Goal: Task Accomplishment & Management: Use online tool/utility

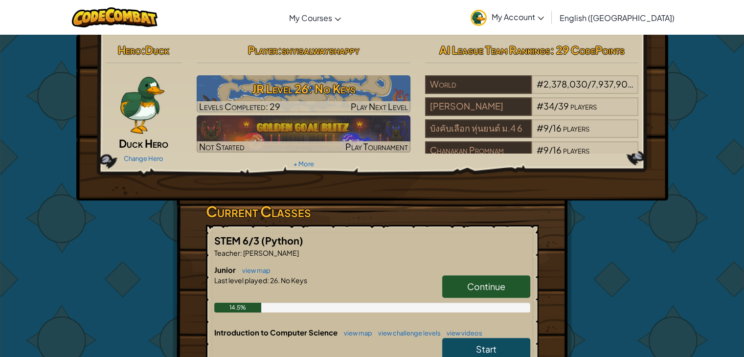
scroll to position [53, 0]
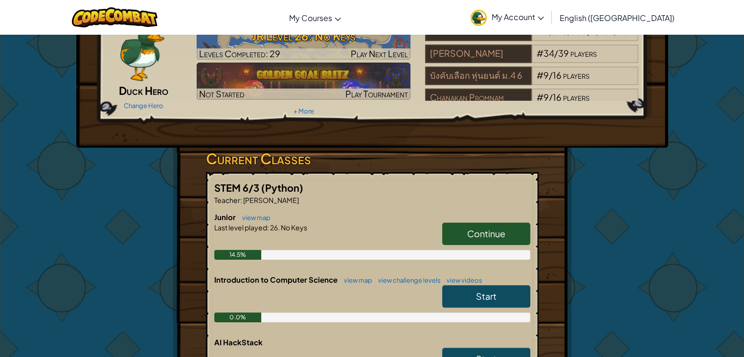
click at [467, 225] on link "Continue" at bounding box center [486, 234] width 88 height 22
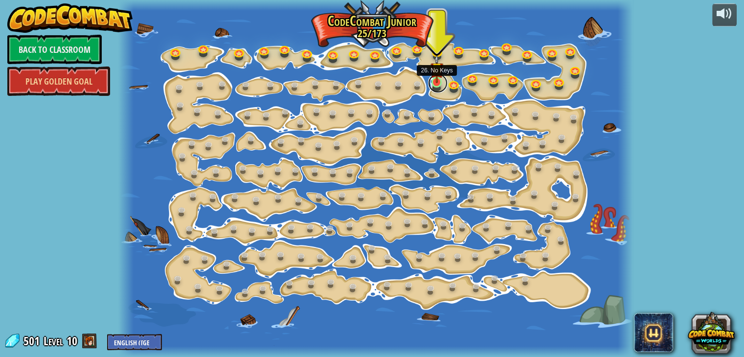
click at [437, 83] on link at bounding box center [438, 83] width 20 height 20
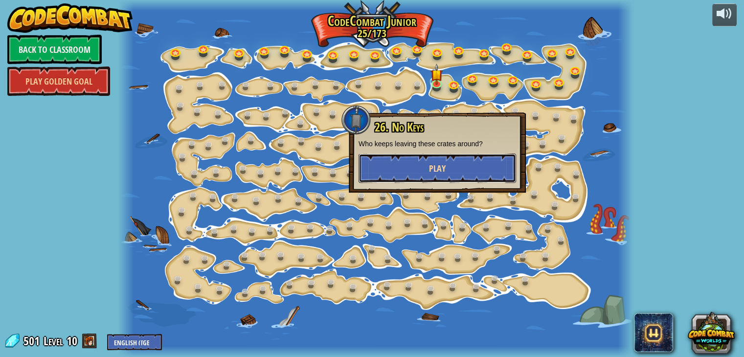
click at [422, 167] on button "Play" at bounding box center [437, 168] width 157 height 29
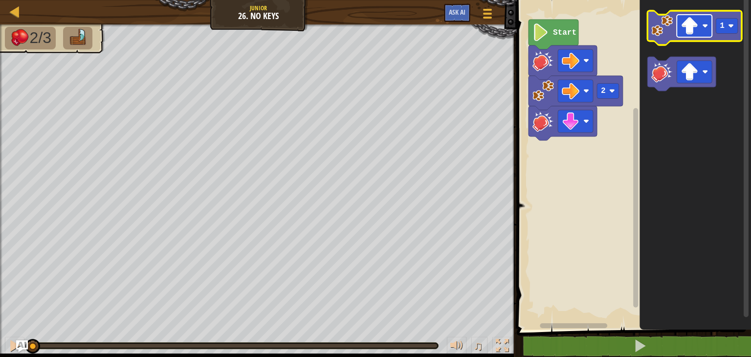
click at [709, 26] on rect "Blockly Workspace" at bounding box center [694, 26] width 35 height 22
click at [727, 27] on rect "Blockly Workspace" at bounding box center [727, 26] width 22 height 15
click at [655, 42] on rect "Blockly Workspace" at bounding box center [695, 28] width 94 height 34
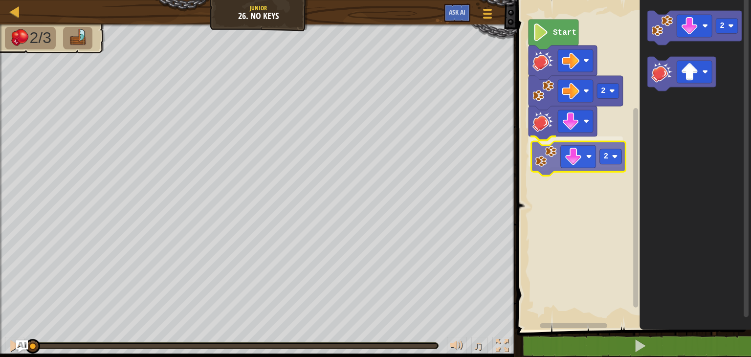
click at [538, 171] on div "2 2 Start 2 2" at bounding box center [632, 162] width 237 height 335
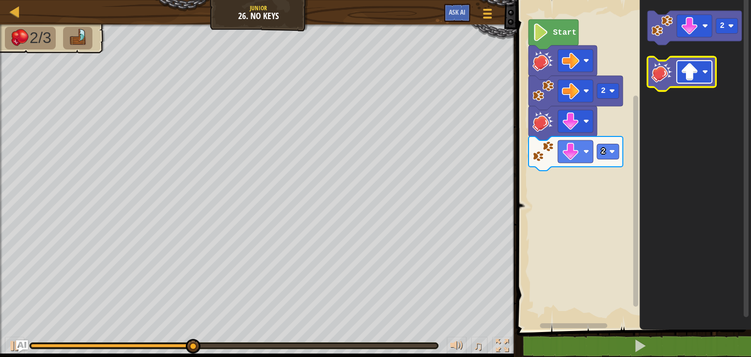
click at [686, 75] on image "Blockly Workspace" at bounding box center [690, 72] width 18 height 18
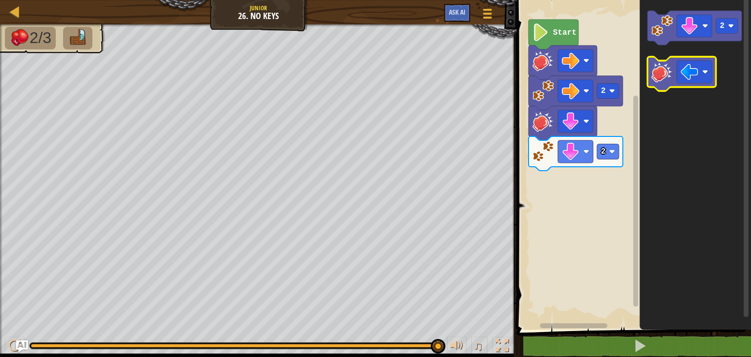
click at [663, 79] on image "Blockly Workspace" at bounding box center [662, 72] width 22 height 22
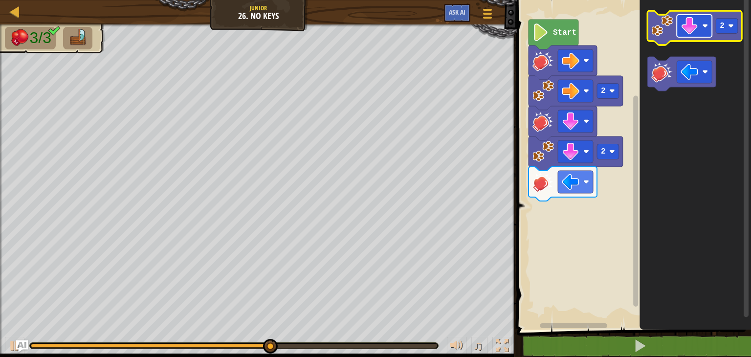
click at [696, 32] on image "Blockly Workspace" at bounding box center [690, 26] width 18 height 18
click at [659, 26] on image "Blockly Workspace" at bounding box center [662, 26] width 22 height 22
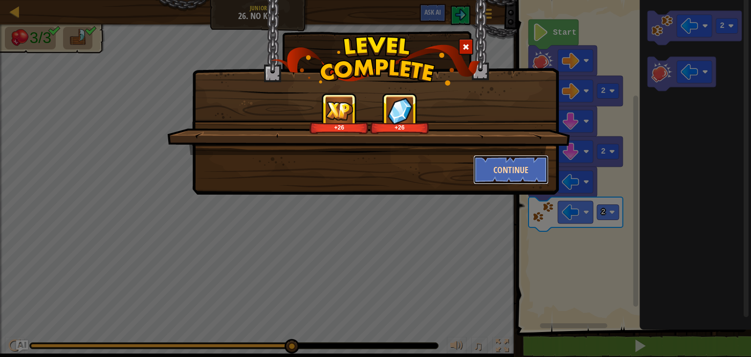
click at [483, 167] on button "Continue" at bounding box center [511, 169] width 76 height 29
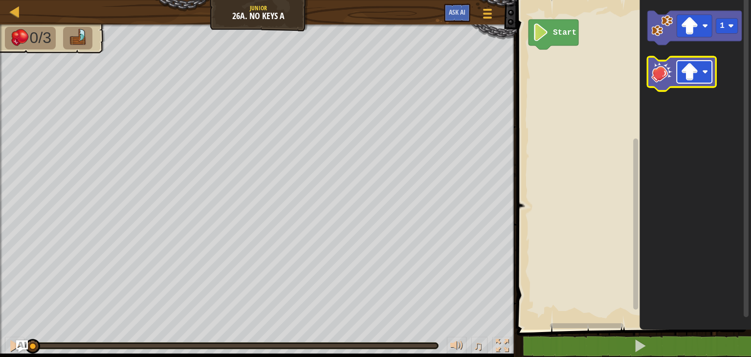
click at [684, 69] on image "Blockly Workspace" at bounding box center [690, 72] width 18 height 18
click at [662, 74] on image "Blockly Workspace" at bounding box center [662, 72] width 22 height 22
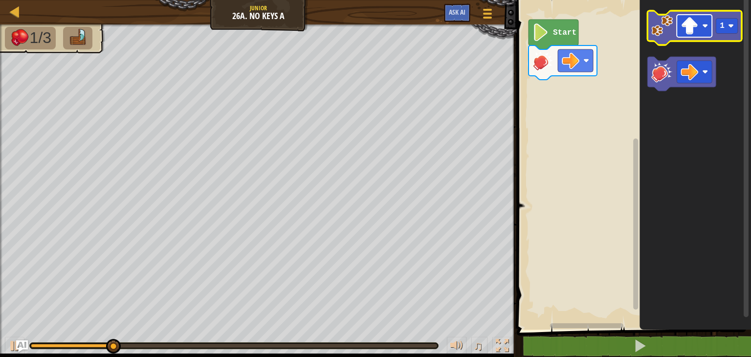
click at [681, 37] on rect "Blockly Workspace" at bounding box center [694, 26] width 35 height 22
click at [728, 36] on icon "Blockly Workspace" at bounding box center [695, 28] width 94 height 34
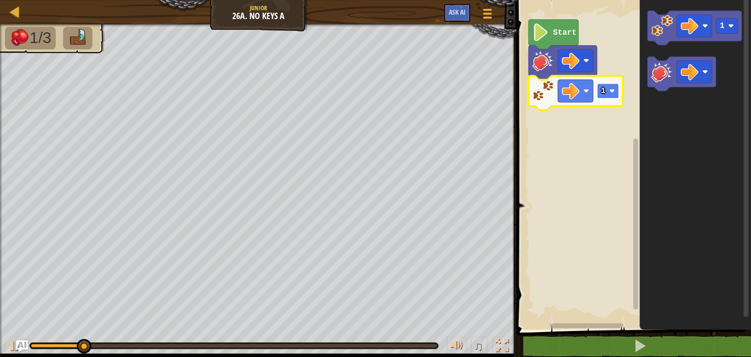
click at [612, 90] on image "Blockly Workspace" at bounding box center [612, 91] width 6 height 6
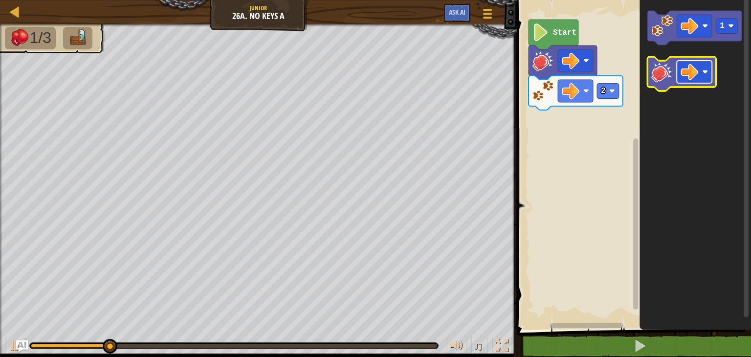
click at [681, 75] on image "Blockly Workspace" at bounding box center [690, 72] width 18 height 18
click at [667, 82] on image "Blockly Workspace" at bounding box center [662, 72] width 22 height 22
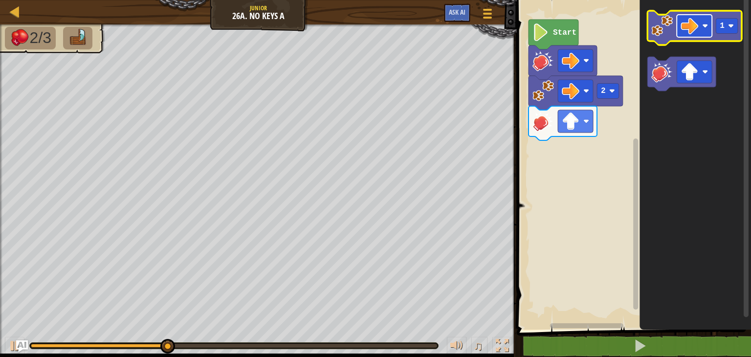
click at [691, 25] on image "Blockly Workspace" at bounding box center [690, 26] width 18 height 18
click at [721, 31] on rect "Blockly Workspace" at bounding box center [727, 26] width 22 height 15
click at [653, 28] on image "Blockly Workspace" at bounding box center [662, 26] width 22 height 22
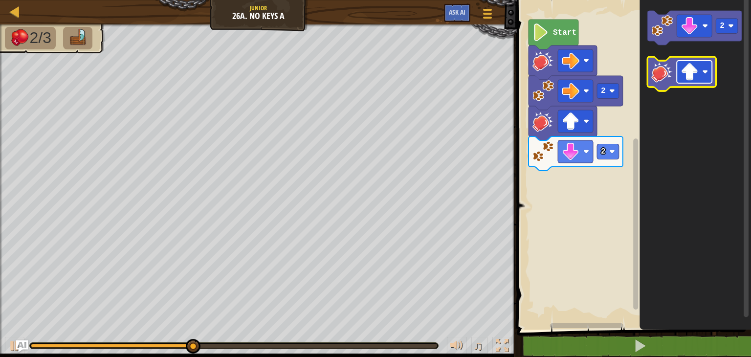
click at [701, 70] on rect "Blockly Workspace" at bounding box center [694, 72] width 35 height 22
click at [663, 81] on image "Blockly Workspace" at bounding box center [662, 72] width 22 height 22
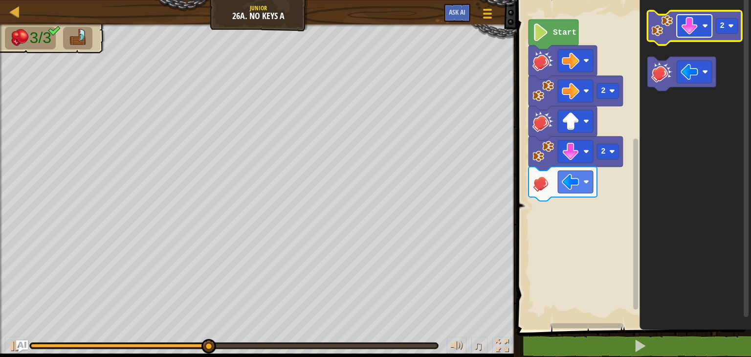
click at [689, 32] on image "Blockly Workspace" at bounding box center [690, 26] width 18 height 18
click at [665, 31] on image "Blockly Workspace" at bounding box center [662, 26] width 22 height 22
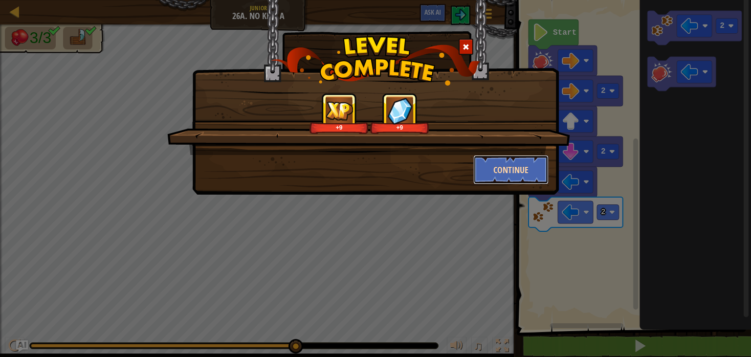
click at [513, 173] on button "Continue" at bounding box center [511, 169] width 76 height 29
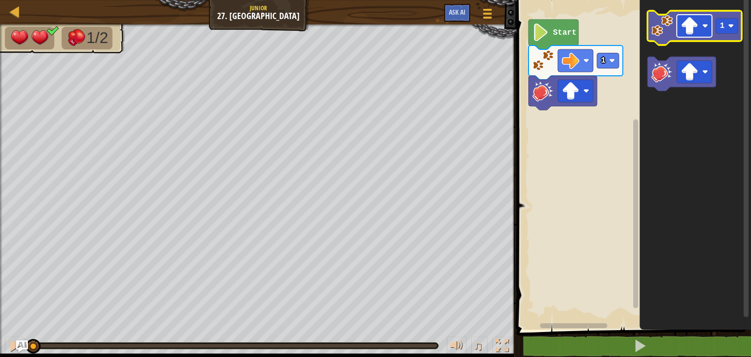
click at [696, 31] on image "Blockly Workspace" at bounding box center [690, 26] width 18 height 18
click at [732, 29] on rect "Blockly Workspace" at bounding box center [727, 26] width 22 height 15
click at [662, 32] on image "Blockly Workspace" at bounding box center [662, 26] width 22 height 22
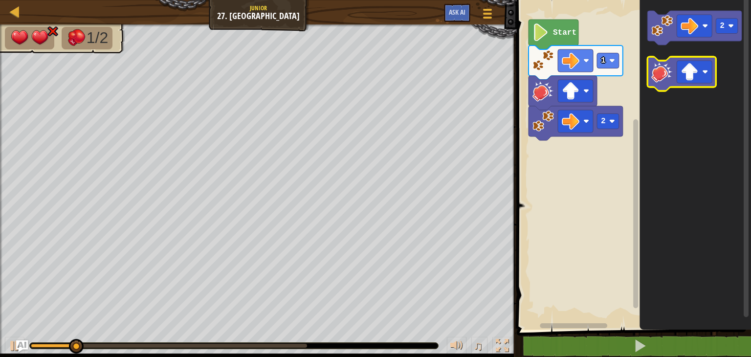
click at [657, 85] on icon "Blockly Workspace" at bounding box center [682, 74] width 68 height 34
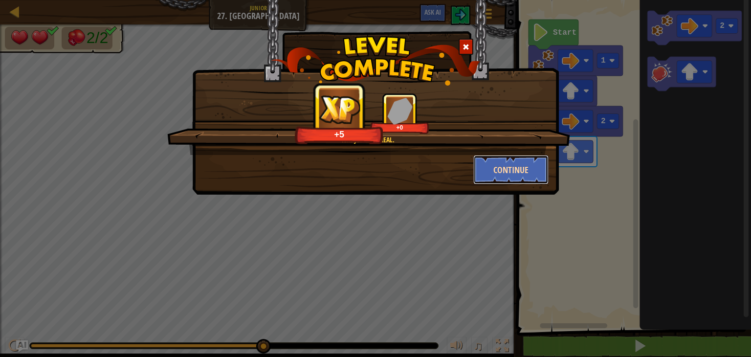
click at [525, 171] on button "Continue" at bounding box center [511, 169] width 76 height 29
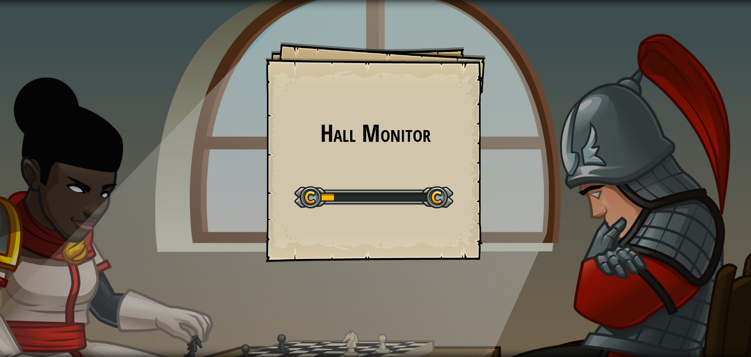
click at [405, 165] on div "Hall Monitor Goals Start Level Error loading from server. Try refreshing the pa…" at bounding box center [376, 152] width 220 height 220
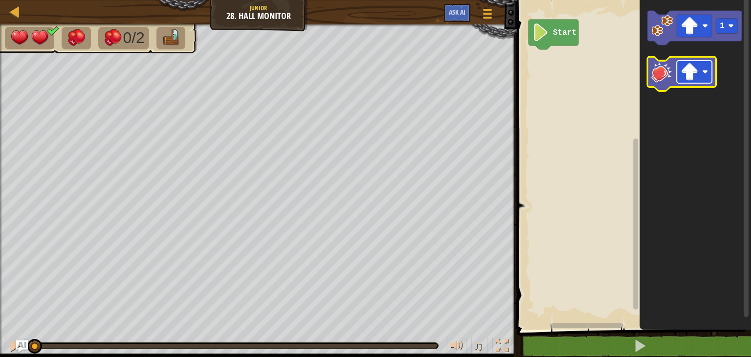
click at [694, 78] on image "Blockly Workspace" at bounding box center [690, 72] width 18 height 18
click at [664, 73] on image "Blockly Workspace" at bounding box center [662, 72] width 22 height 22
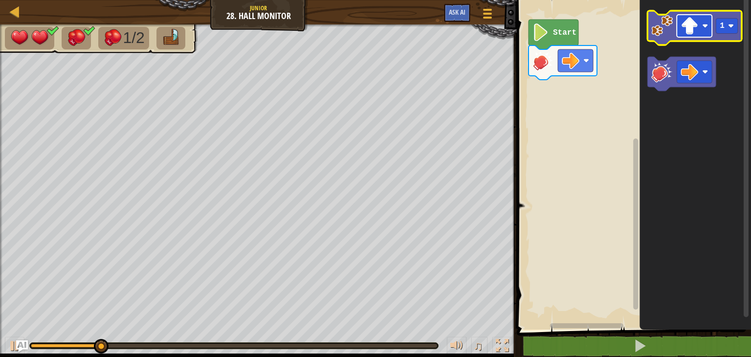
click at [708, 23] on image "Blockly Workspace" at bounding box center [705, 26] width 6 height 6
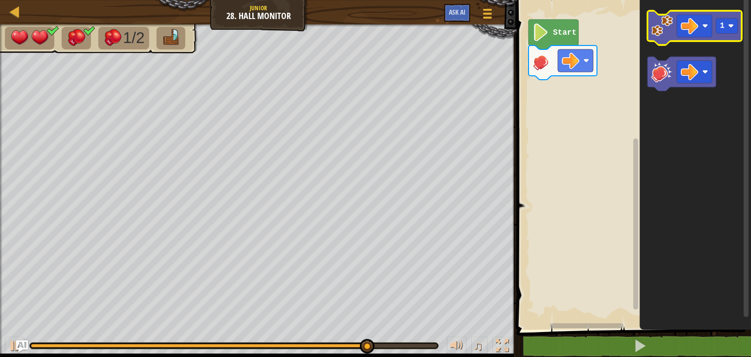
click at [661, 20] on image "Blockly Workspace" at bounding box center [662, 26] width 22 height 22
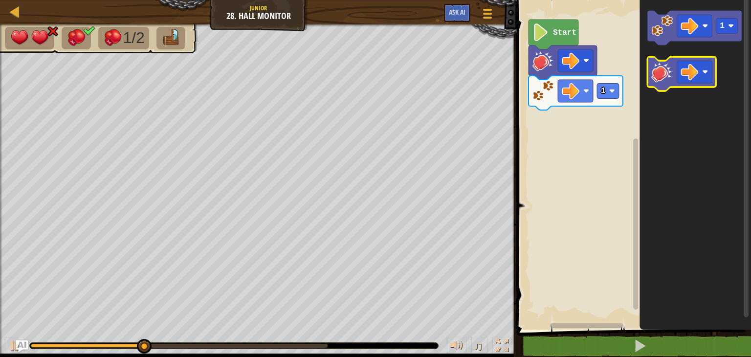
click at [659, 67] on image "Blockly Workspace" at bounding box center [662, 72] width 22 height 22
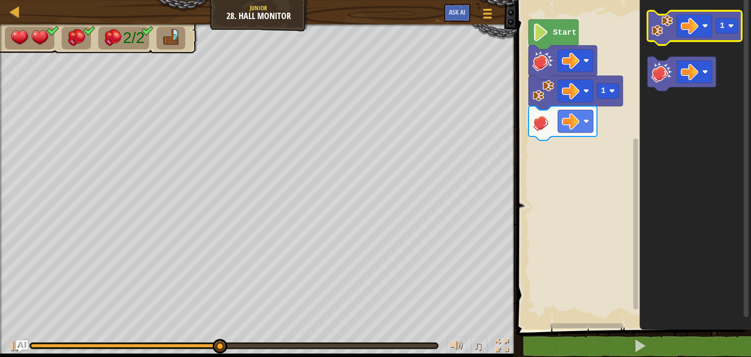
click at [662, 38] on icon "Blockly Workspace" at bounding box center [695, 28] width 94 height 34
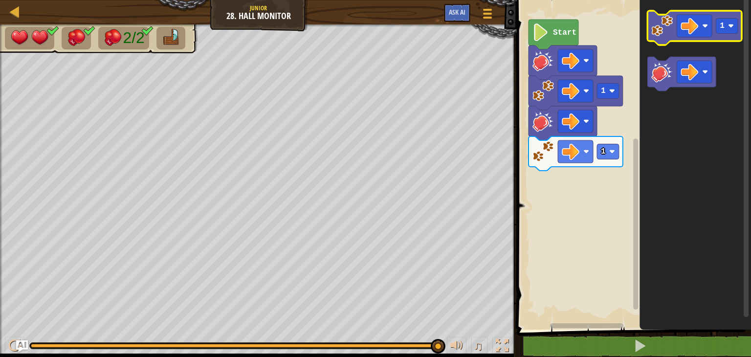
click at [662, 38] on icon "Blockly Workspace" at bounding box center [695, 28] width 94 height 34
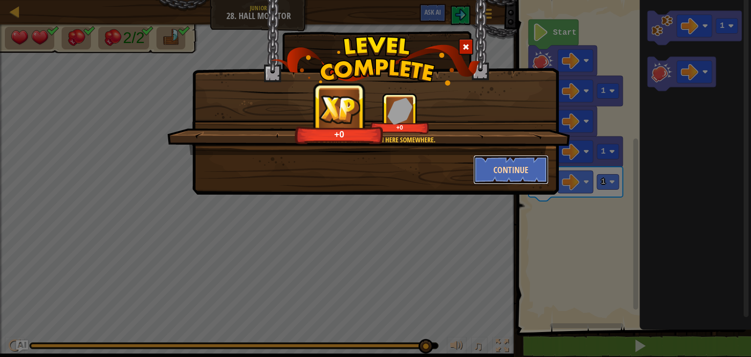
click at [483, 165] on button "Continue" at bounding box center [511, 169] width 76 height 29
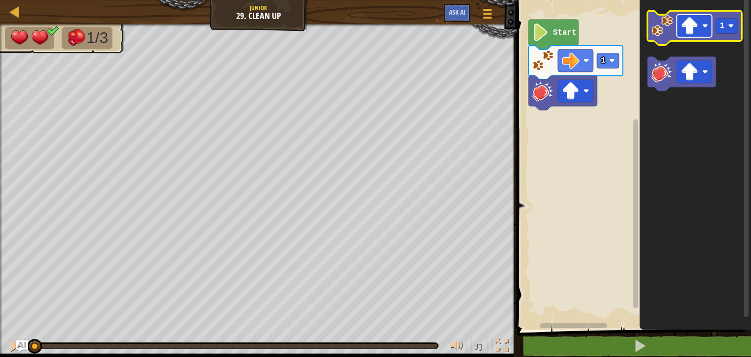
click at [690, 35] on rect "Blockly Workspace" at bounding box center [694, 26] width 35 height 22
click at [662, 24] on image "Blockly Workspace" at bounding box center [662, 26] width 22 height 22
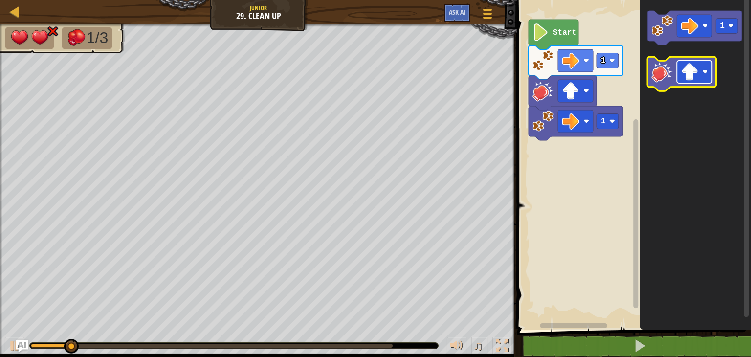
click at [685, 71] on image "Blockly Workspace" at bounding box center [690, 72] width 18 height 18
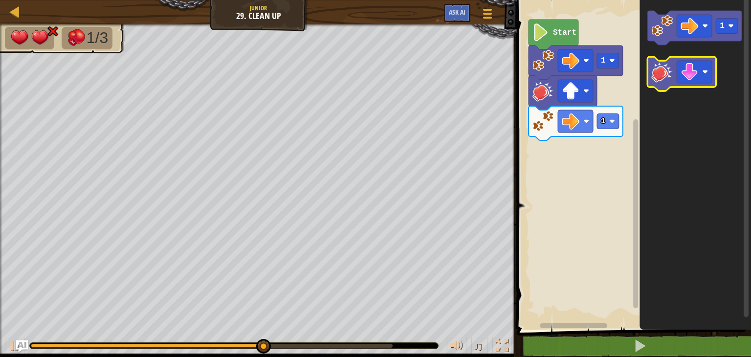
click at [655, 69] on image "Blockly Workspace" at bounding box center [662, 72] width 22 height 22
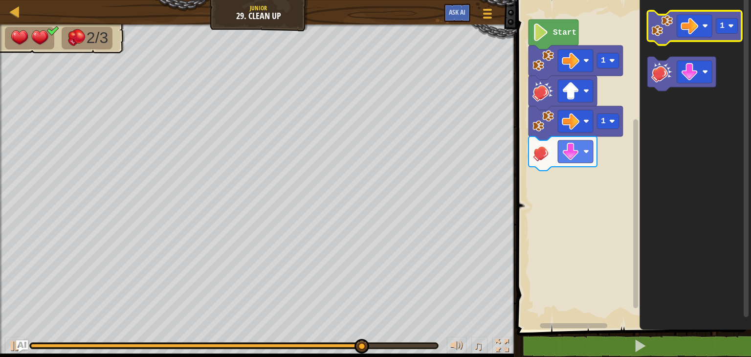
click at [669, 38] on icon "Blockly Workspace" at bounding box center [695, 28] width 94 height 34
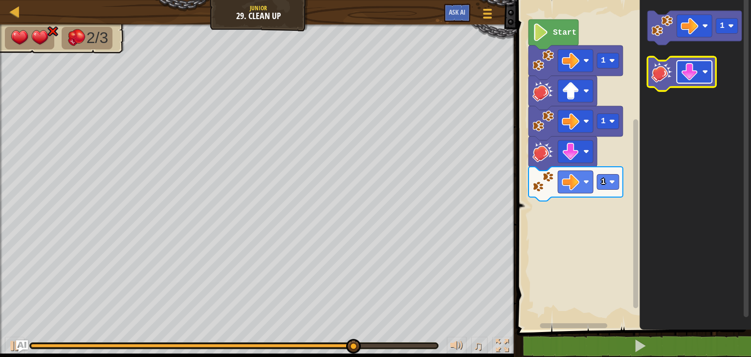
click at [688, 77] on image "Blockly Workspace" at bounding box center [690, 72] width 18 height 18
click at [667, 80] on image "Blockly Workspace" at bounding box center [662, 72] width 22 height 22
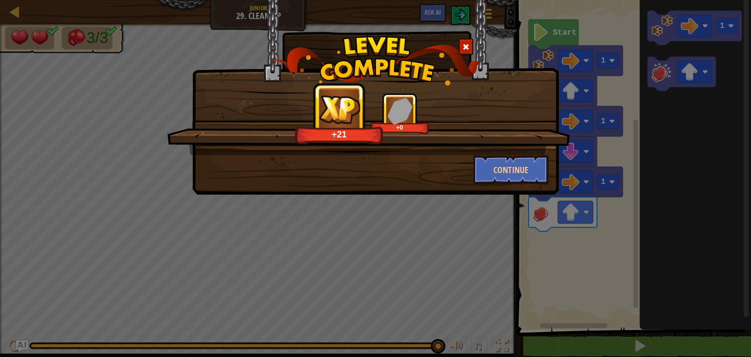
click at [407, 161] on div "Continue" at bounding box center [375, 169] width 361 height 29
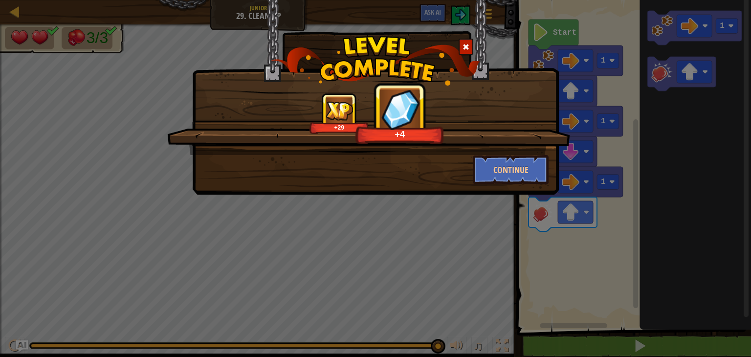
click at [354, 165] on div "Continue" at bounding box center [375, 169] width 361 height 29
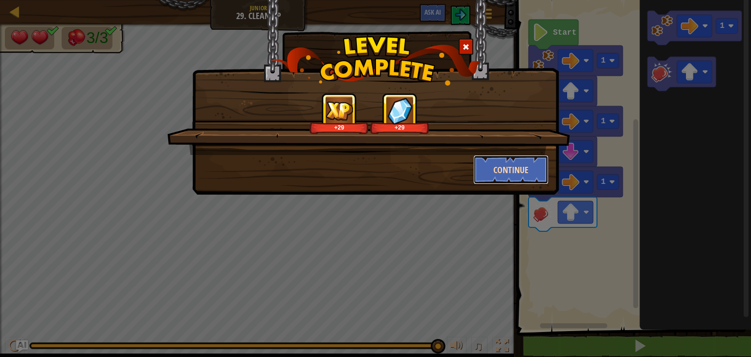
click at [513, 179] on button "Continue" at bounding box center [511, 169] width 76 height 29
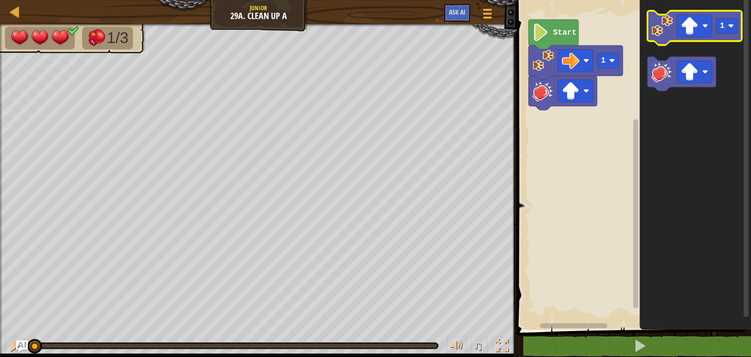
click at [691, 38] on icon "Blockly Workspace" at bounding box center [695, 28] width 94 height 34
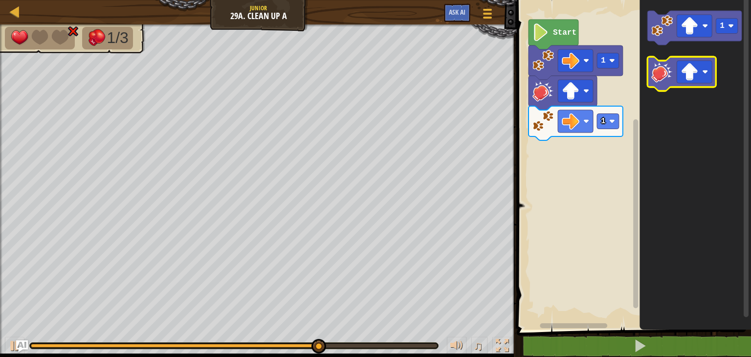
click at [662, 74] on image "Blockly Workspace" at bounding box center [662, 72] width 22 height 22
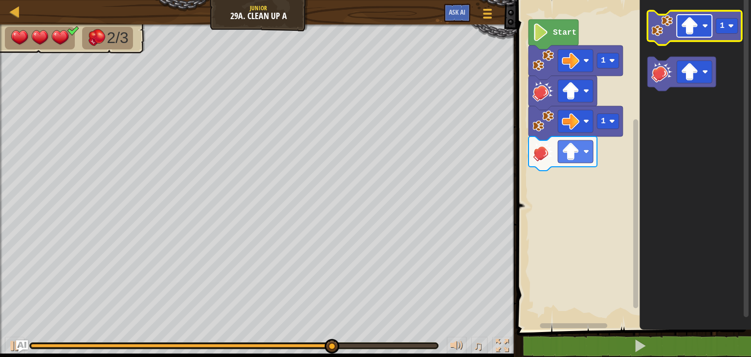
click at [690, 36] on rect "Blockly Workspace" at bounding box center [694, 26] width 35 height 22
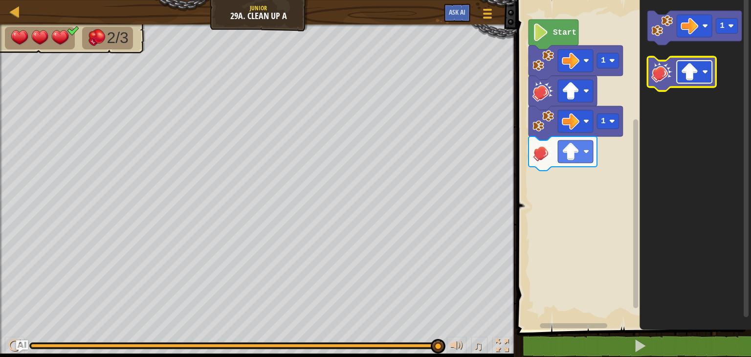
click at [692, 82] on rect "Blockly Workspace" at bounding box center [694, 72] width 35 height 22
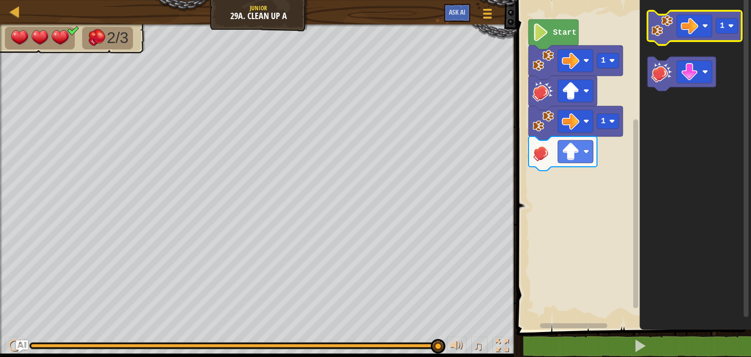
click at [663, 29] on image "Blockly Workspace" at bounding box center [662, 26] width 22 height 22
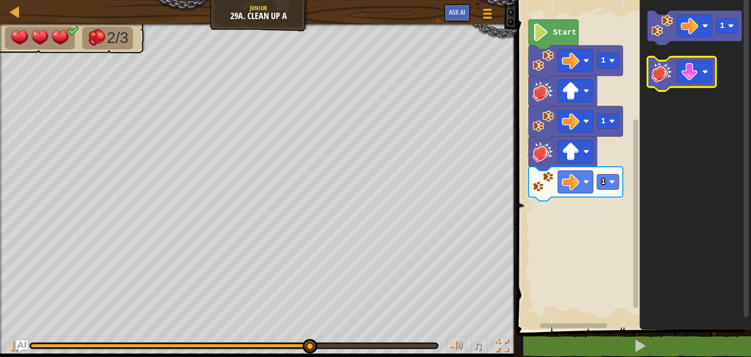
click at [659, 71] on image "Blockly Workspace" at bounding box center [662, 72] width 22 height 22
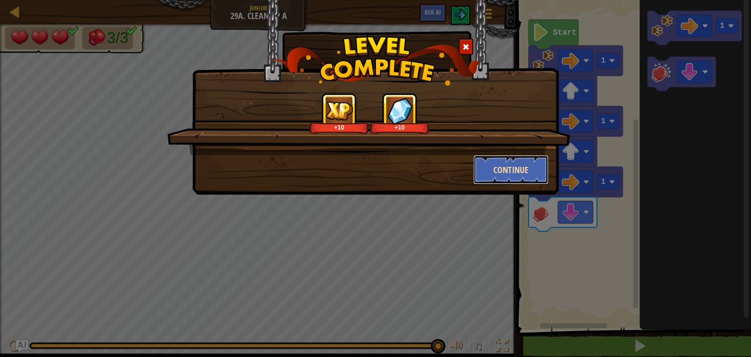
click at [517, 160] on button "Continue" at bounding box center [511, 169] width 76 height 29
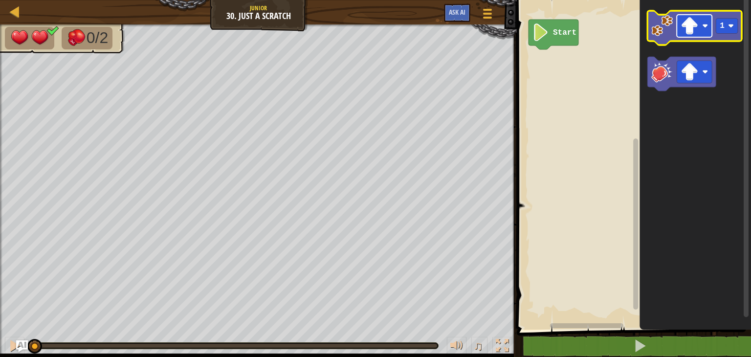
click at [696, 36] on rect "Blockly Workspace" at bounding box center [694, 26] width 35 height 22
click at [665, 33] on image "Blockly Workspace" at bounding box center [662, 26] width 22 height 22
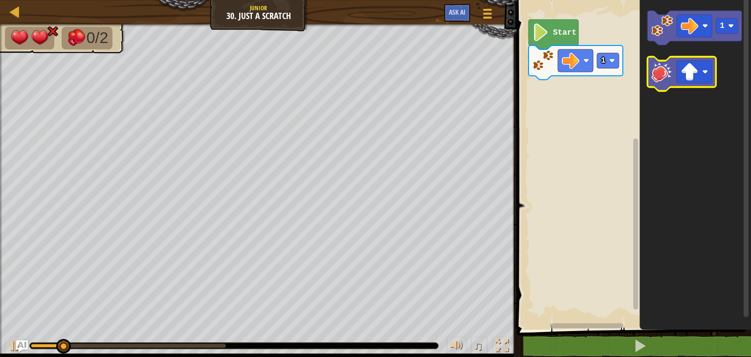
click at [665, 71] on image "Blockly Workspace" at bounding box center [662, 72] width 22 height 22
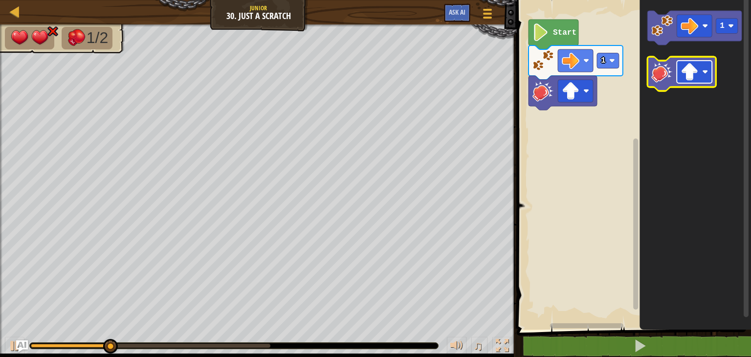
click at [705, 78] on rect "Blockly Workspace" at bounding box center [694, 72] width 35 height 22
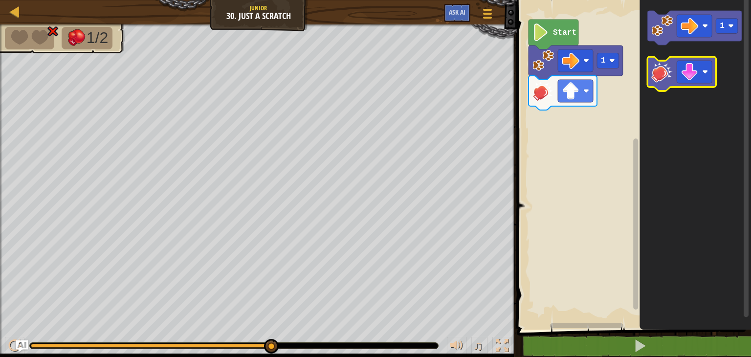
click at [664, 73] on image "Blockly Workspace" at bounding box center [662, 72] width 22 height 22
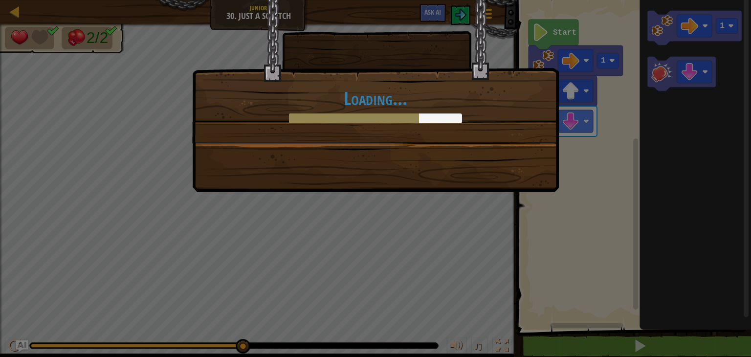
click at [405, 147] on div "Loading..." at bounding box center [375, 96] width 367 height 192
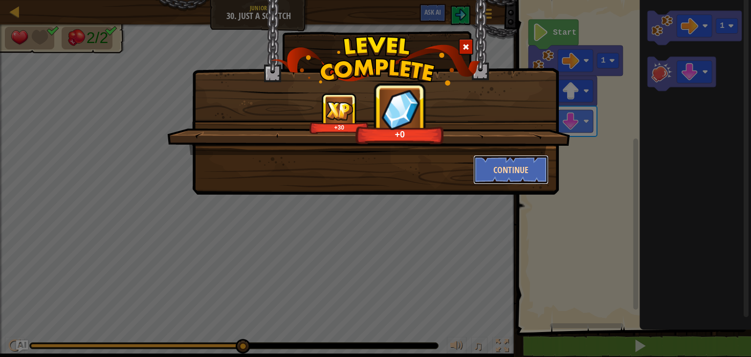
click at [484, 163] on button "Continue" at bounding box center [511, 169] width 76 height 29
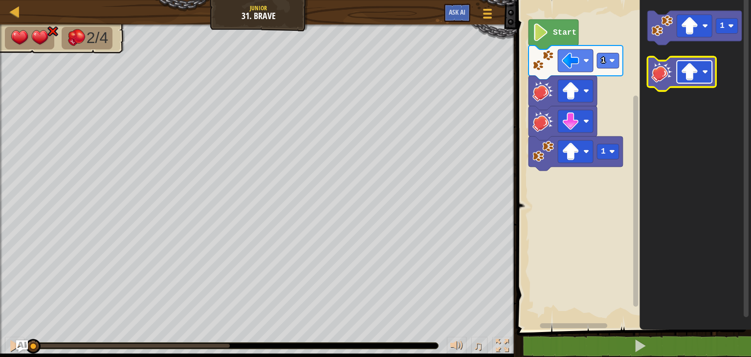
click at [687, 65] on image "Blockly Workspace" at bounding box center [690, 72] width 18 height 18
click at [662, 77] on image "Blockly Workspace" at bounding box center [662, 72] width 22 height 22
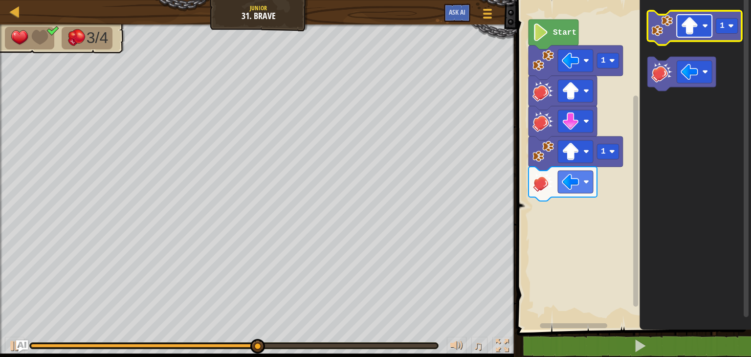
click at [693, 35] on rect "Blockly Workspace" at bounding box center [694, 26] width 35 height 22
click at [667, 36] on image "Blockly Workspace" at bounding box center [662, 26] width 22 height 22
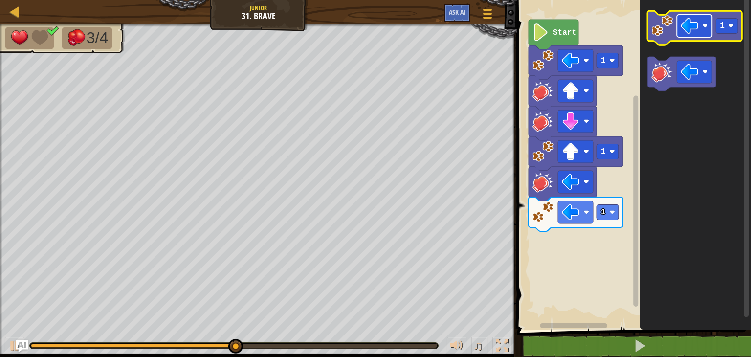
click at [689, 33] on image "Blockly Workspace" at bounding box center [690, 26] width 18 height 18
click at [664, 36] on image "Blockly Workspace" at bounding box center [662, 26] width 22 height 22
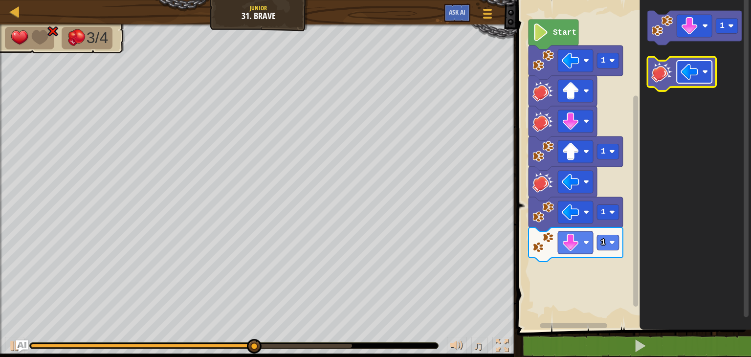
click at [681, 73] on image "Blockly Workspace" at bounding box center [690, 72] width 18 height 18
click at [662, 89] on icon "Blockly Workspace" at bounding box center [682, 74] width 68 height 34
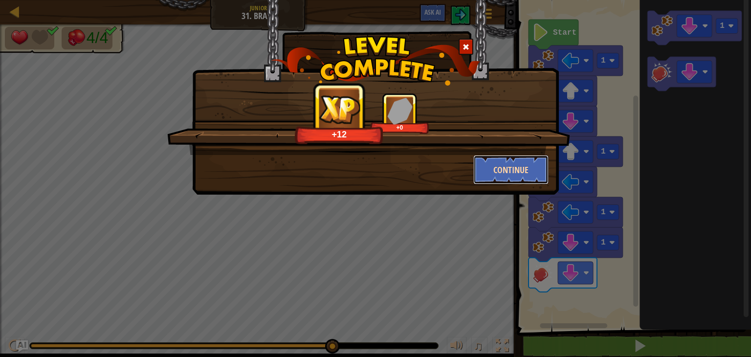
click at [523, 174] on button "Continue" at bounding box center [511, 169] width 76 height 29
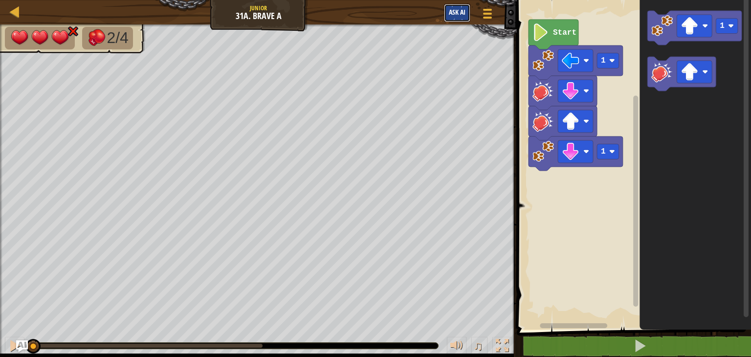
click at [459, 18] on button "Ask AI" at bounding box center [457, 13] width 26 height 18
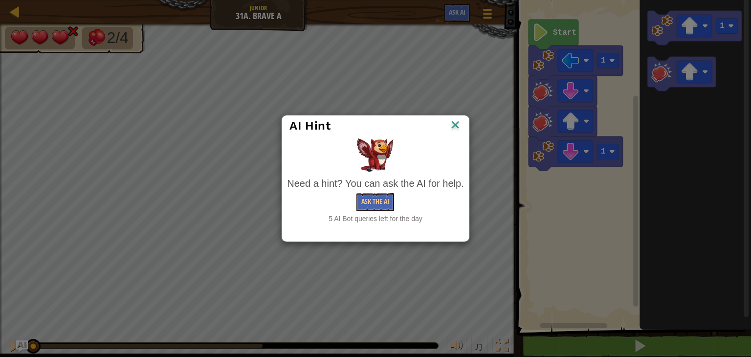
click at [456, 124] on img at bounding box center [455, 125] width 13 height 15
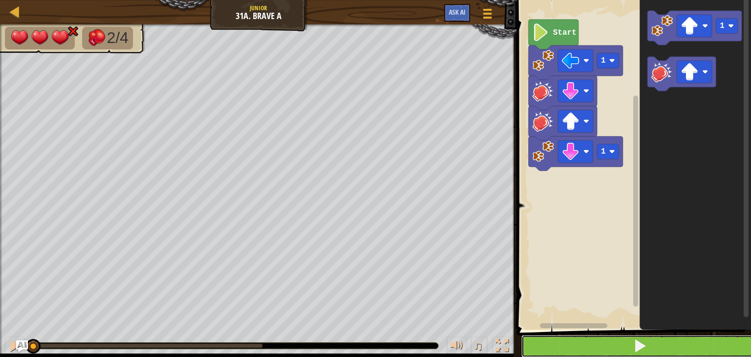
click at [584, 353] on button at bounding box center [639, 346] width 237 height 22
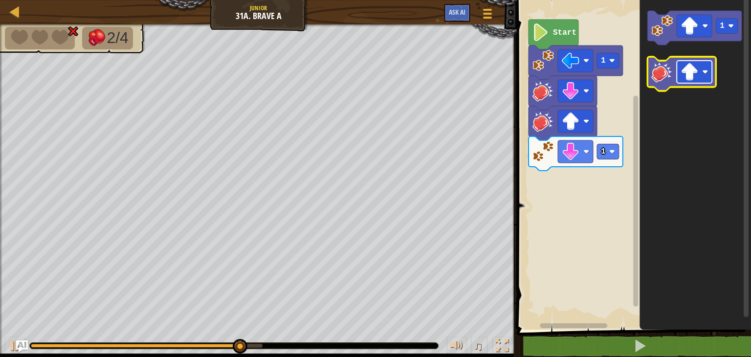
click at [678, 78] on rect "Blockly Workspace" at bounding box center [694, 72] width 35 height 22
click at [652, 72] on image "Blockly Workspace" at bounding box center [662, 72] width 22 height 22
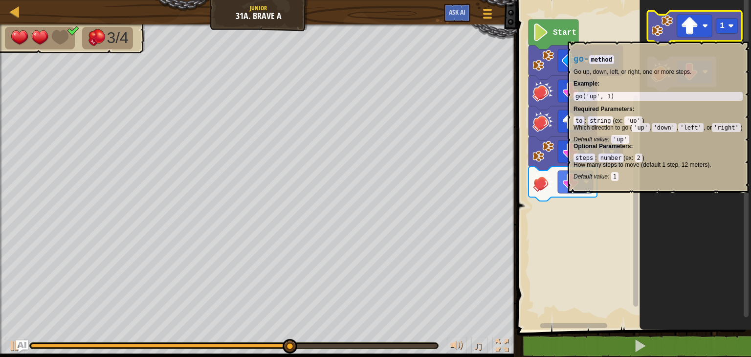
click at [661, 36] on icon "Blockly Workspace" at bounding box center [695, 28] width 94 height 34
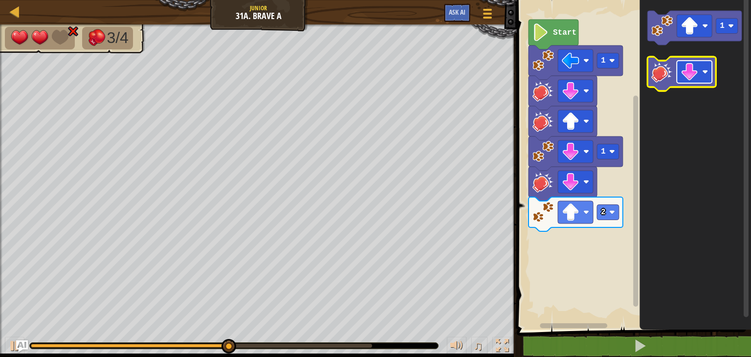
click at [684, 80] on image "Blockly Workspace" at bounding box center [690, 72] width 18 height 18
click at [660, 87] on icon "Blockly Workspace" at bounding box center [682, 74] width 68 height 34
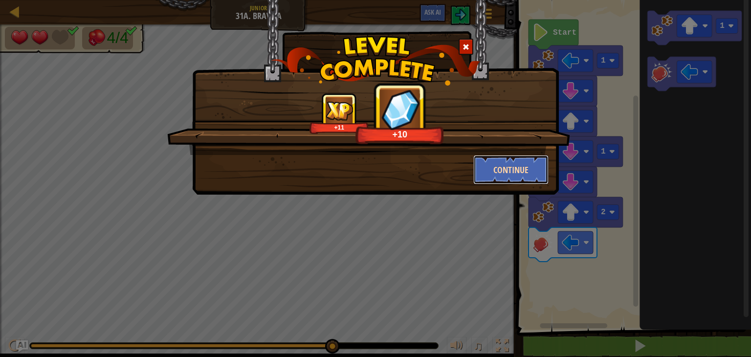
click at [514, 167] on button "Continue" at bounding box center [511, 169] width 76 height 29
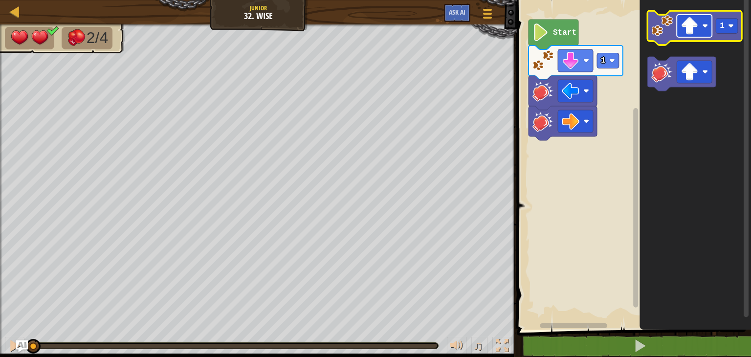
click at [692, 35] on rect "Blockly Workspace" at bounding box center [694, 26] width 35 height 22
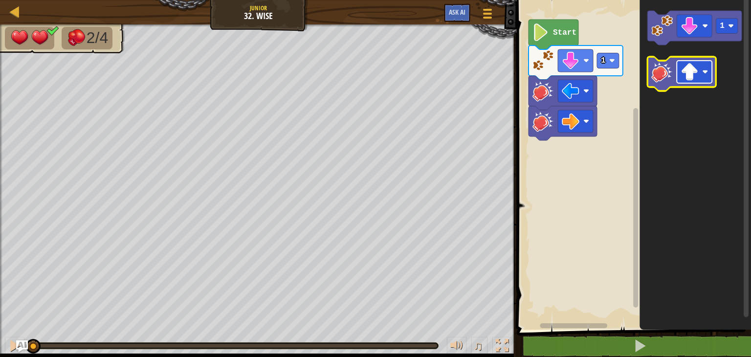
click at [697, 76] on image "Blockly Workspace" at bounding box center [690, 72] width 18 height 18
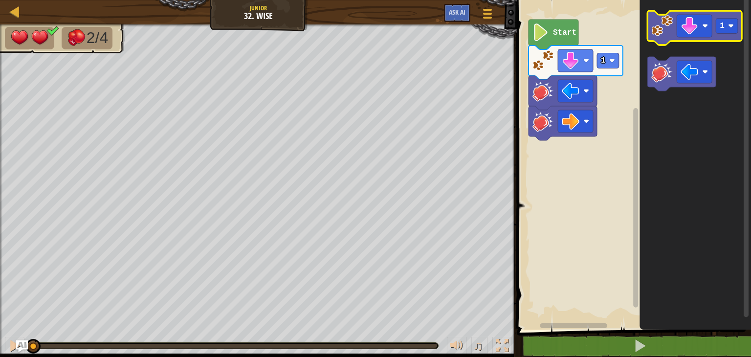
click at [664, 42] on icon "Blockly Workspace" at bounding box center [695, 28] width 94 height 34
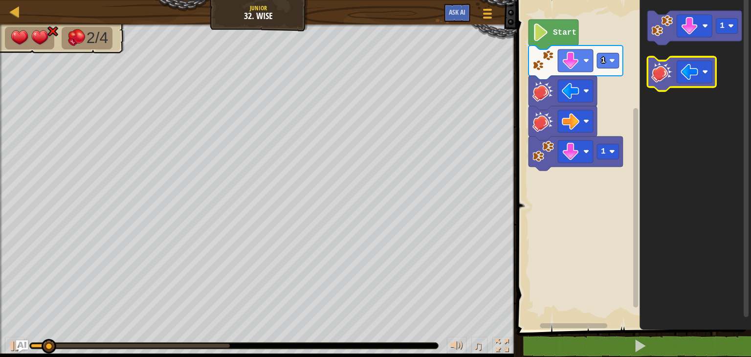
click at [662, 88] on icon "Blockly Workspace" at bounding box center [682, 74] width 68 height 34
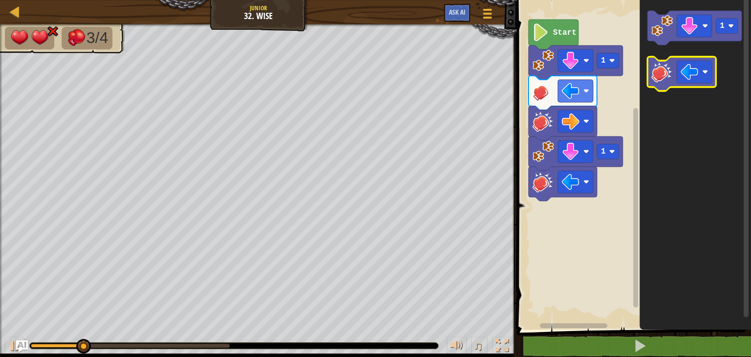
click at [688, 83] on icon "Blockly Workspace" at bounding box center [682, 74] width 68 height 34
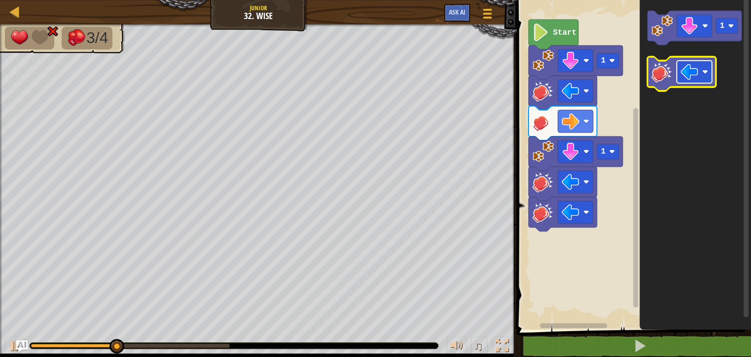
click at [688, 78] on image "Blockly Workspace" at bounding box center [690, 72] width 18 height 18
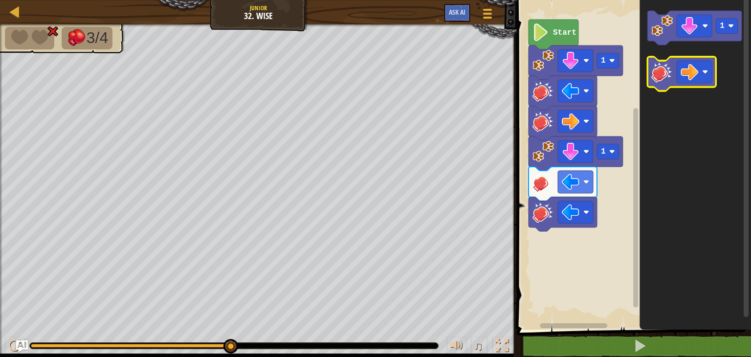
click at [653, 79] on image "Blockly Workspace" at bounding box center [662, 72] width 22 height 22
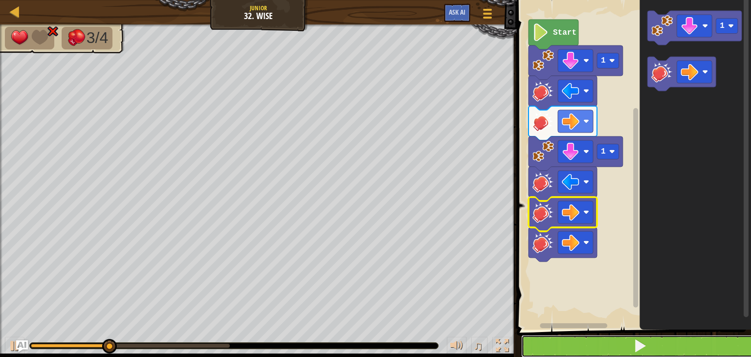
click at [582, 351] on button at bounding box center [639, 346] width 237 height 22
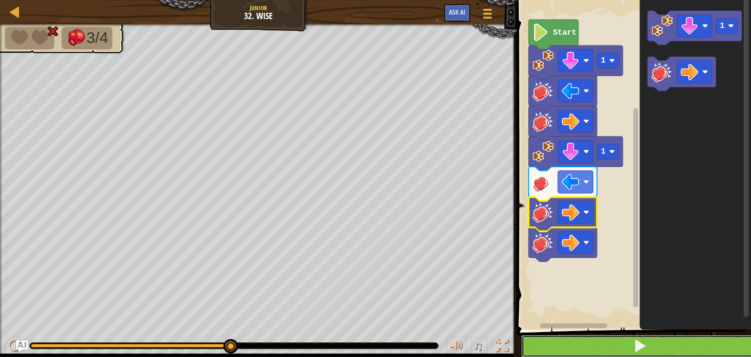
click at [582, 351] on button at bounding box center [639, 346] width 237 height 22
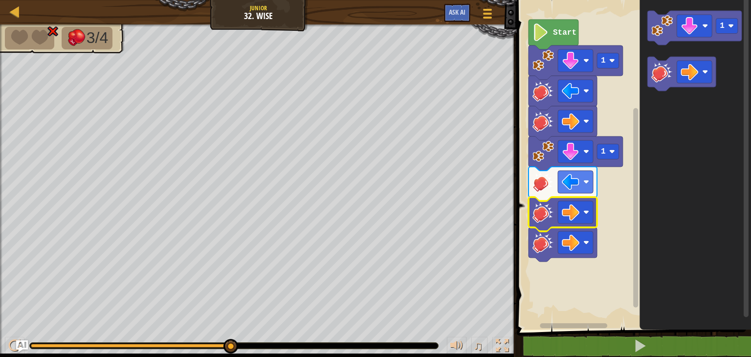
click at [548, 245] on image "Blockly Workspace" at bounding box center [544, 243] width 22 height 22
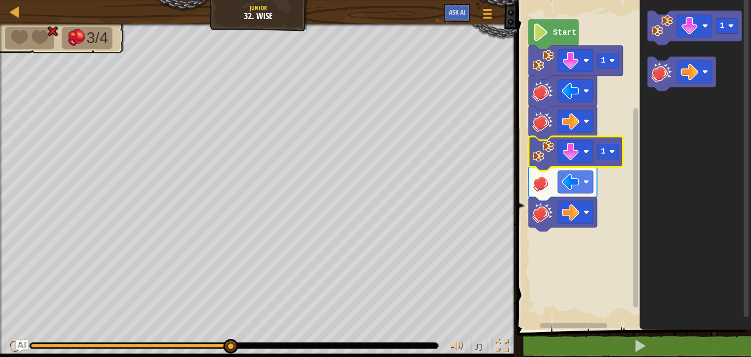
click at [540, 151] on image "Blockly Workspace" at bounding box center [544, 152] width 22 height 22
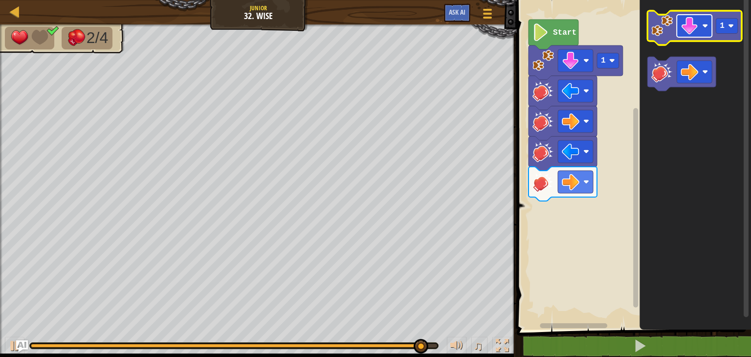
click at [691, 32] on image "Blockly Workspace" at bounding box center [690, 26] width 18 height 18
click at [667, 38] on icon "Blockly Workspace" at bounding box center [695, 28] width 94 height 34
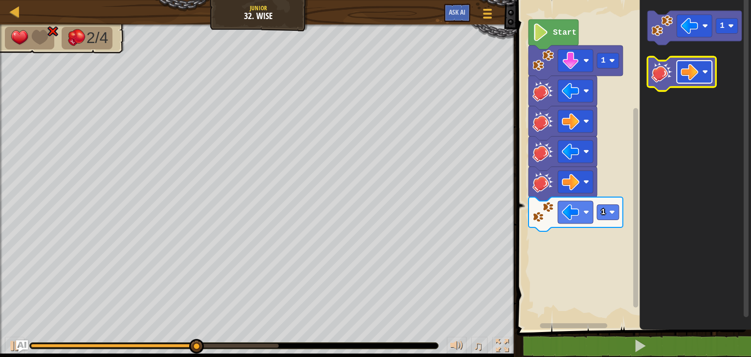
click at [682, 70] on image "Blockly Workspace" at bounding box center [690, 72] width 18 height 18
click at [658, 72] on image "Blockly Workspace" at bounding box center [662, 72] width 22 height 22
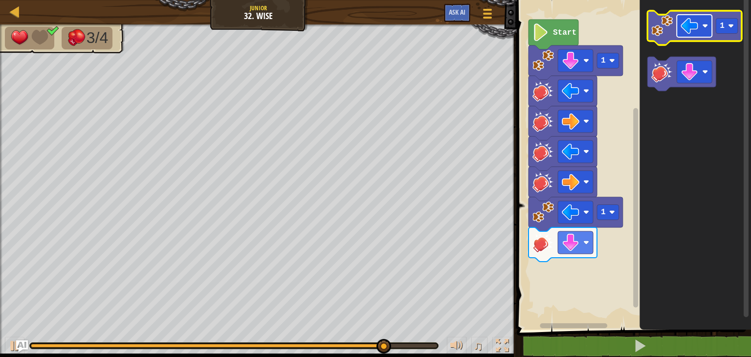
click at [707, 26] on image "Blockly Workspace" at bounding box center [705, 26] width 6 height 6
click at [729, 36] on icon "Blockly Workspace" at bounding box center [695, 28] width 94 height 34
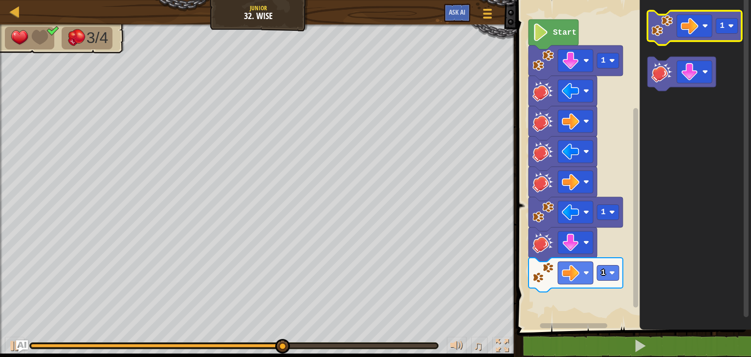
click at [726, 35] on icon "Blockly Workspace" at bounding box center [695, 28] width 94 height 34
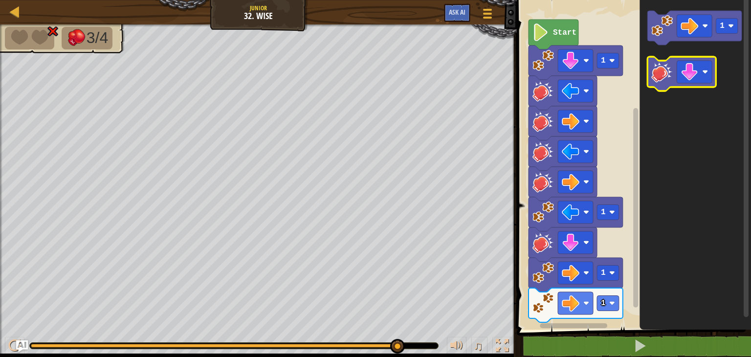
click at [667, 72] on image "Blockly Workspace" at bounding box center [662, 72] width 22 height 22
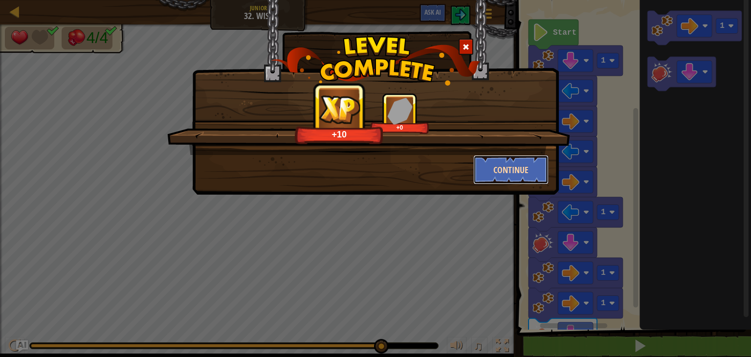
click at [526, 166] on button "Continue" at bounding box center [511, 169] width 76 height 29
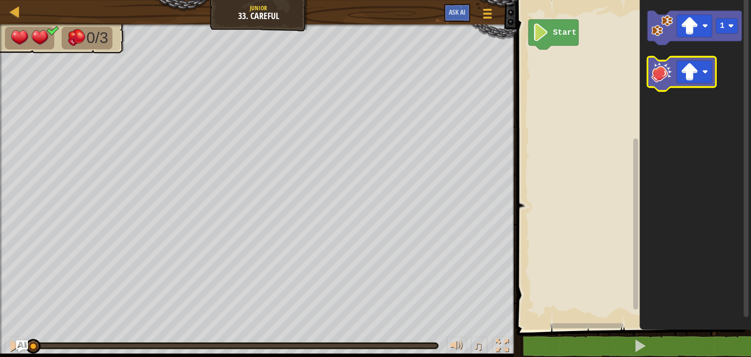
click at [696, 83] on icon "Blockly Workspace" at bounding box center [682, 74] width 68 height 34
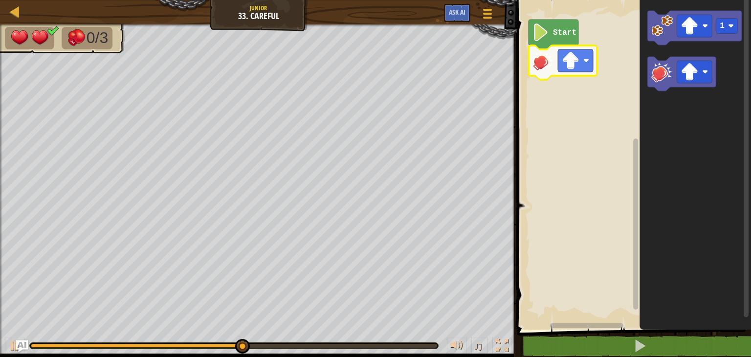
click at [542, 69] on image "Blockly Workspace" at bounding box center [544, 61] width 22 height 22
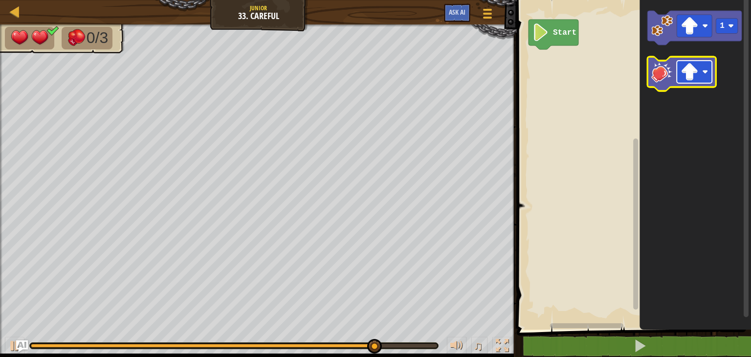
click at [701, 75] on rect "Blockly Workspace" at bounding box center [694, 72] width 35 height 22
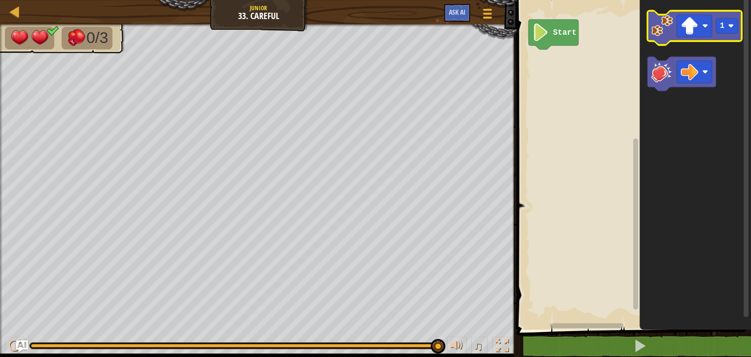
click at [669, 31] on image "Blockly Workspace" at bounding box center [662, 26] width 22 height 22
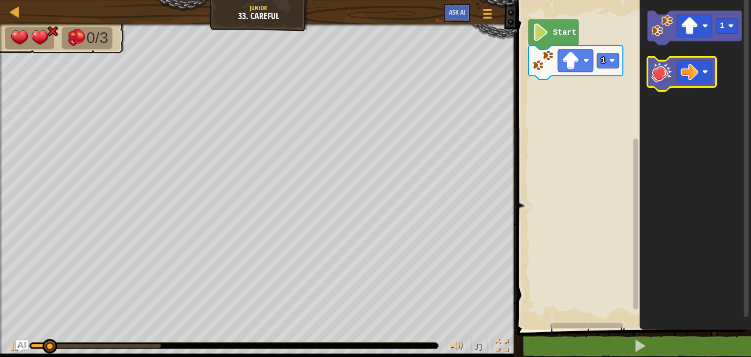
click at [661, 71] on image "Blockly Workspace" at bounding box center [662, 72] width 22 height 22
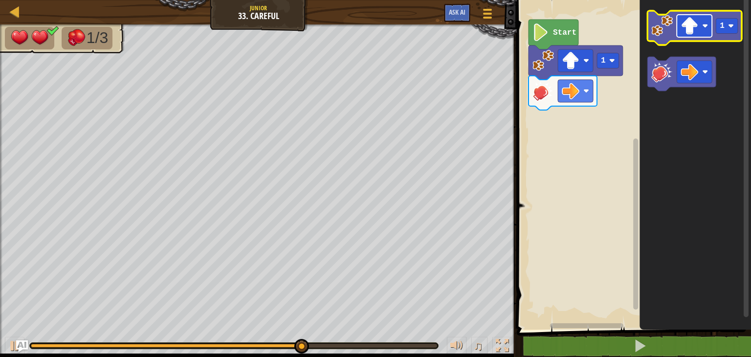
click at [693, 23] on image "Blockly Workspace" at bounding box center [690, 26] width 18 height 18
click at [666, 27] on image "Blockly Workspace" at bounding box center [662, 26] width 22 height 22
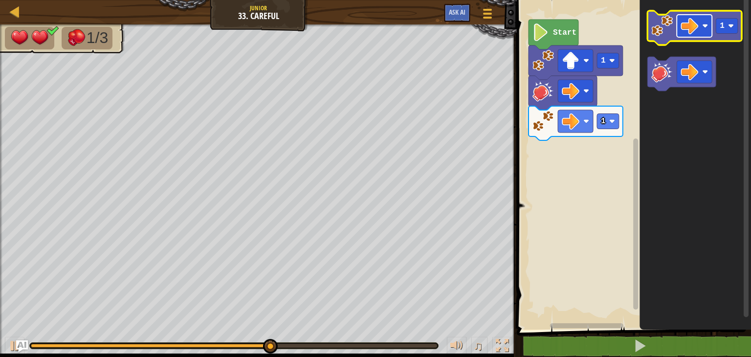
click at [691, 25] on image "Blockly Workspace" at bounding box center [690, 26] width 18 height 18
click at [662, 35] on image "Blockly Workspace" at bounding box center [662, 26] width 22 height 22
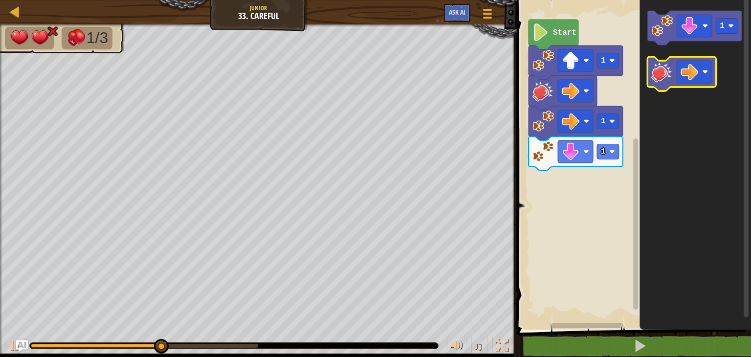
click at [659, 73] on image "Blockly Workspace" at bounding box center [662, 72] width 22 height 22
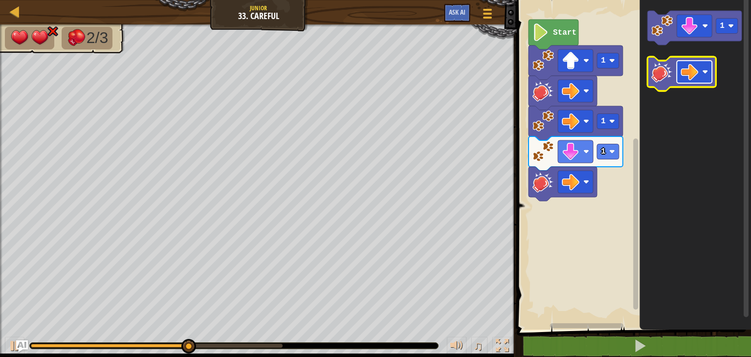
click at [690, 76] on image "Blockly Workspace" at bounding box center [690, 72] width 18 height 18
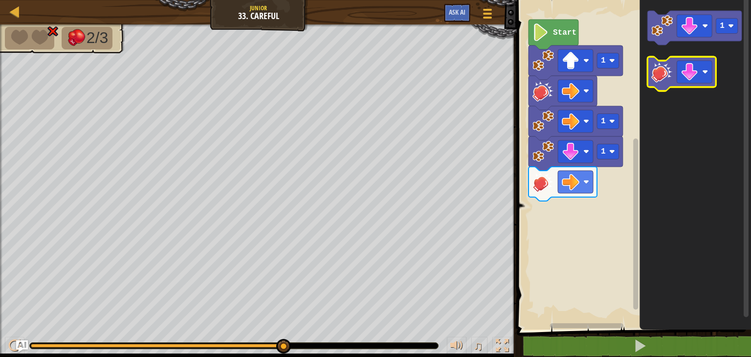
click at [657, 79] on image "Blockly Workspace" at bounding box center [662, 72] width 22 height 22
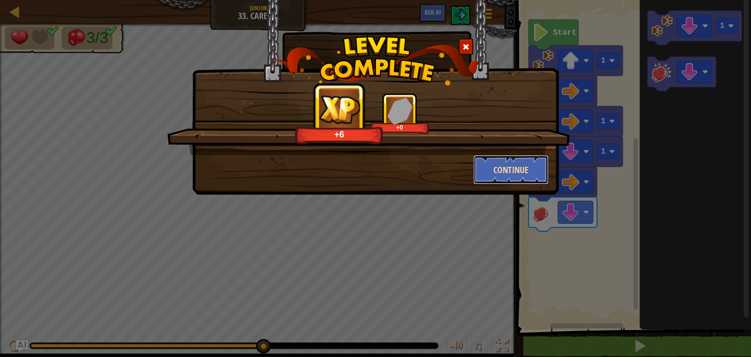
click at [501, 165] on button "Continue" at bounding box center [511, 169] width 76 height 29
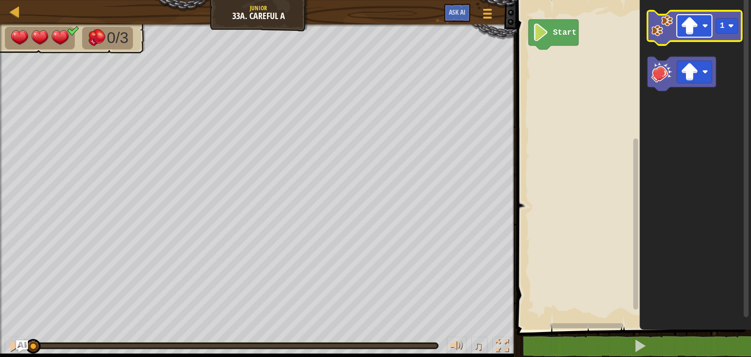
click at [696, 28] on image "Blockly Workspace" at bounding box center [690, 26] width 18 height 18
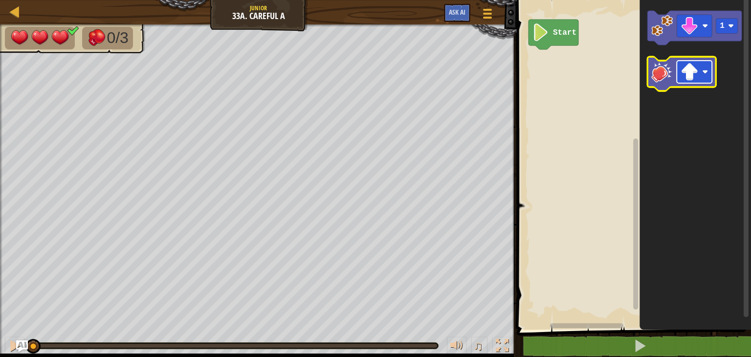
click at [686, 69] on image "Blockly Workspace" at bounding box center [690, 72] width 18 height 18
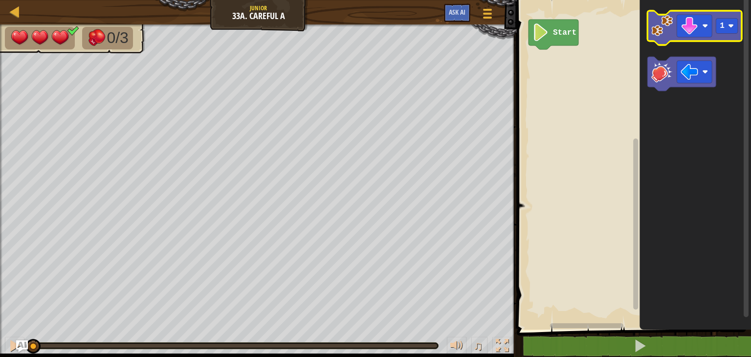
click at [655, 36] on image "Blockly Workspace" at bounding box center [662, 26] width 22 height 22
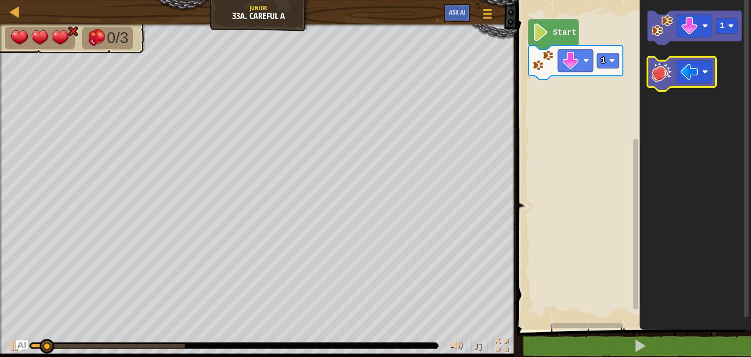
click at [657, 71] on image "Blockly Workspace" at bounding box center [662, 72] width 22 height 22
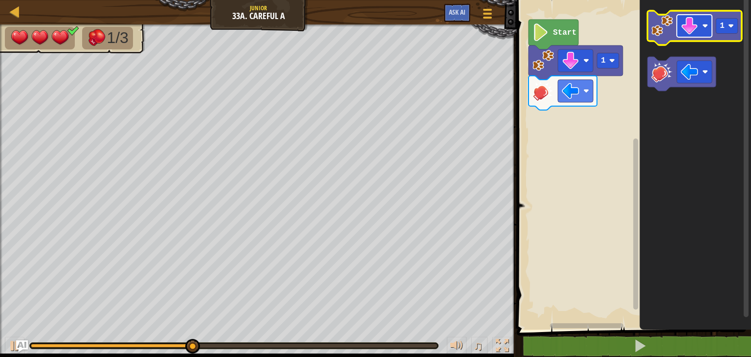
click at [695, 30] on image "Blockly Workspace" at bounding box center [690, 26] width 18 height 18
click at [719, 32] on rect "Blockly Workspace" at bounding box center [727, 26] width 22 height 15
click at [657, 30] on image "Blockly Workspace" at bounding box center [662, 26] width 22 height 22
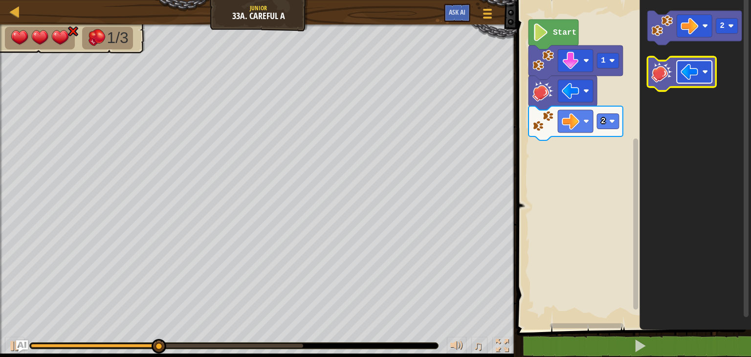
click at [688, 72] on image "Blockly Workspace" at bounding box center [690, 72] width 18 height 18
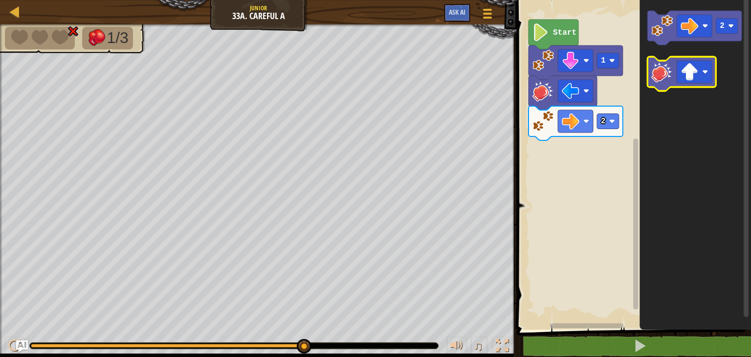
click at [657, 73] on image "Blockly Workspace" at bounding box center [662, 72] width 22 height 22
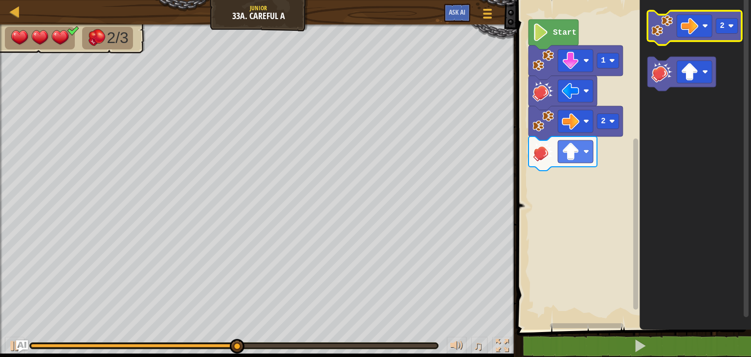
click at [651, 37] on icon "Blockly Workspace" at bounding box center [695, 28] width 94 height 34
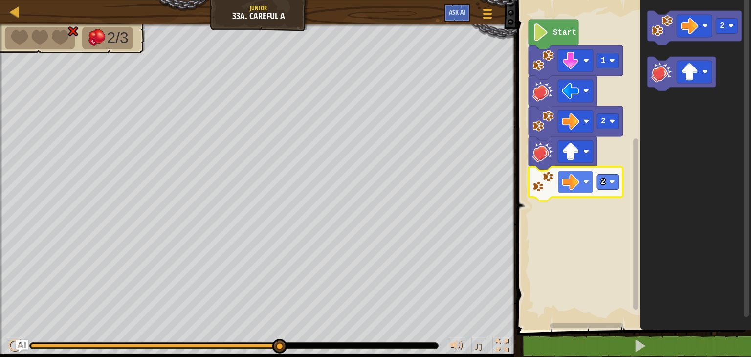
click at [575, 176] on image "Blockly Workspace" at bounding box center [571, 182] width 18 height 18
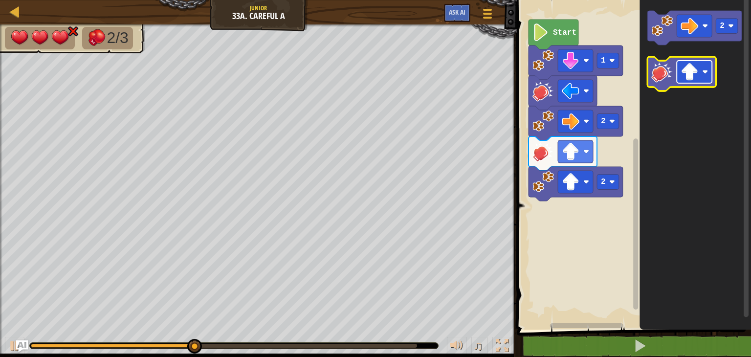
click at [683, 77] on image "Blockly Workspace" at bounding box center [690, 72] width 18 height 18
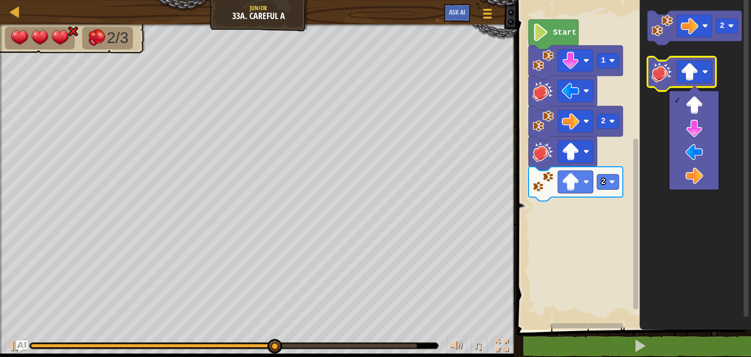
drag, startPoint x: 684, startPoint y: 149, endPoint x: 660, endPoint y: 82, distance: 71.2
click at [660, 0] on body "Map Junior 33a. Careful A Game Menu Ask AI 1 הההההההההההההההההההההההההההההההההה…" at bounding box center [375, 0] width 751 height 0
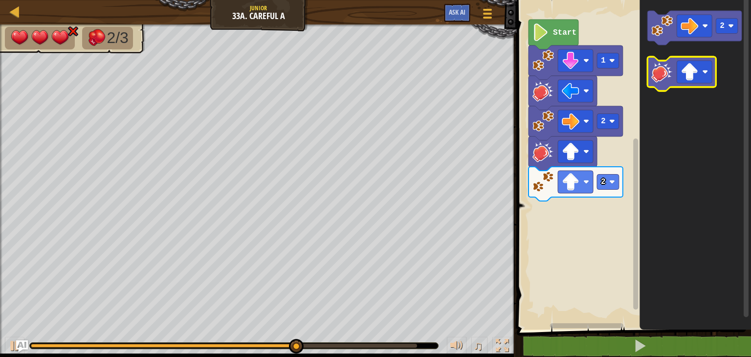
click at [660, 82] on image "Blockly Workspace" at bounding box center [662, 72] width 22 height 22
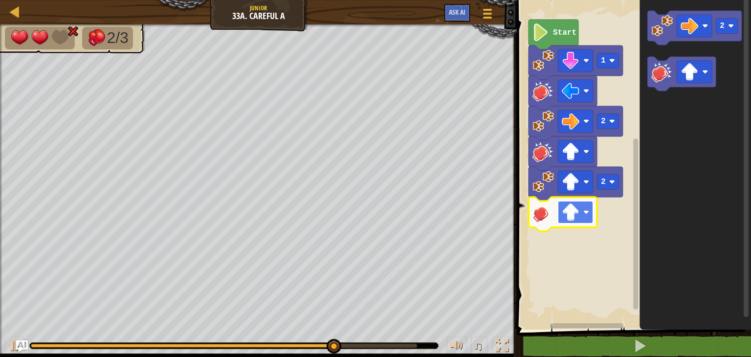
click at [584, 222] on rect "Blockly Workspace" at bounding box center [575, 212] width 35 height 22
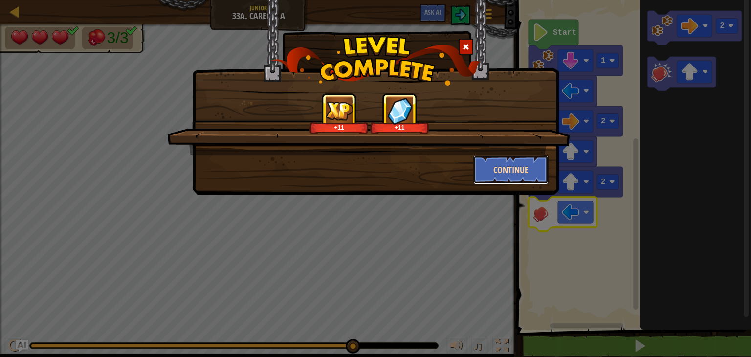
click at [511, 165] on button "Continue" at bounding box center [511, 169] width 76 height 29
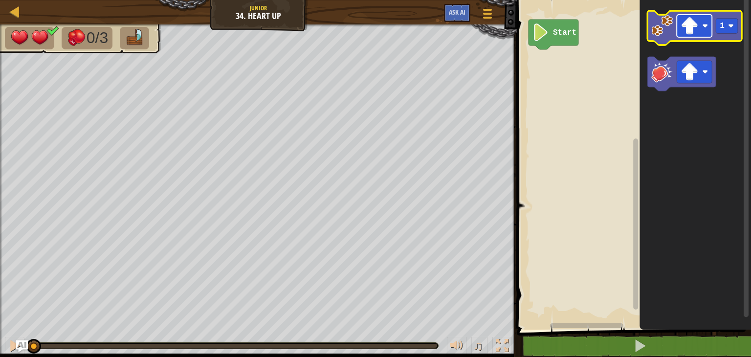
click at [696, 29] on image "Blockly Workspace" at bounding box center [690, 26] width 18 height 18
click at [665, 34] on image "Blockly Workspace" at bounding box center [662, 26] width 22 height 22
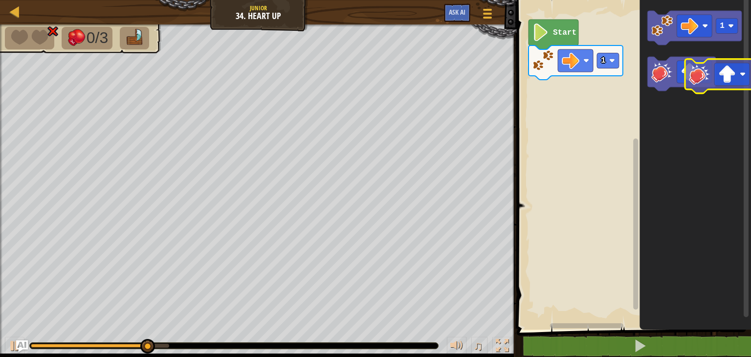
click at [696, 78] on g "Blockly Workspace" at bounding box center [682, 74] width 68 height 34
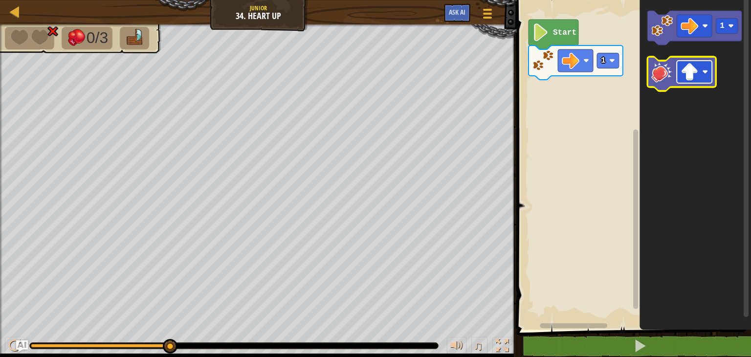
click at [691, 78] on image "Blockly Workspace" at bounding box center [690, 72] width 18 height 18
click at [663, 77] on image "Blockly Workspace" at bounding box center [662, 72] width 22 height 22
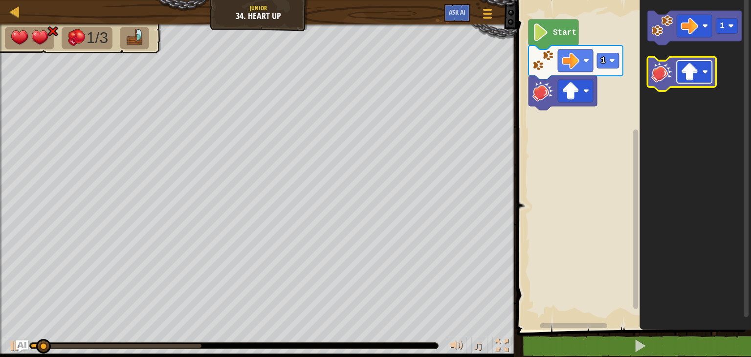
click at [689, 75] on image "Blockly Workspace" at bounding box center [690, 72] width 18 height 18
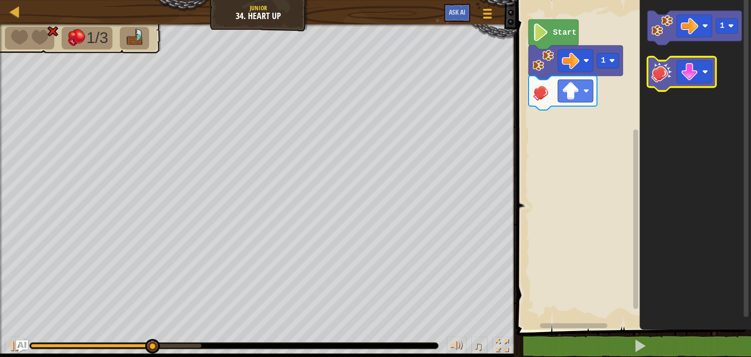
click at [665, 76] on image "Blockly Workspace" at bounding box center [662, 72] width 22 height 22
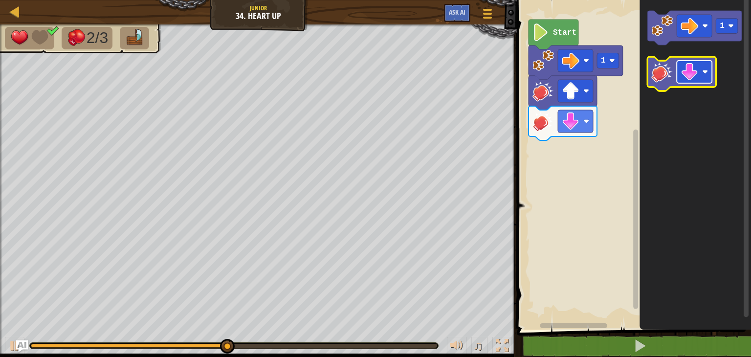
click at [696, 71] on image "Blockly Workspace" at bounding box center [690, 72] width 18 height 18
click at [660, 76] on image "Blockly Workspace" at bounding box center [662, 72] width 22 height 22
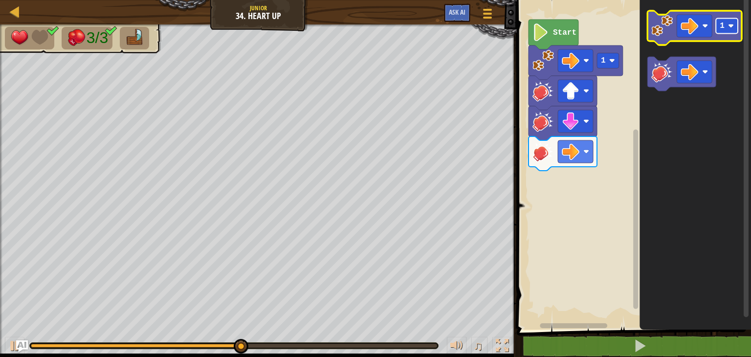
click at [735, 30] on rect "Blockly Workspace" at bounding box center [727, 26] width 22 height 15
click at [663, 24] on image "Blockly Workspace" at bounding box center [662, 26] width 22 height 22
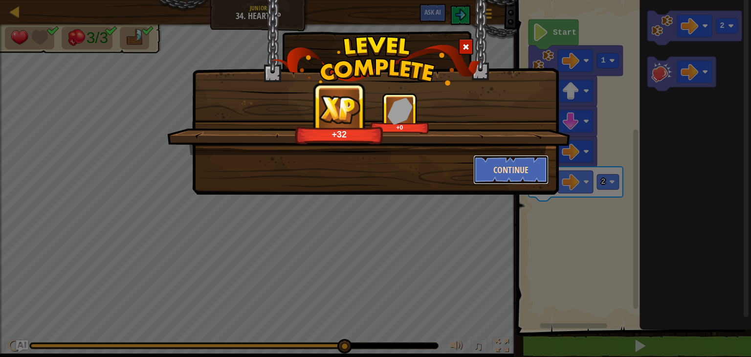
click at [512, 171] on button "Continue" at bounding box center [511, 169] width 76 height 29
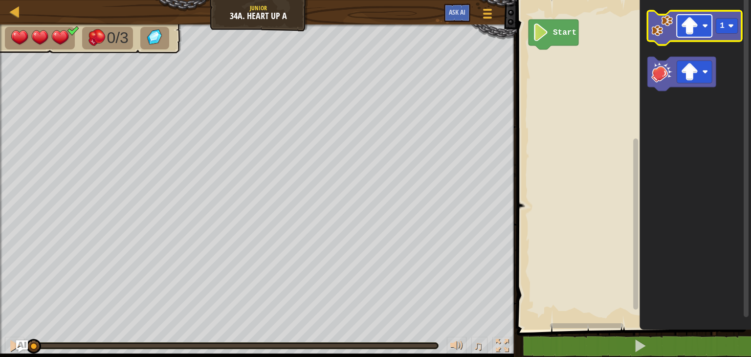
click at [688, 31] on image "Blockly Workspace" at bounding box center [690, 26] width 18 height 18
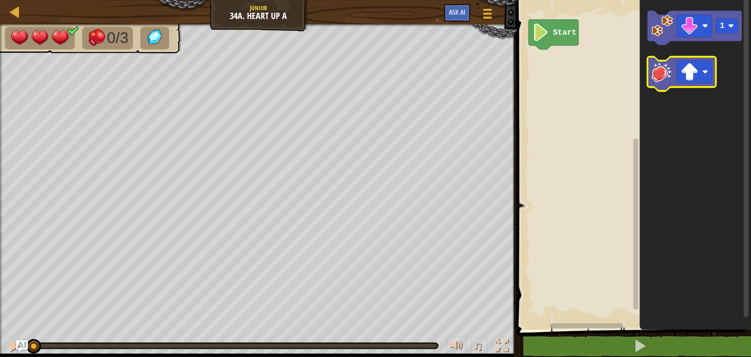
click at [691, 79] on image "Blockly Workspace" at bounding box center [690, 72] width 18 height 18
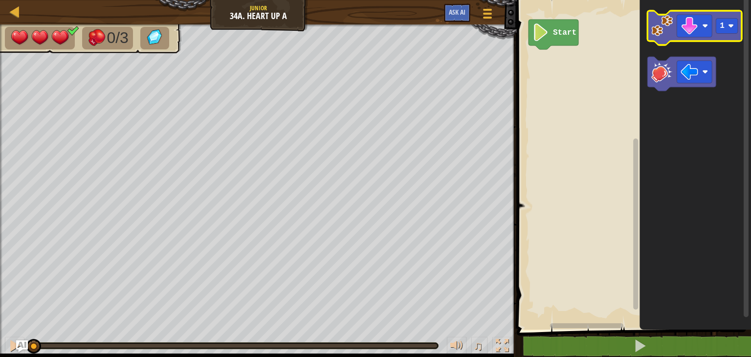
click at [663, 38] on icon "Blockly Workspace" at bounding box center [695, 28] width 94 height 34
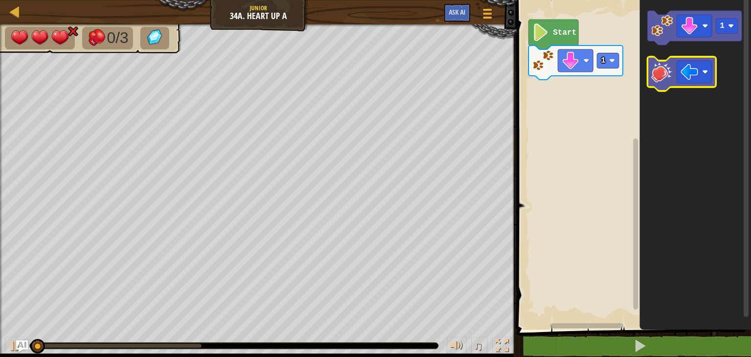
click at [663, 81] on image "Blockly Workspace" at bounding box center [662, 72] width 22 height 22
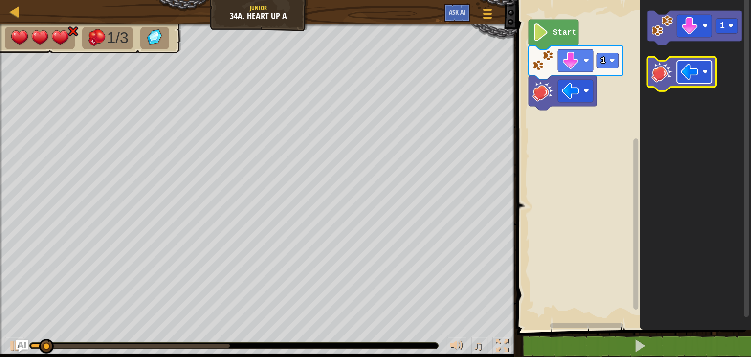
click at [687, 80] on image "Blockly Workspace" at bounding box center [690, 72] width 18 height 18
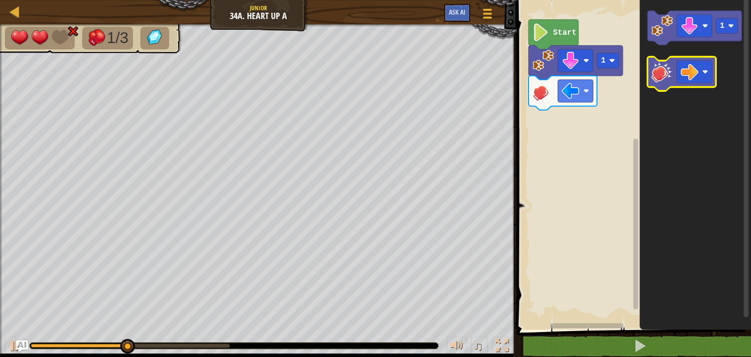
click at [658, 69] on image "Blockly Workspace" at bounding box center [662, 72] width 22 height 22
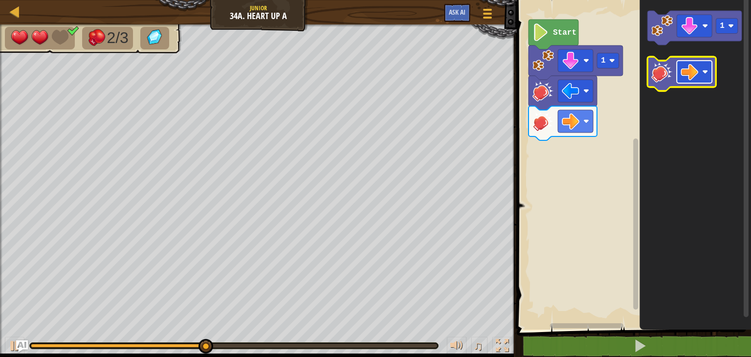
click at [693, 82] on rect "Blockly Workspace" at bounding box center [694, 72] width 35 height 22
click at [662, 76] on image "Blockly Workspace" at bounding box center [662, 72] width 22 height 22
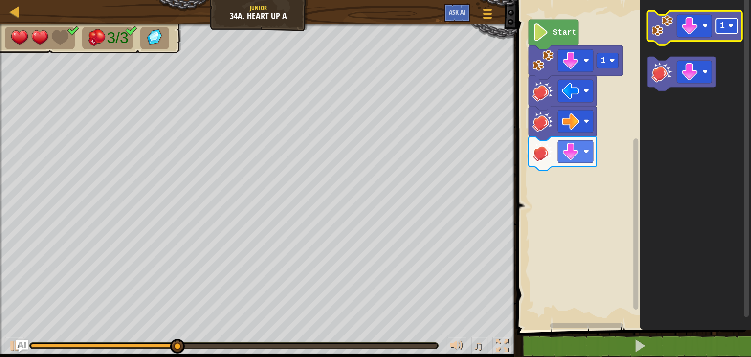
click at [724, 31] on rect "Blockly Workspace" at bounding box center [727, 26] width 22 height 15
click at [666, 32] on image "Blockly Workspace" at bounding box center [662, 26] width 22 height 22
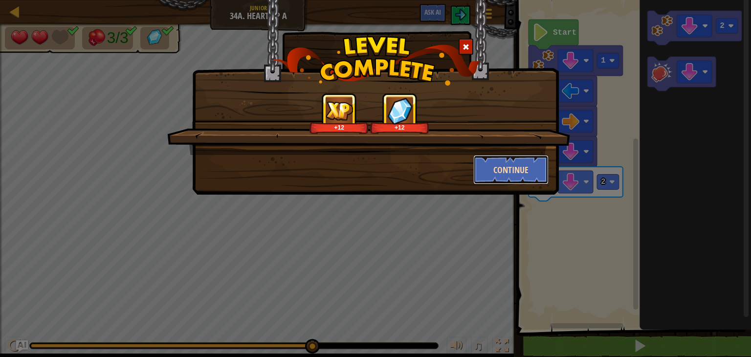
click at [510, 171] on button "Continue" at bounding box center [511, 169] width 76 height 29
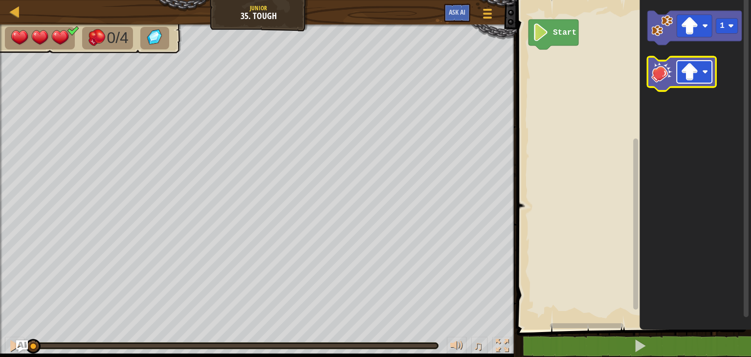
click at [702, 73] on image "Blockly Workspace" at bounding box center [705, 72] width 6 height 6
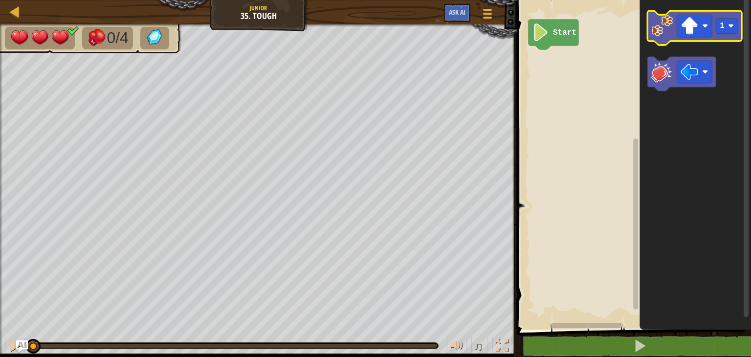
click at [672, 35] on image "Blockly Workspace" at bounding box center [662, 26] width 22 height 22
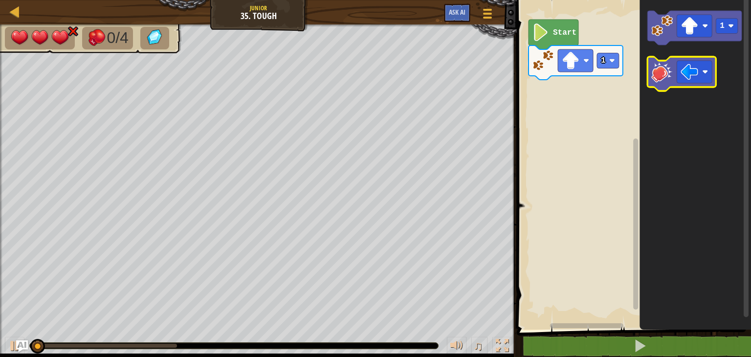
click at [663, 79] on image "Blockly Workspace" at bounding box center [662, 72] width 22 height 22
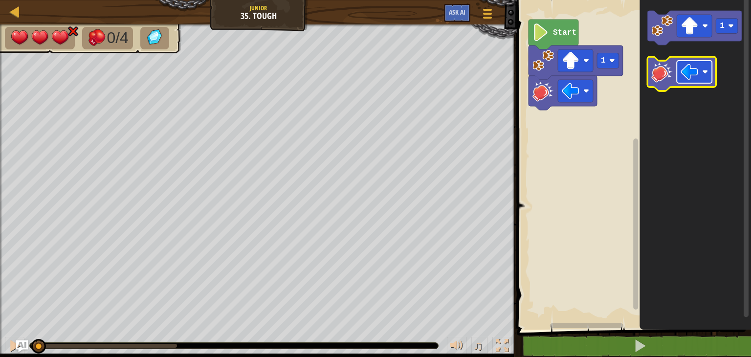
click at [685, 80] on image "Blockly Workspace" at bounding box center [690, 72] width 18 height 18
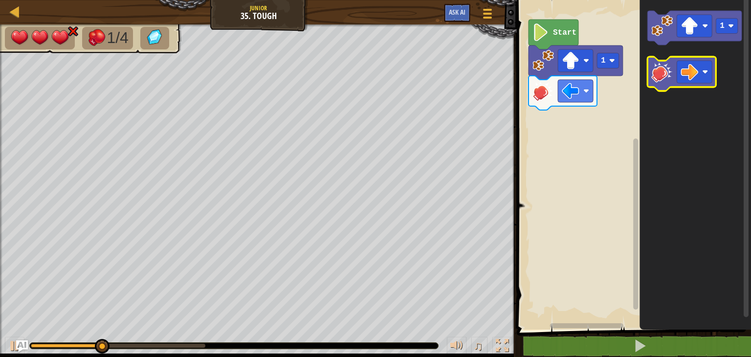
click at [661, 80] on image "Blockly Workspace" at bounding box center [662, 72] width 22 height 22
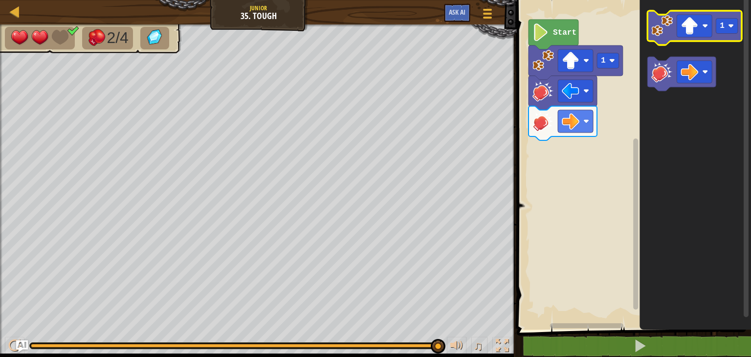
click at [661, 36] on image "Blockly Workspace" at bounding box center [662, 26] width 22 height 22
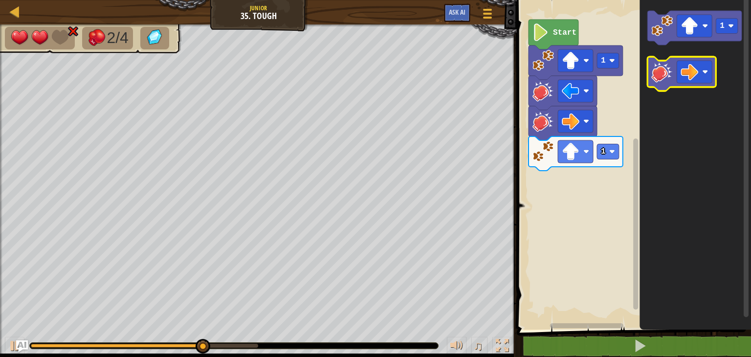
click at [656, 79] on image "Blockly Workspace" at bounding box center [662, 72] width 22 height 22
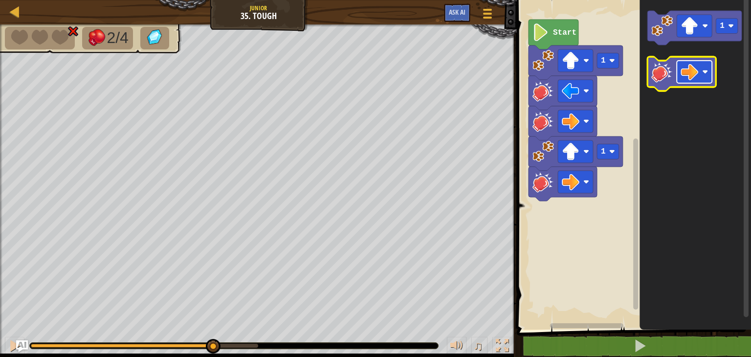
click at [681, 76] on image "Blockly Workspace" at bounding box center [690, 72] width 18 height 18
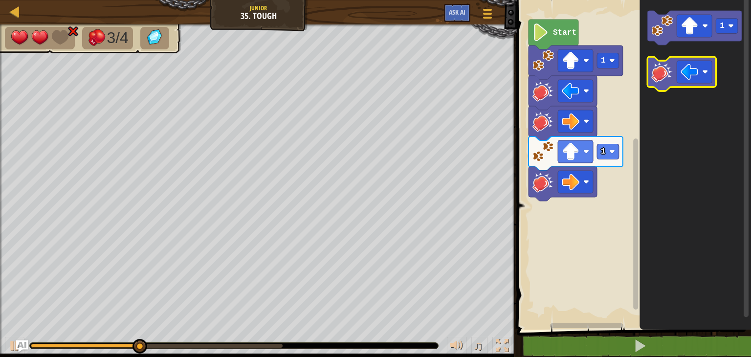
click at [658, 75] on image "Blockly Workspace" at bounding box center [662, 72] width 22 height 22
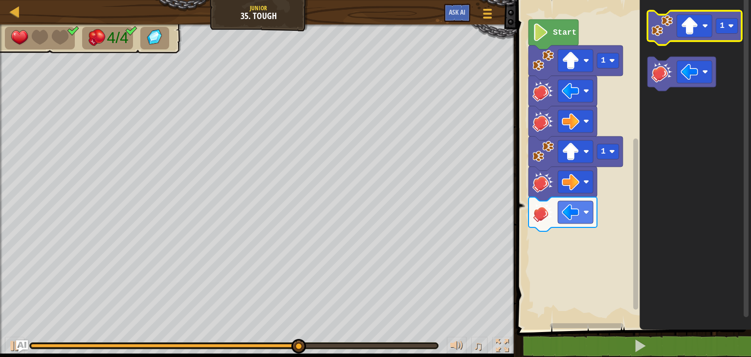
click at [671, 33] on image "Blockly Workspace" at bounding box center [662, 26] width 22 height 22
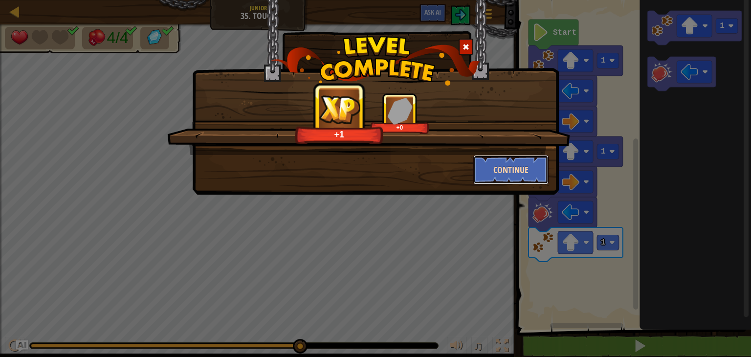
click at [495, 176] on button "Continue" at bounding box center [511, 169] width 76 height 29
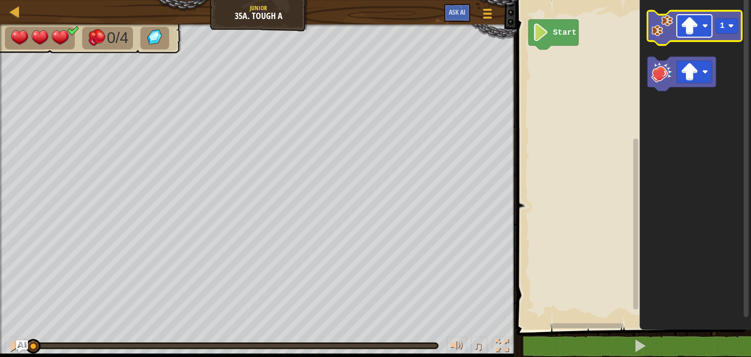
click at [695, 27] on image "Blockly Workspace" at bounding box center [690, 26] width 18 height 18
click at [665, 36] on image "Blockly Workspace" at bounding box center [662, 26] width 22 height 22
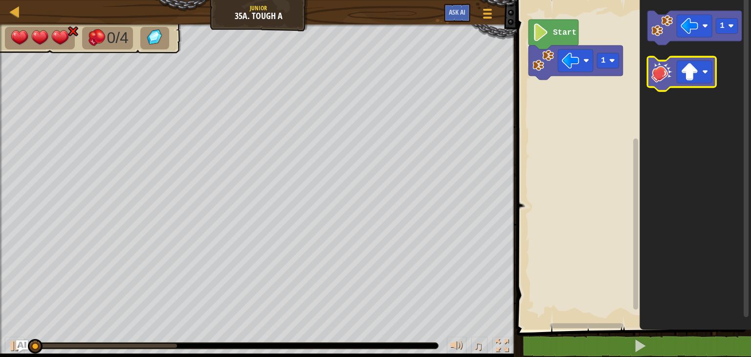
click at [664, 76] on image "Blockly Workspace" at bounding box center [662, 72] width 22 height 22
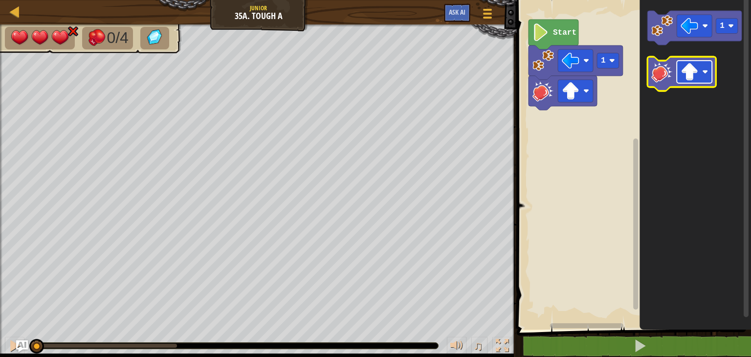
click at [695, 81] on rect "Blockly Workspace" at bounding box center [694, 72] width 35 height 22
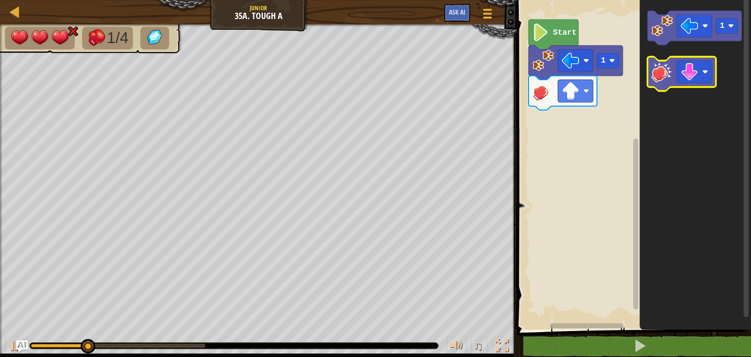
click at [661, 74] on image "Blockly Workspace" at bounding box center [662, 72] width 22 height 22
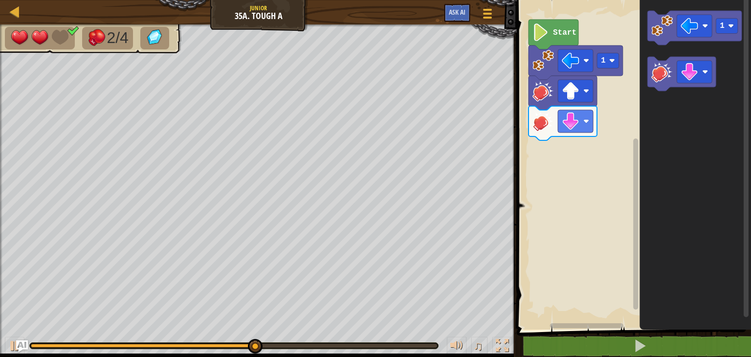
click at [552, 32] on icon "Blockly Workspace" at bounding box center [554, 35] width 50 height 30
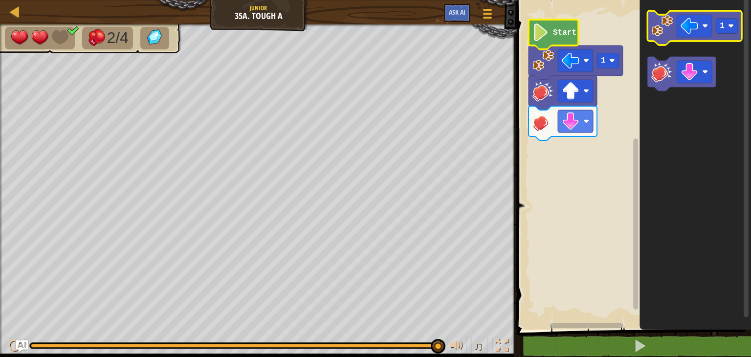
click at [665, 27] on image "Blockly Workspace" at bounding box center [662, 26] width 22 height 22
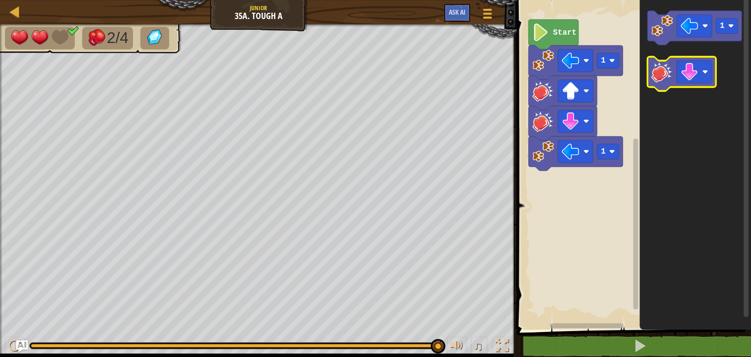
click at [667, 81] on image "Blockly Workspace" at bounding box center [662, 72] width 22 height 22
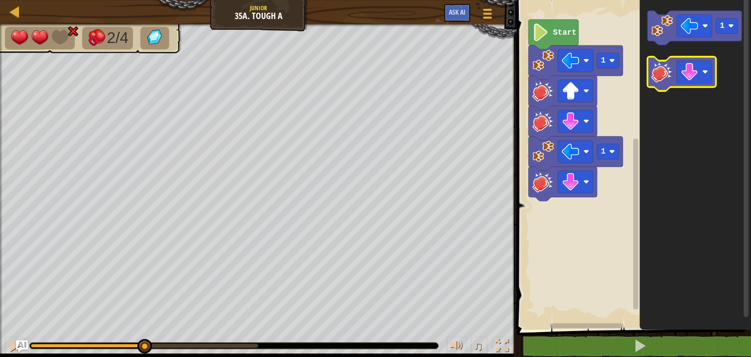
click at [688, 84] on icon "Blockly Workspace" at bounding box center [682, 74] width 68 height 34
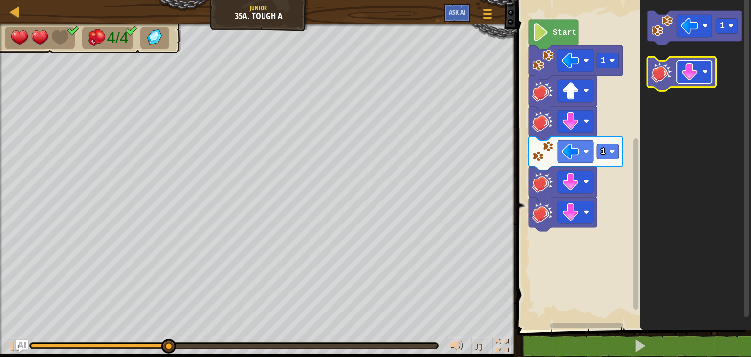
click at [683, 75] on image "Blockly Workspace" at bounding box center [690, 72] width 18 height 18
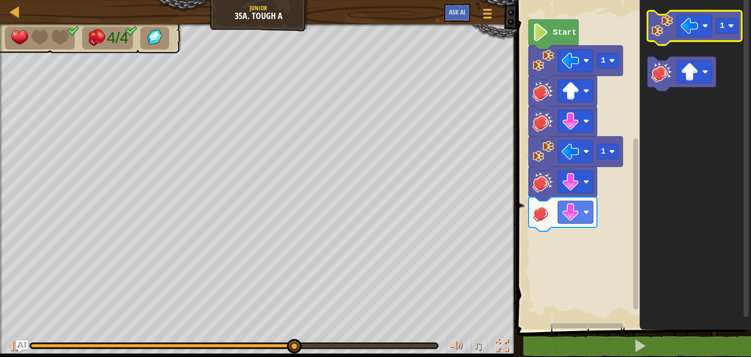
click at [667, 34] on image "Blockly Workspace" at bounding box center [662, 26] width 22 height 22
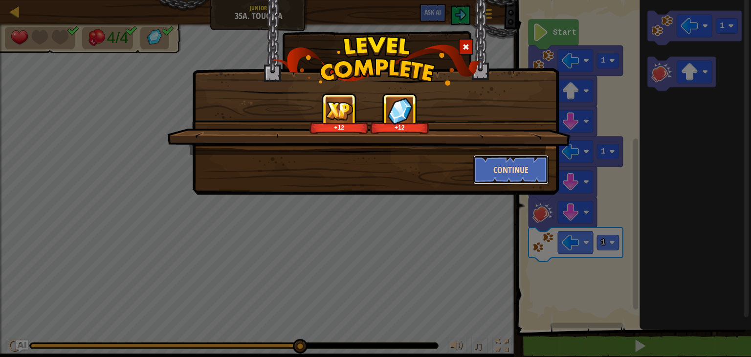
click at [499, 165] on button "Continue" at bounding box center [511, 169] width 76 height 29
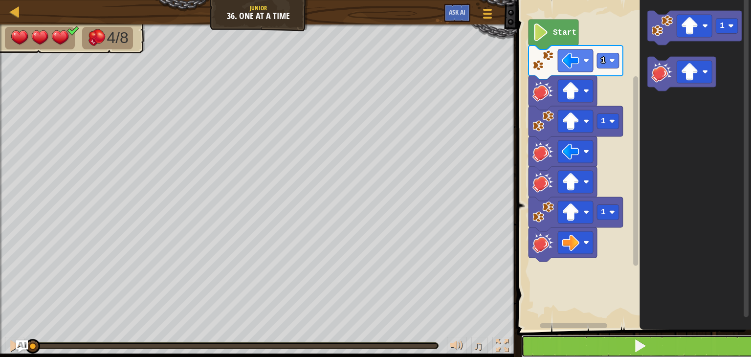
click at [595, 353] on button at bounding box center [639, 346] width 237 height 22
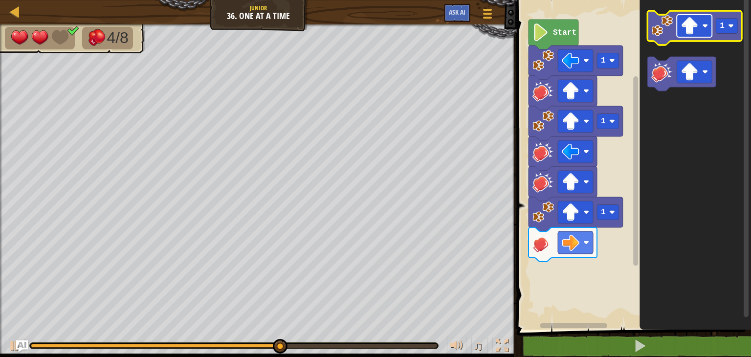
click at [695, 19] on image "Blockly Workspace" at bounding box center [690, 26] width 18 height 18
click at [651, 40] on icon "Blockly Workspace" at bounding box center [695, 28] width 94 height 34
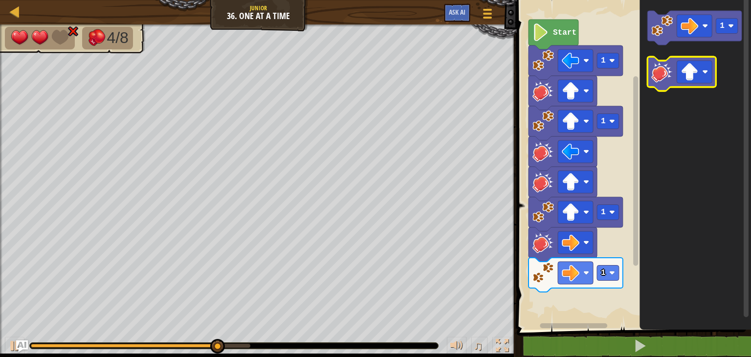
click at [665, 77] on image "Blockly Workspace" at bounding box center [662, 72] width 22 height 22
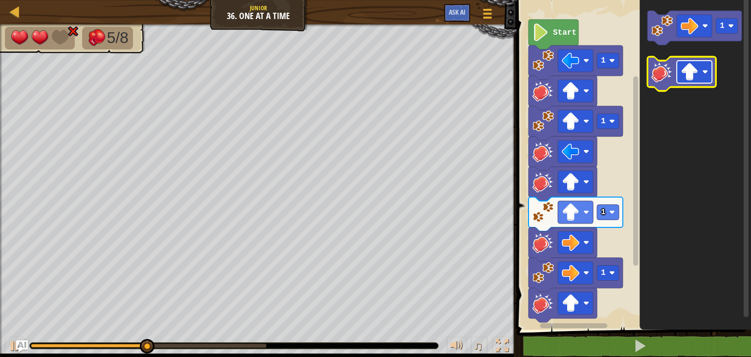
click at [689, 81] on rect "Blockly Workspace" at bounding box center [694, 72] width 35 height 22
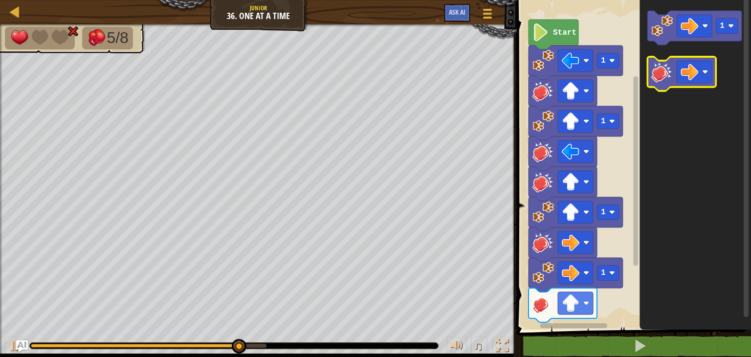
click at [661, 79] on image "Blockly Workspace" at bounding box center [662, 72] width 22 height 22
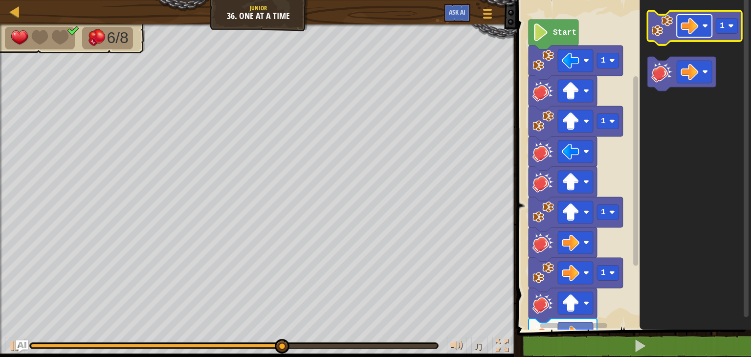
click at [697, 22] on image "Blockly Workspace" at bounding box center [690, 26] width 18 height 18
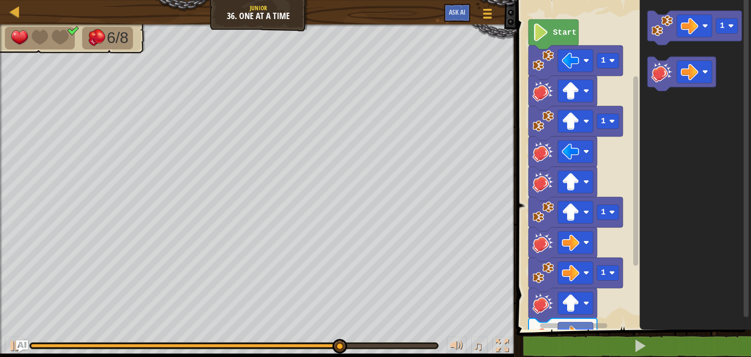
click at [691, 193] on icon "Blockly Workspace" at bounding box center [696, 162] width 112 height 335
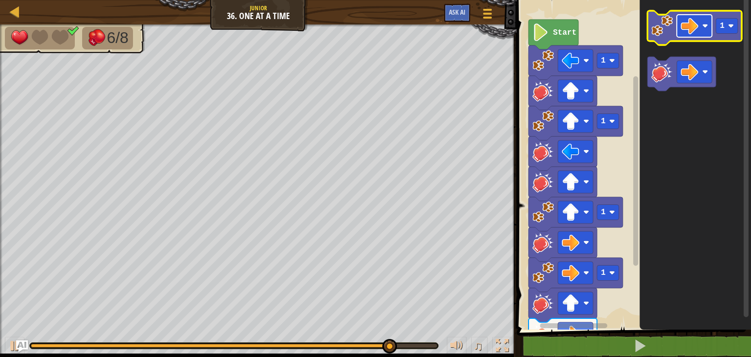
click at [689, 29] on image "Blockly Workspace" at bounding box center [690, 26] width 18 height 18
click at [663, 36] on image "Blockly Workspace" at bounding box center [662, 26] width 22 height 22
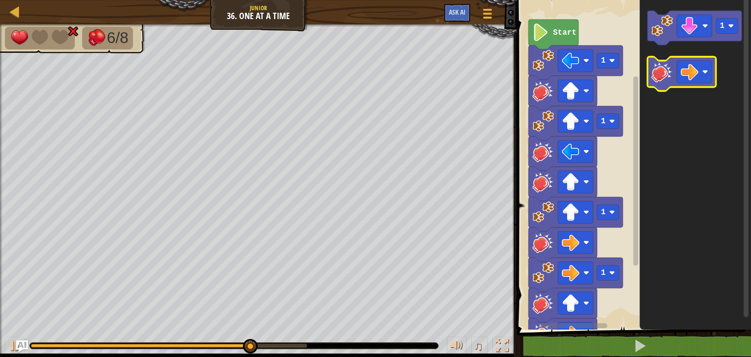
click at [662, 73] on image "Blockly Workspace" at bounding box center [662, 72] width 22 height 22
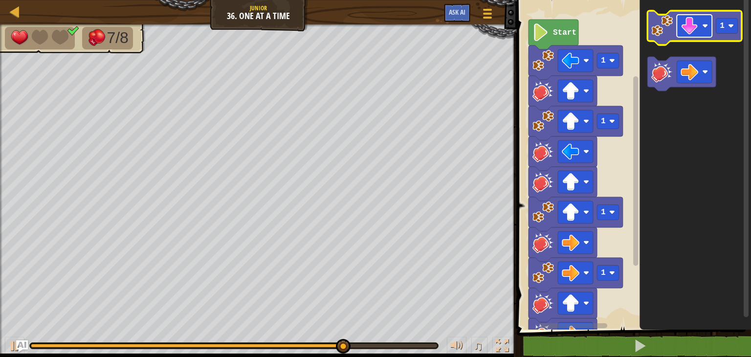
click at [696, 25] on image "Blockly Workspace" at bounding box center [690, 26] width 18 height 18
click at [657, 26] on image "Blockly Workspace" at bounding box center [662, 26] width 22 height 22
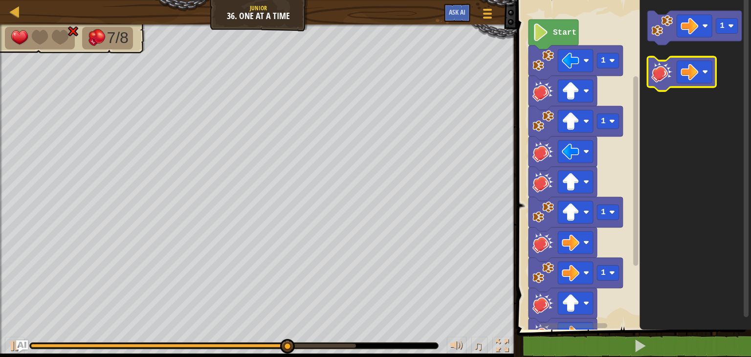
click at [666, 67] on image "Blockly Workspace" at bounding box center [662, 72] width 22 height 22
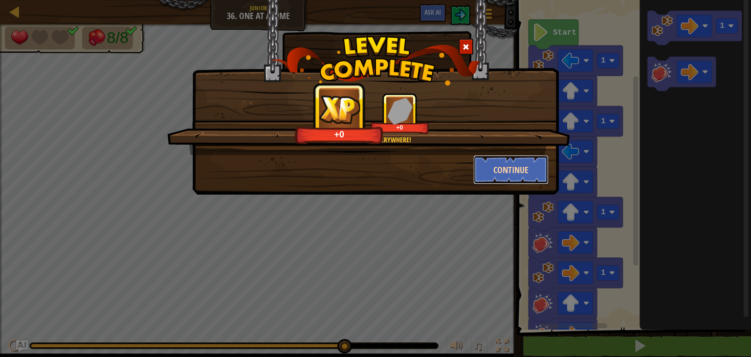
click at [494, 162] on button "Continue" at bounding box center [511, 169] width 76 height 29
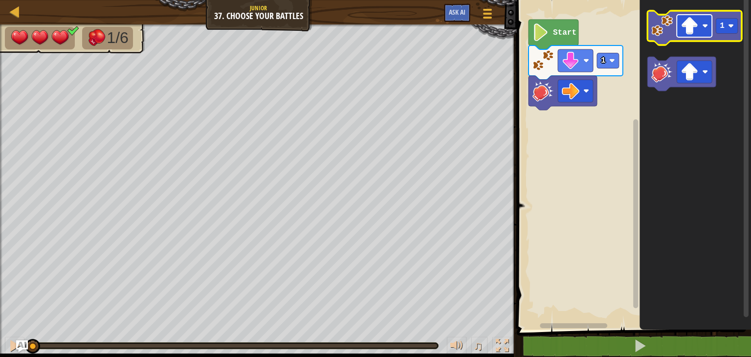
click at [692, 32] on image "Blockly Workspace" at bounding box center [690, 26] width 18 height 18
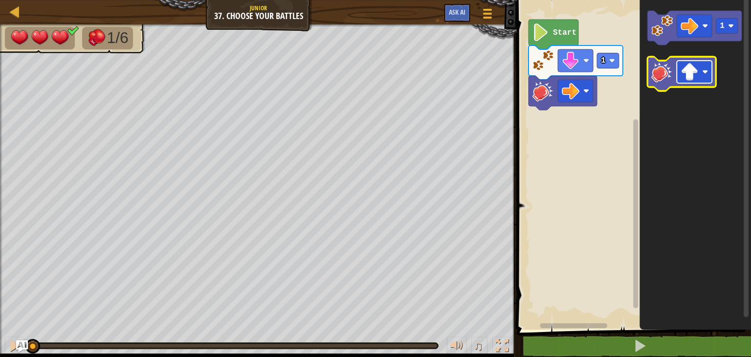
click at [707, 74] on image "Blockly Workspace" at bounding box center [705, 72] width 6 height 6
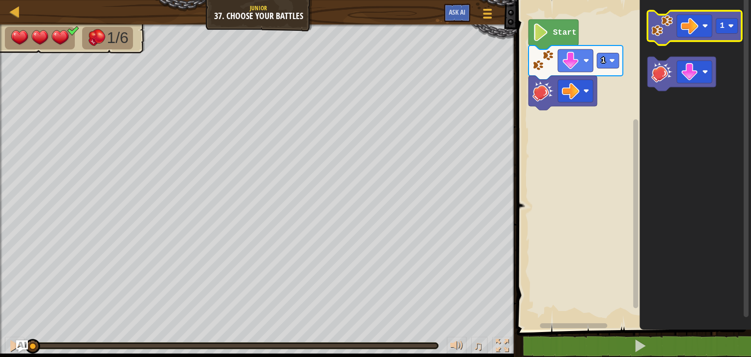
click at [665, 32] on image "Blockly Workspace" at bounding box center [662, 26] width 22 height 22
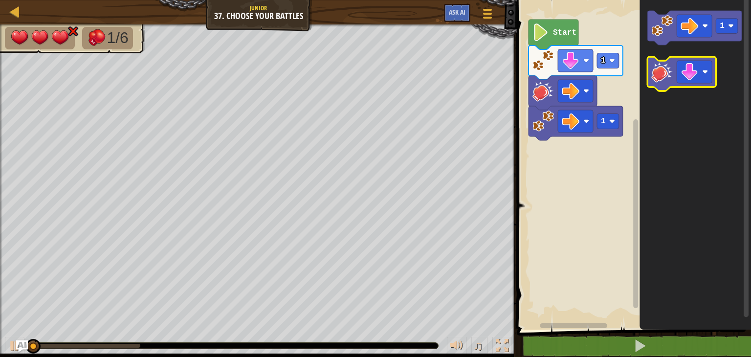
click at [662, 71] on image "Blockly Workspace" at bounding box center [662, 72] width 22 height 22
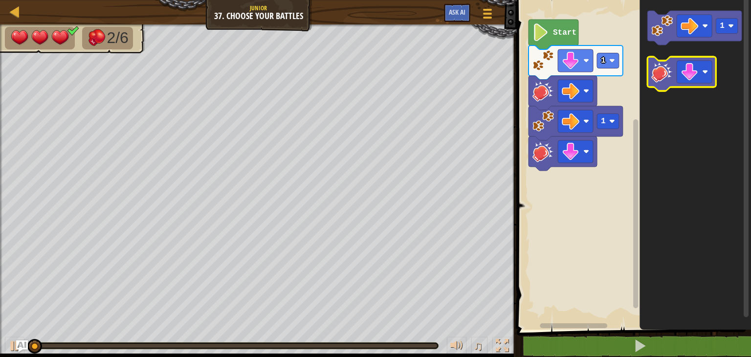
click at [662, 71] on image "Blockly Workspace" at bounding box center [662, 72] width 22 height 22
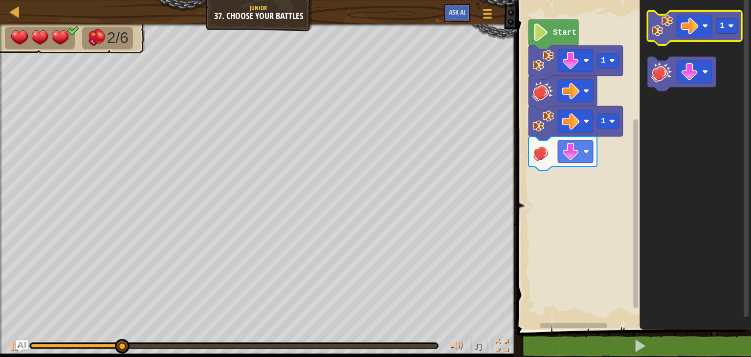
click at [685, 40] on icon "Blockly Workspace" at bounding box center [695, 28] width 94 height 34
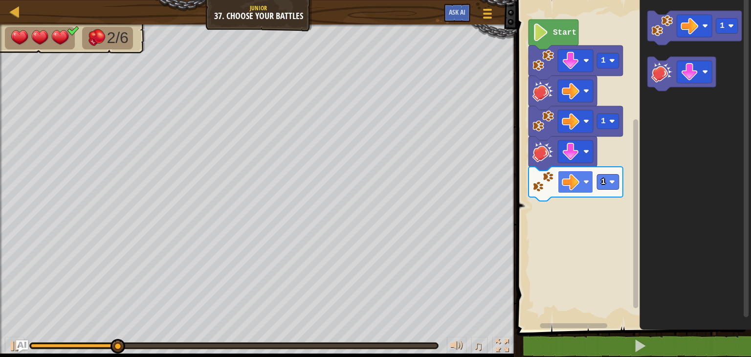
click at [576, 183] on image "Blockly Workspace" at bounding box center [571, 182] width 18 height 18
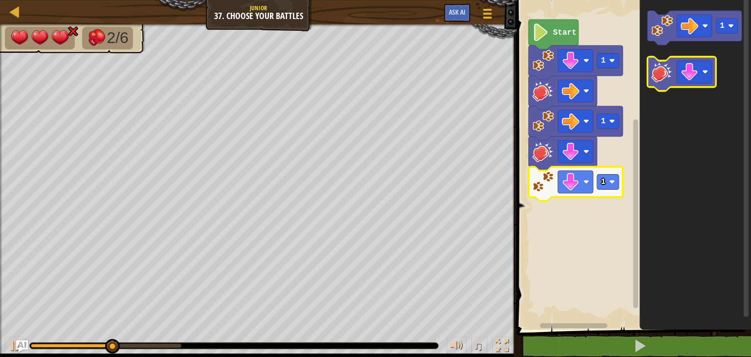
click at [658, 77] on image "Blockly Workspace" at bounding box center [662, 72] width 22 height 22
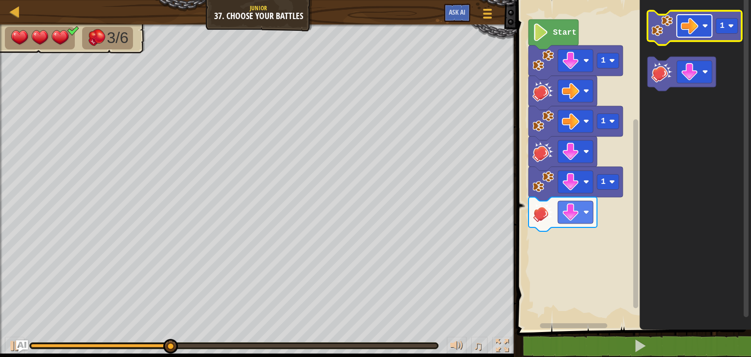
click at [689, 33] on image "Blockly Workspace" at bounding box center [690, 26] width 18 height 18
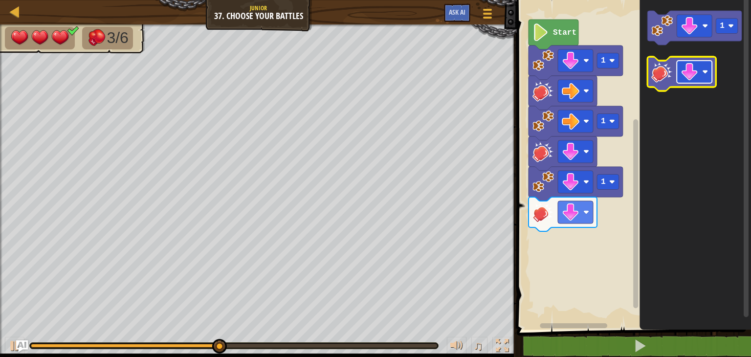
click at [690, 71] on image "Blockly Workspace" at bounding box center [690, 72] width 18 height 18
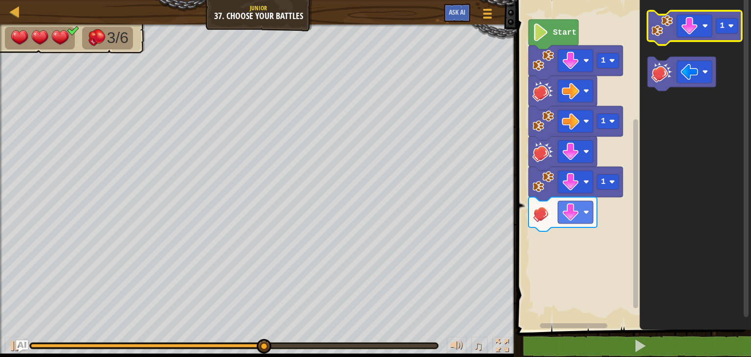
click at [662, 36] on icon "Blockly Workspace" at bounding box center [695, 28] width 94 height 34
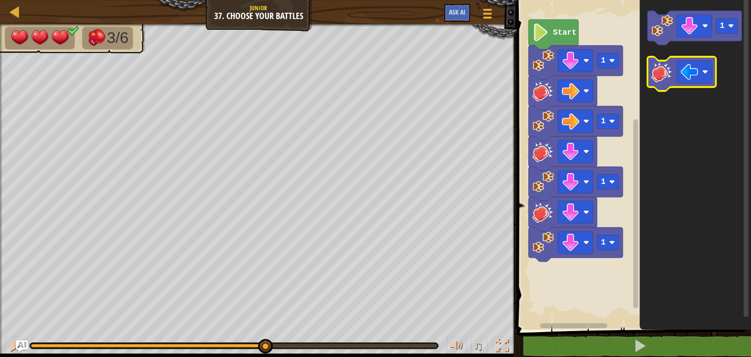
click at [661, 69] on image "Blockly Workspace" at bounding box center [662, 72] width 22 height 22
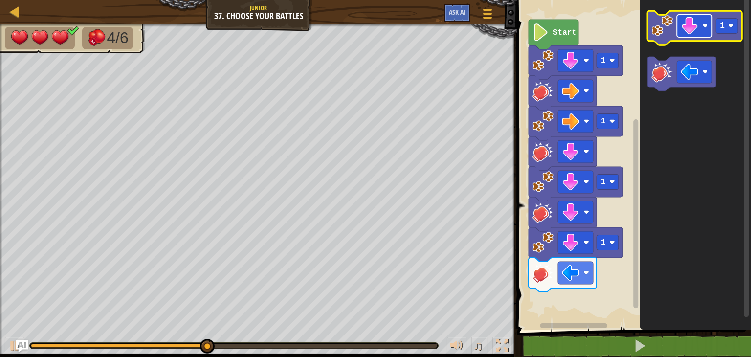
click at [685, 22] on image "Blockly Workspace" at bounding box center [690, 26] width 18 height 18
click at [667, 28] on image "Blockly Workspace" at bounding box center [662, 26] width 22 height 22
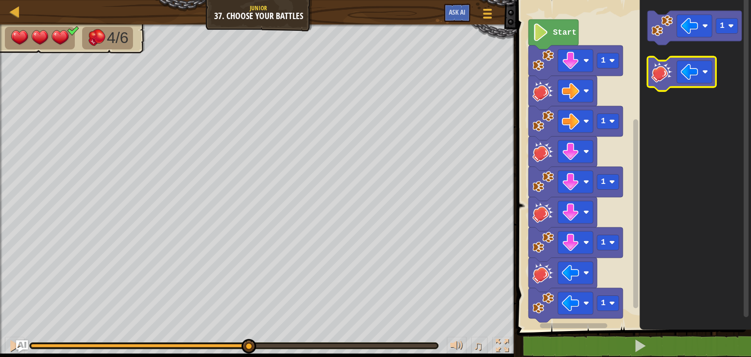
click at [666, 70] on image "Blockly Workspace" at bounding box center [662, 72] width 22 height 22
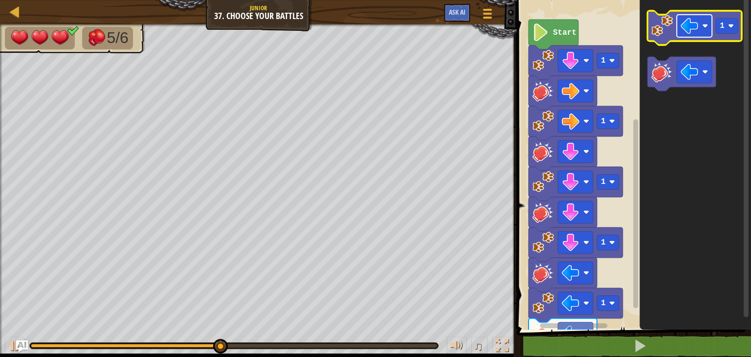
click at [696, 29] on image "Blockly Workspace" at bounding box center [690, 26] width 18 height 18
click at [657, 28] on image "Blockly Workspace" at bounding box center [662, 26] width 22 height 22
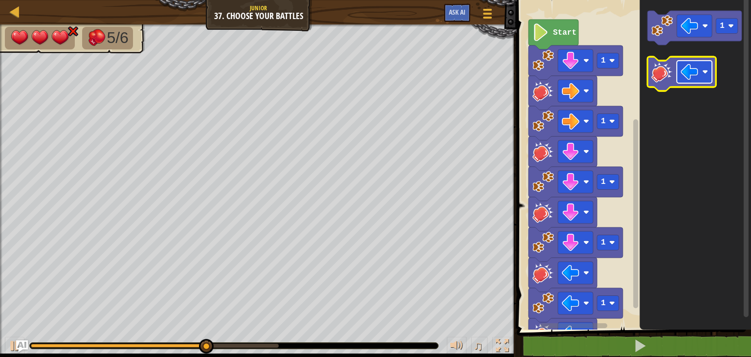
click at [685, 70] on image "Blockly Workspace" at bounding box center [690, 72] width 18 height 18
click at [665, 66] on image "Blockly Workspace" at bounding box center [662, 72] width 22 height 22
click at [687, 77] on image "Blockly Workspace" at bounding box center [690, 72] width 18 height 18
click at [662, 80] on image "Blockly Workspace" at bounding box center [662, 72] width 22 height 22
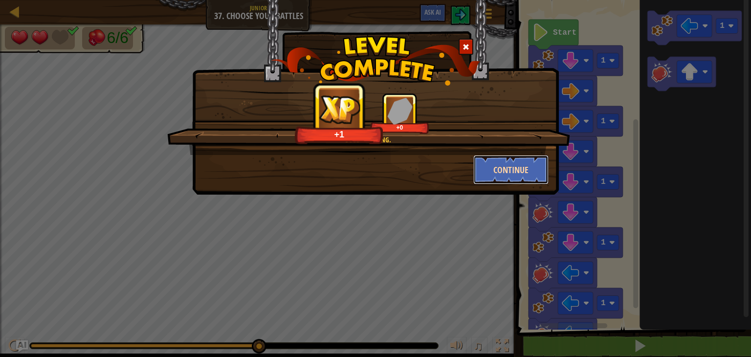
click at [516, 173] on button "Continue" at bounding box center [511, 169] width 76 height 29
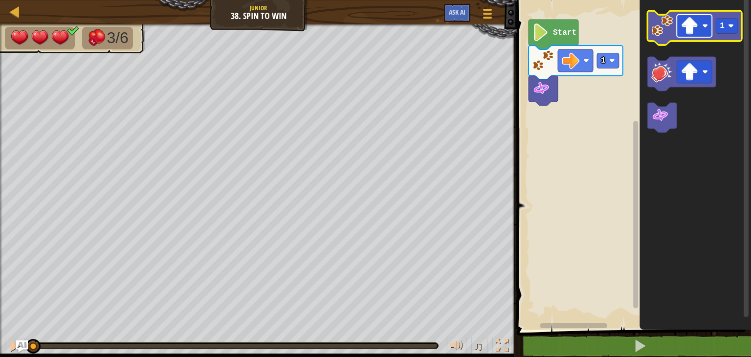
click at [691, 30] on image "Blockly Workspace" at bounding box center [690, 26] width 18 height 18
click at [664, 36] on image "Blockly Workspace" at bounding box center [662, 26] width 22 height 22
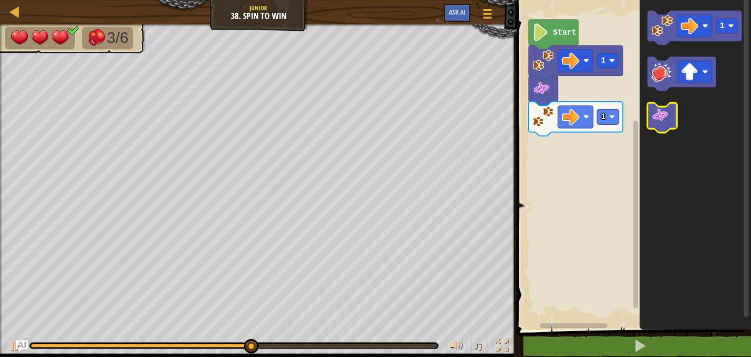
click at [665, 123] on image "Blockly Workspace" at bounding box center [660, 116] width 18 height 18
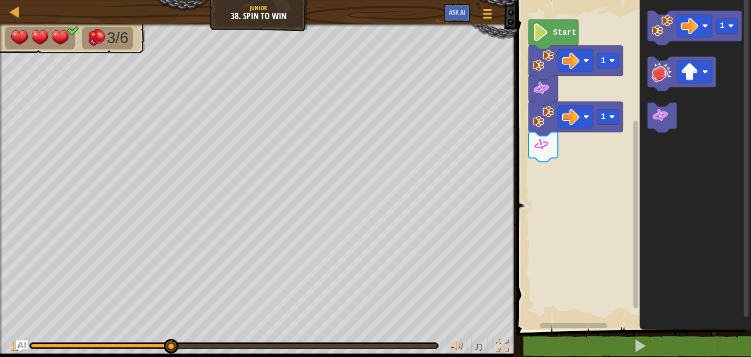
click at [663, 46] on icon "Blockly Workspace" at bounding box center [696, 162] width 112 height 335
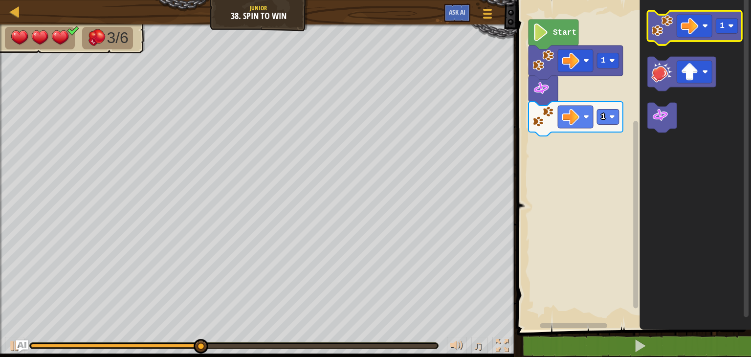
click at [674, 28] on icon "Blockly Workspace" at bounding box center [695, 28] width 94 height 34
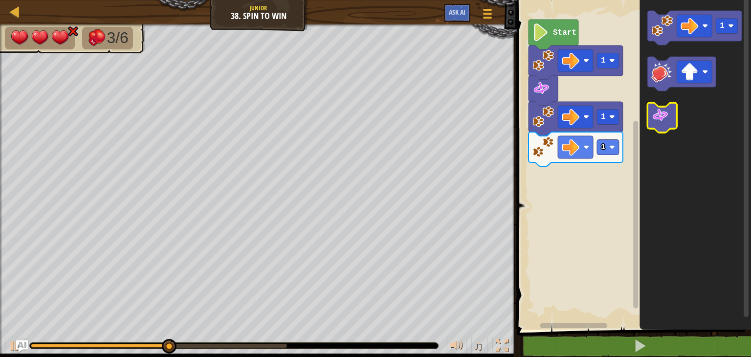
click at [656, 124] on icon "Blockly Workspace" at bounding box center [662, 118] width 29 height 30
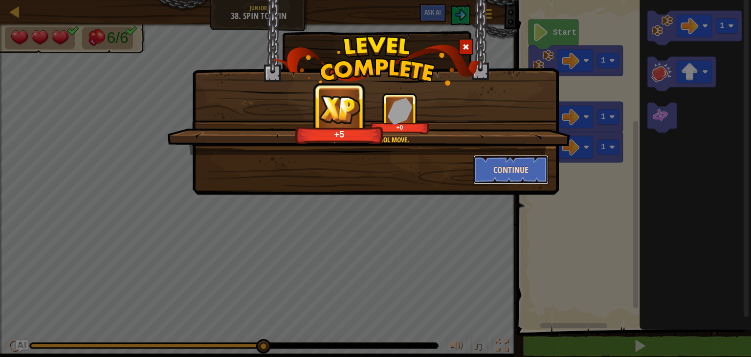
click at [510, 167] on button "Continue" at bounding box center [511, 169] width 76 height 29
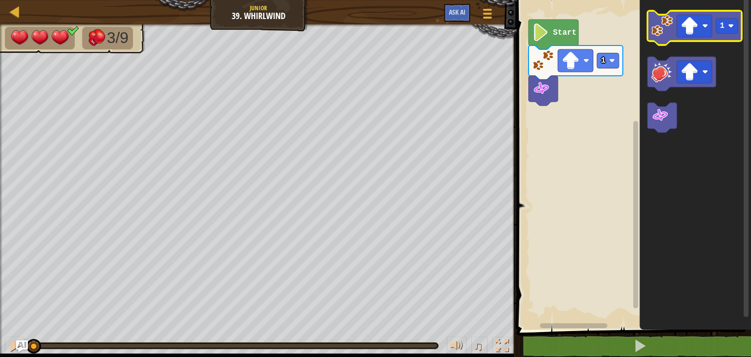
click at [656, 21] on image "Blockly Workspace" at bounding box center [662, 26] width 22 height 22
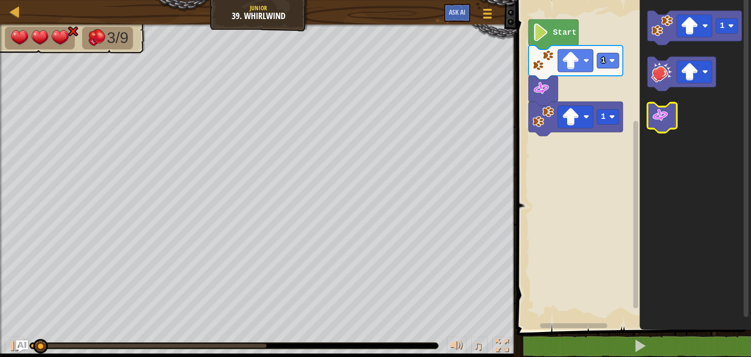
click at [654, 121] on image "Blockly Workspace" at bounding box center [660, 116] width 18 height 18
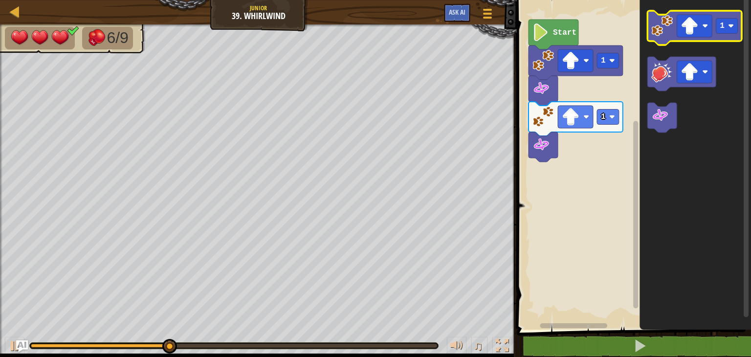
click at [665, 33] on image "Blockly Workspace" at bounding box center [662, 26] width 22 height 22
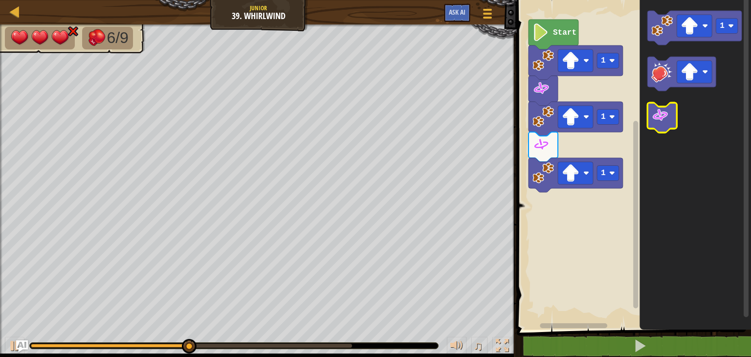
click at [663, 119] on image "Blockly Workspace" at bounding box center [660, 116] width 18 height 18
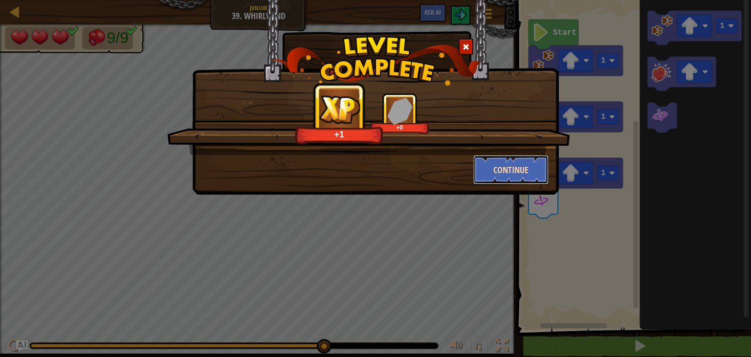
drag, startPoint x: 548, startPoint y: 163, endPoint x: 534, endPoint y: 165, distance: 14.8
click at [534, 165] on button "Continue" at bounding box center [511, 169] width 76 height 29
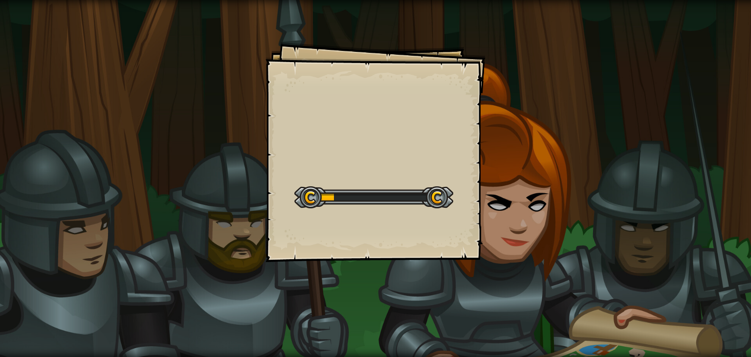
click at [534, 165] on div "Goals Start Level Error loading from server. Try refreshing the page. You'll ne…" at bounding box center [375, 178] width 751 height 357
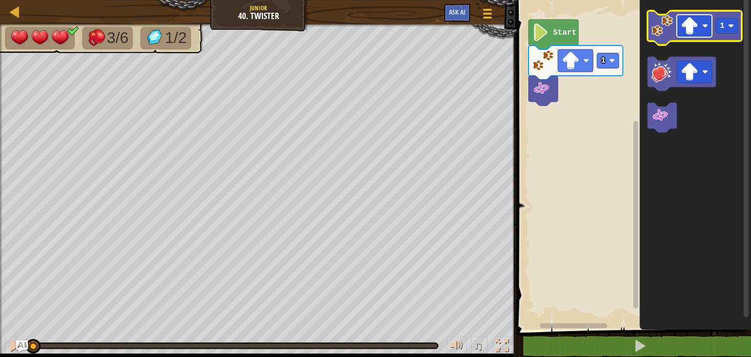
click at [689, 29] on image "Blockly Workspace" at bounding box center [690, 26] width 18 height 18
click at [725, 35] on icon "Blockly Workspace" at bounding box center [695, 28] width 94 height 34
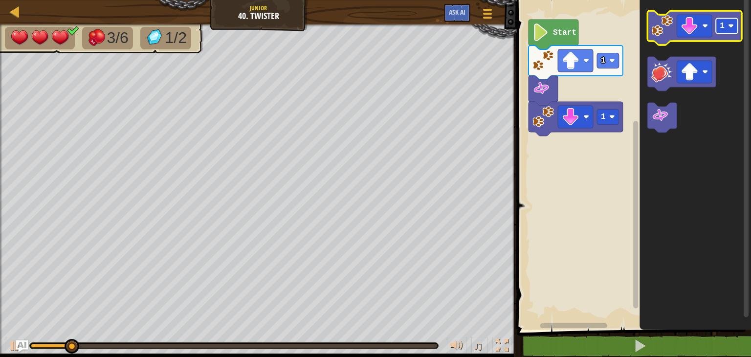
click at [728, 28] on rect "Blockly Workspace" at bounding box center [727, 26] width 22 height 15
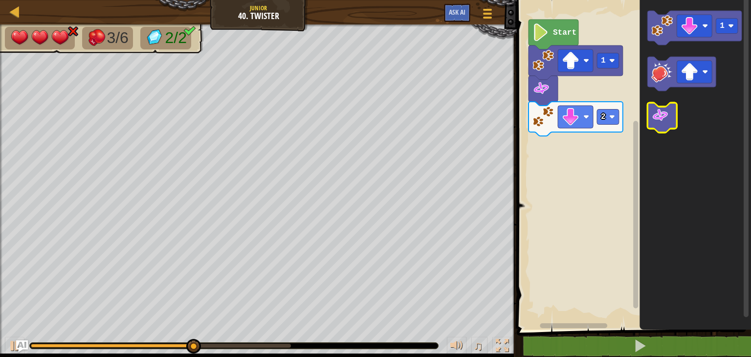
click at [660, 114] on image "Blockly Workspace" at bounding box center [660, 116] width 18 height 18
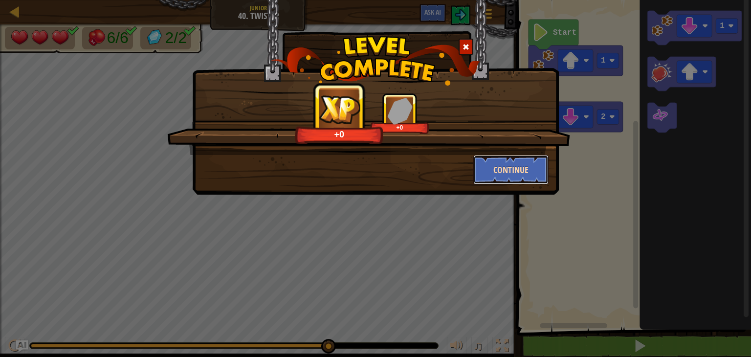
click at [520, 165] on button "Continue" at bounding box center [511, 169] width 76 height 29
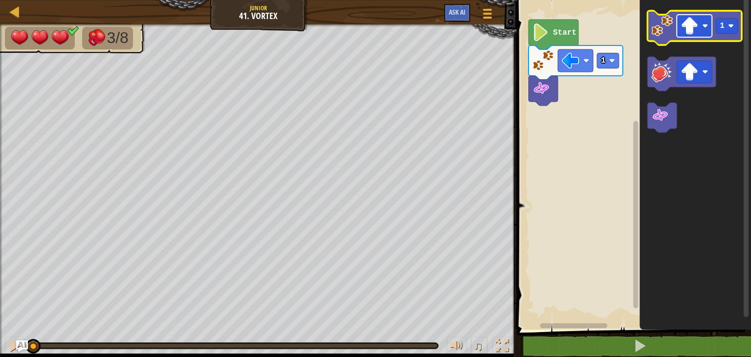
click at [695, 29] on image "Blockly Workspace" at bounding box center [690, 26] width 18 height 18
click at [666, 34] on image "Blockly Workspace" at bounding box center [662, 26] width 22 height 22
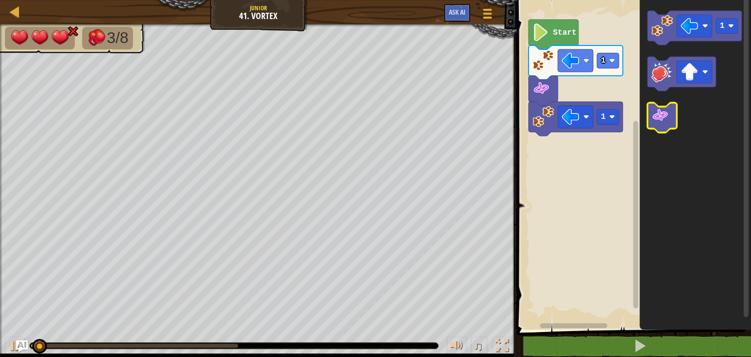
click at [675, 115] on icon "Blockly Workspace" at bounding box center [662, 118] width 29 height 30
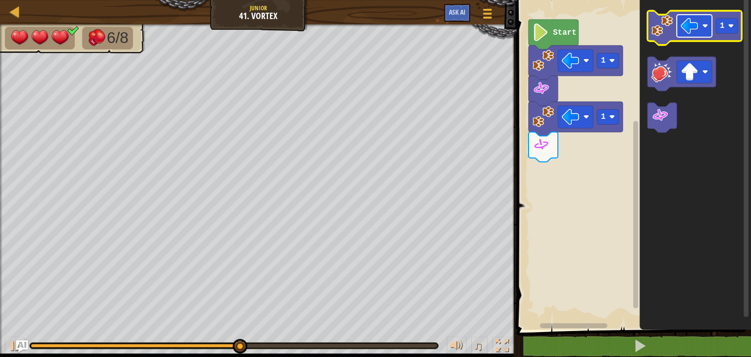
click at [706, 30] on rect "Blockly Workspace" at bounding box center [694, 26] width 35 height 22
click at [659, 26] on image "Blockly Workspace" at bounding box center [662, 26] width 22 height 22
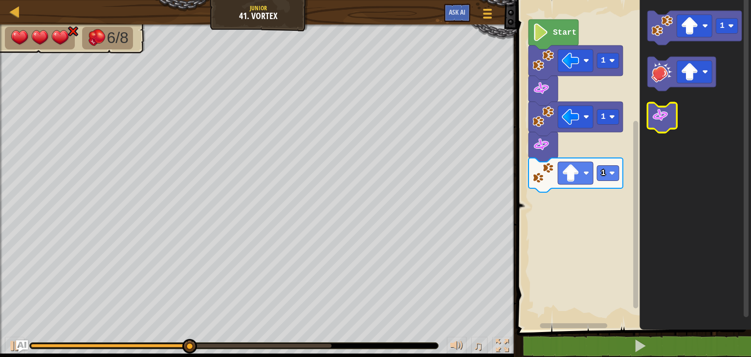
click at [666, 125] on icon "Blockly Workspace" at bounding box center [662, 118] width 29 height 30
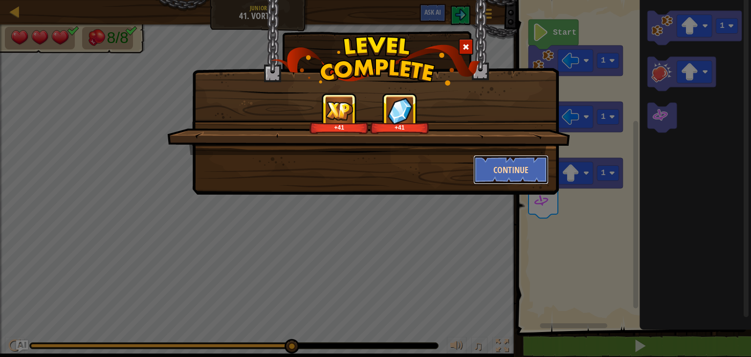
click at [506, 157] on button "Continue" at bounding box center [511, 169] width 76 height 29
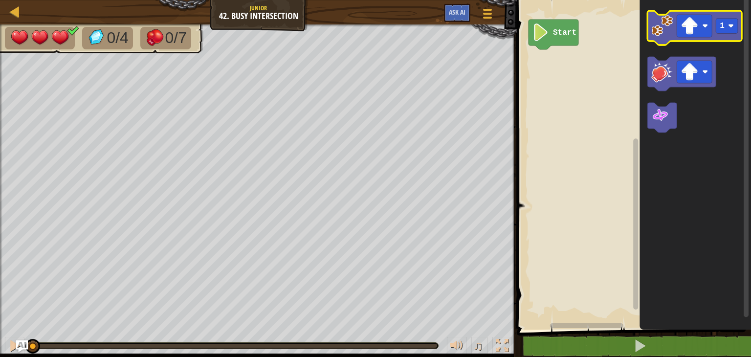
click at [665, 33] on image "Blockly Workspace" at bounding box center [662, 26] width 22 height 22
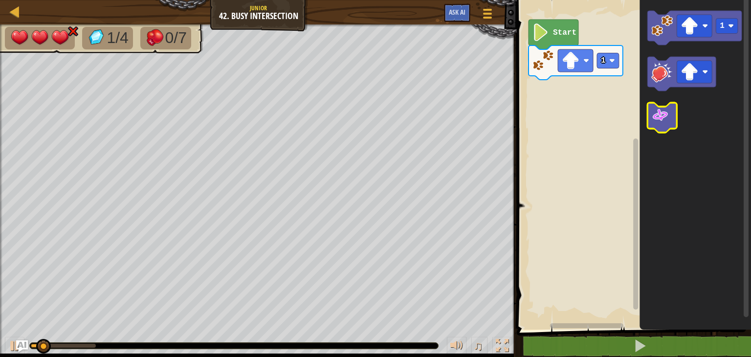
click at [660, 122] on image "Blockly Workspace" at bounding box center [660, 116] width 18 height 18
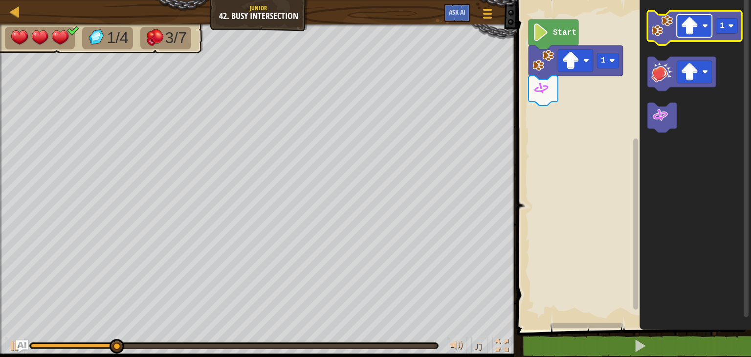
click at [702, 26] on image "Blockly Workspace" at bounding box center [705, 26] width 6 height 6
click at [661, 30] on image "Blockly Workspace" at bounding box center [662, 26] width 22 height 22
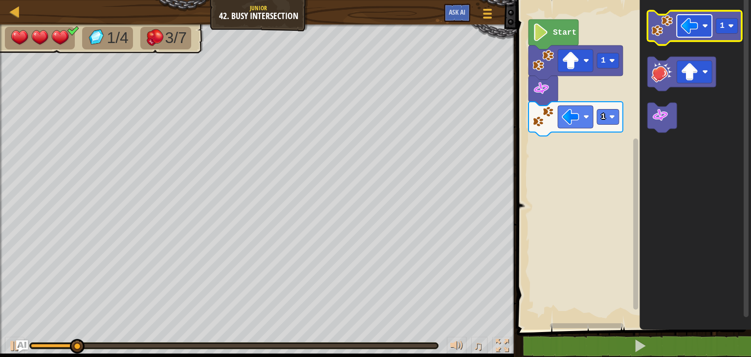
click at [688, 33] on image "Blockly Workspace" at bounding box center [690, 26] width 18 height 18
click at [663, 37] on icon "Blockly Workspace" at bounding box center [695, 28] width 94 height 34
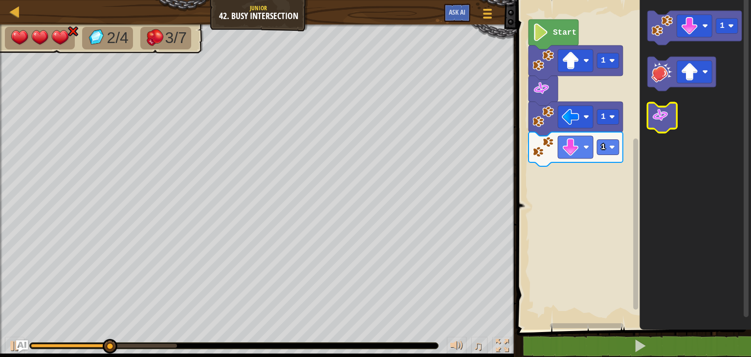
click at [665, 112] on image "Blockly Workspace" at bounding box center [660, 116] width 18 height 18
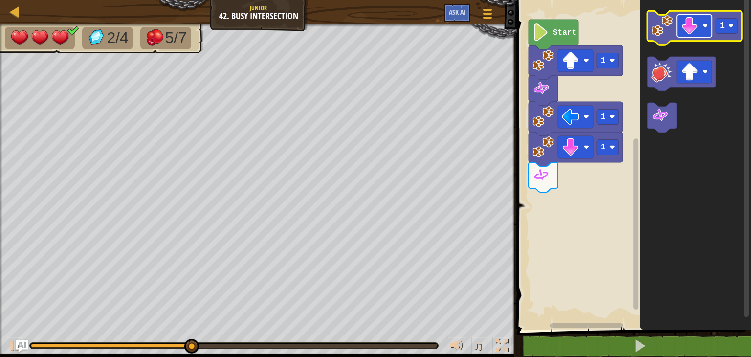
click at [708, 32] on rect "Blockly Workspace" at bounding box center [694, 26] width 35 height 22
click at [664, 34] on image "Blockly Workspace" at bounding box center [662, 26] width 22 height 22
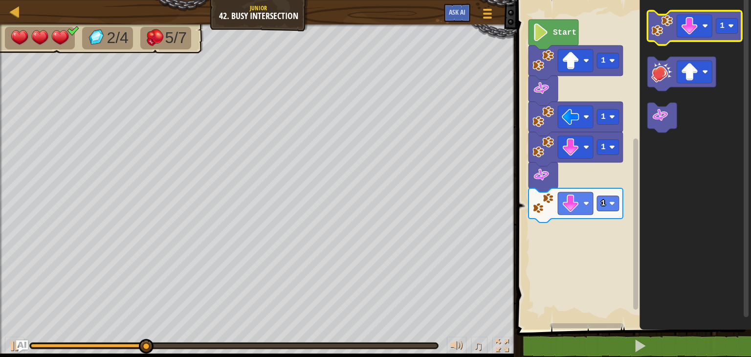
click at [696, 40] on icon "Blockly Workspace" at bounding box center [695, 28] width 94 height 34
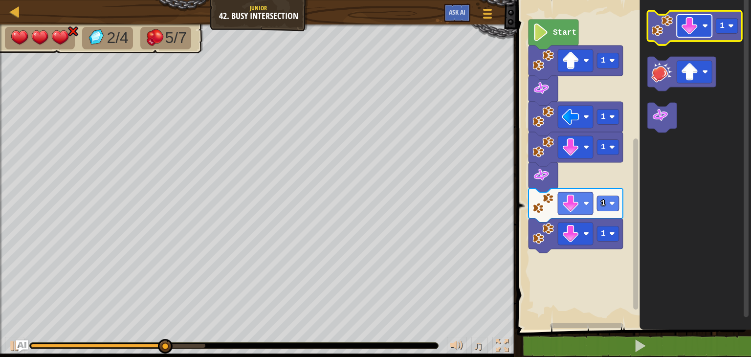
click at [685, 22] on image "Blockly Workspace" at bounding box center [690, 26] width 18 height 18
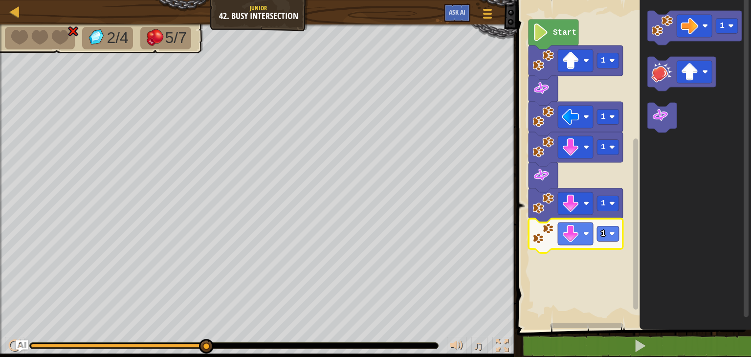
click at [545, 246] on icon "Blockly Workspace" at bounding box center [576, 236] width 94 height 34
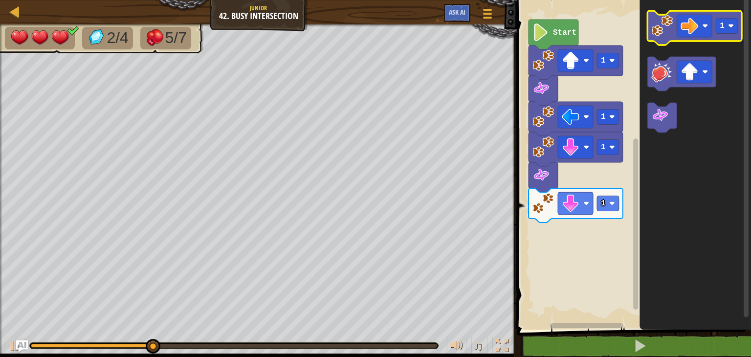
click at [658, 37] on icon "Blockly Workspace" at bounding box center [695, 28] width 94 height 34
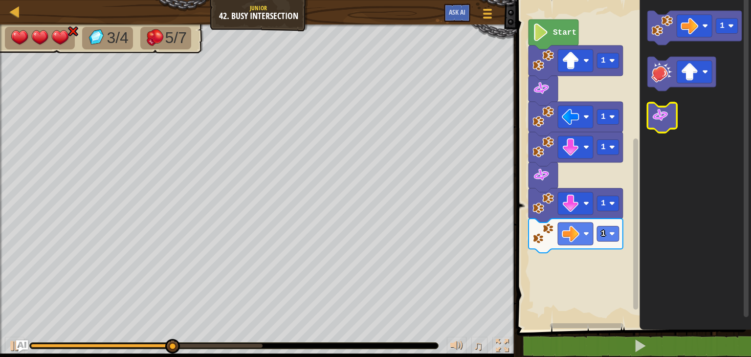
click at [657, 123] on image "Blockly Workspace" at bounding box center [660, 116] width 18 height 18
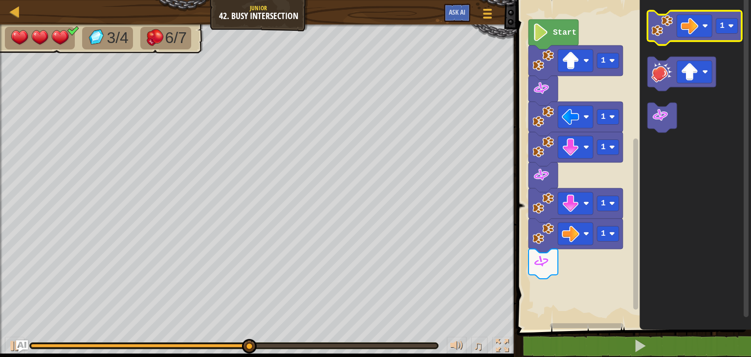
click at [668, 37] on icon "Blockly Workspace" at bounding box center [695, 28] width 94 height 34
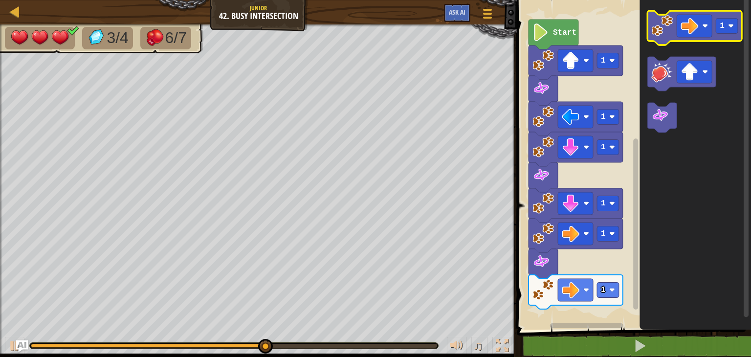
click at [694, 41] on icon "Blockly Workspace" at bounding box center [695, 28] width 94 height 34
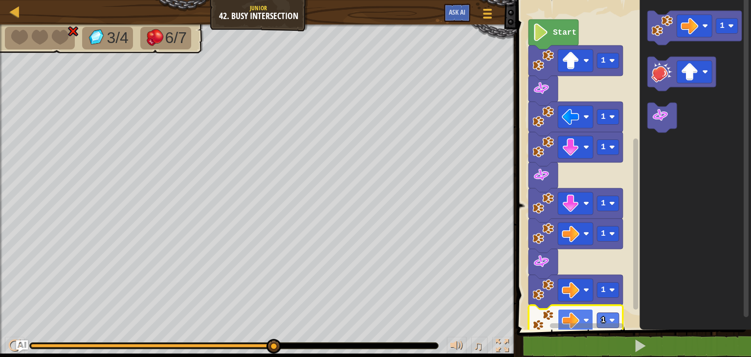
click at [569, 319] on image "Blockly Workspace" at bounding box center [571, 321] width 18 height 18
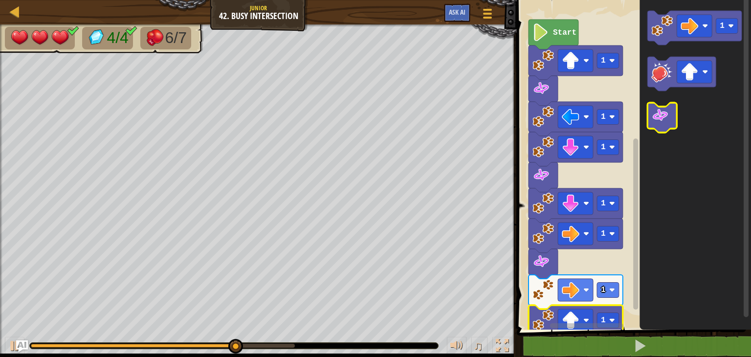
click at [658, 120] on image "Blockly Workspace" at bounding box center [660, 116] width 18 height 18
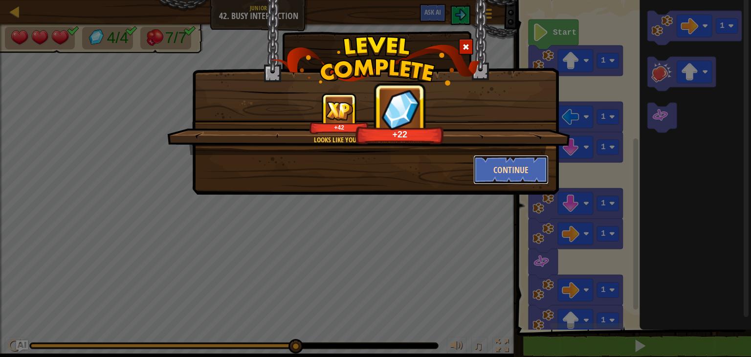
click at [509, 165] on button "Continue" at bounding box center [511, 169] width 76 height 29
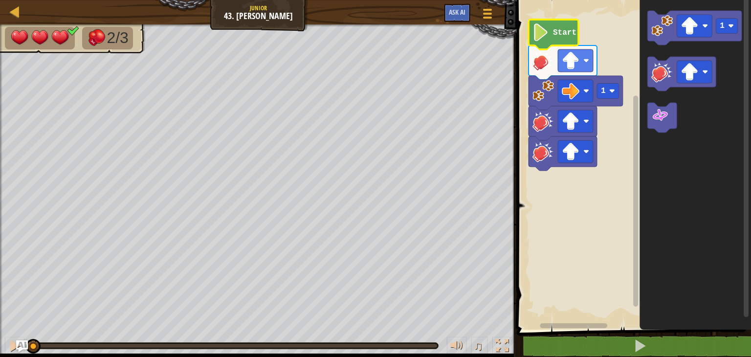
click at [547, 31] on image "Blockly Workspace" at bounding box center [541, 32] width 17 height 18
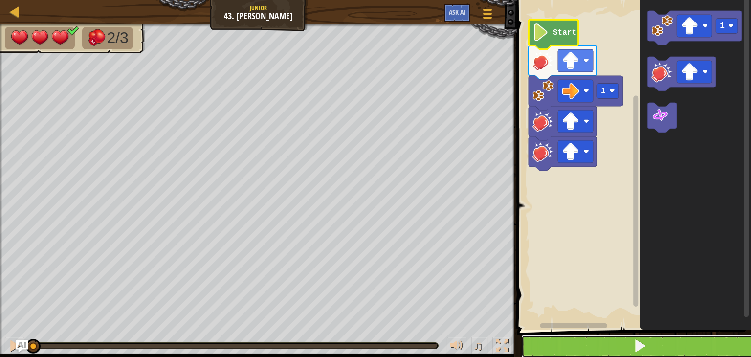
click at [629, 342] on button at bounding box center [639, 346] width 237 height 22
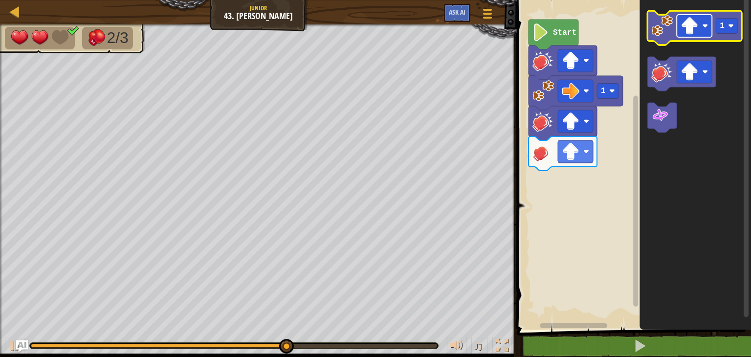
click at [686, 34] on image "Blockly Workspace" at bounding box center [690, 26] width 18 height 18
click at [669, 32] on image "Blockly Workspace" at bounding box center [662, 26] width 22 height 22
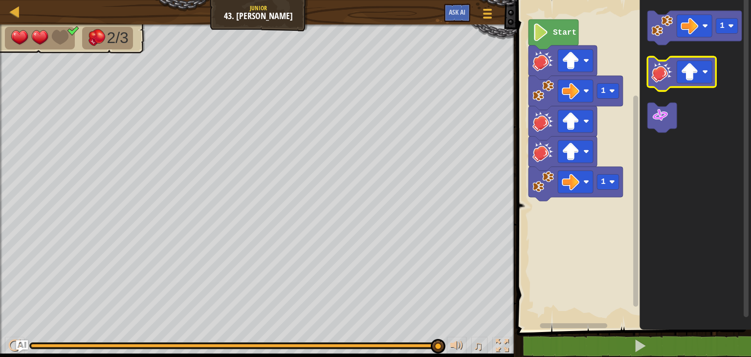
click at [659, 77] on image "Blockly Workspace" at bounding box center [662, 72] width 22 height 22
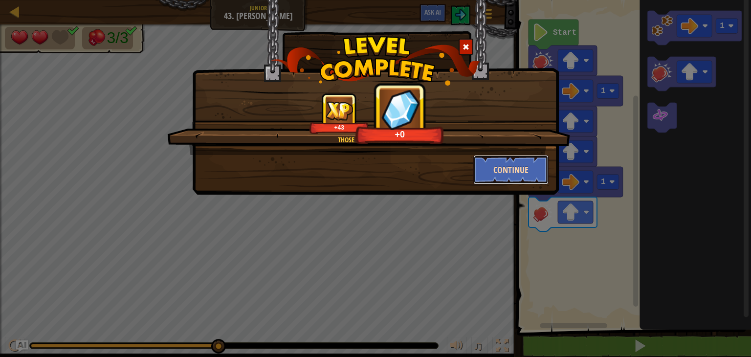
click at [532, 177] on button "Continue" at bounding box center [511, 169] width 76 height 29
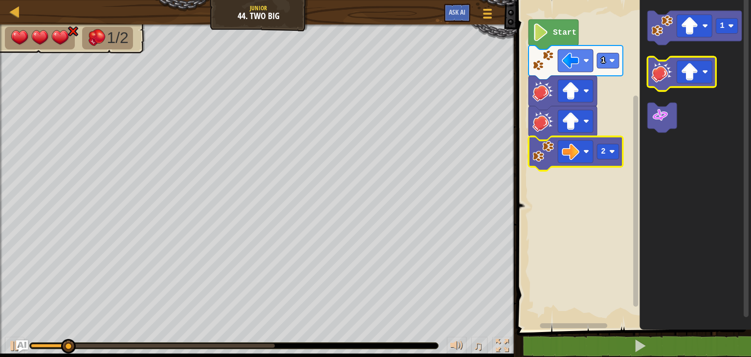
click at [653, 85] on icon "Blockly Workspace" at bounding box center [682, 74] width 68 height 34
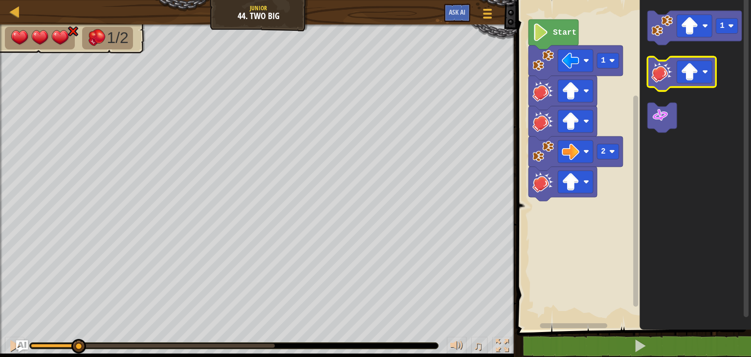
click at [653, 85] on icon "Blockly Workspace" at bounding box center [682, 74] width 68 height 34
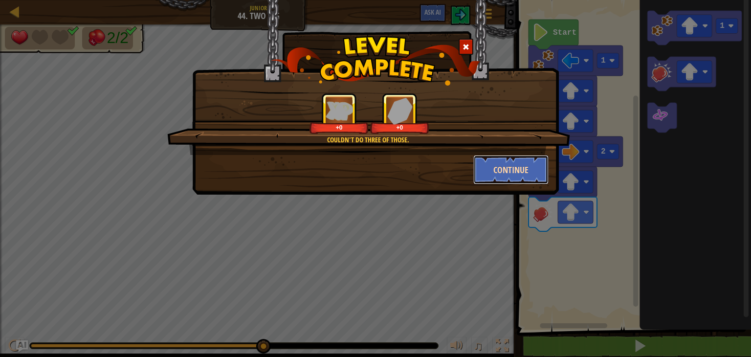
click at [495, 166] on button "Continue" at bounding box center [511, 169] width 76 height 29
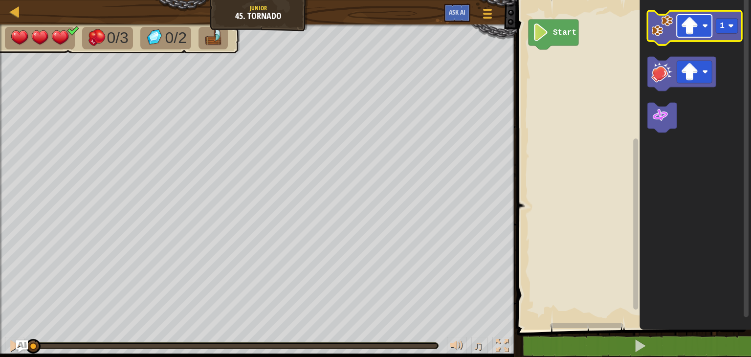
click at [712, 31] on rect "Blockly Workspace" at bounding box center [694, 26] width 35 height 22
click at [657, 50] on icon "1" at bounding box center [696, 162] width 112 height 335
click at [665, 37] on icon "Blockly Workspace" at bounding box center [695, 28] width 94 height 34
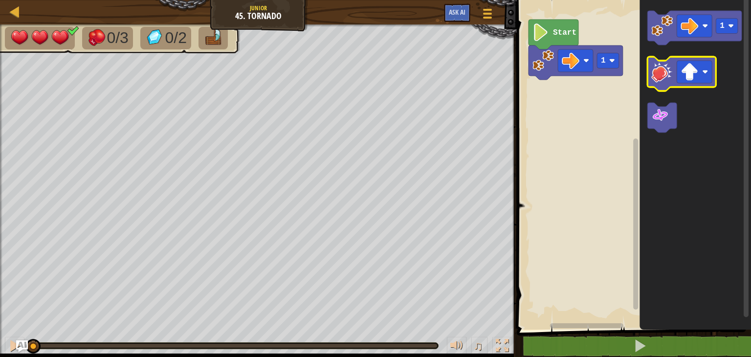
click at [666, 79] on image "Blockly Workspace" at bounding box center [662, 72] width 22 height 22
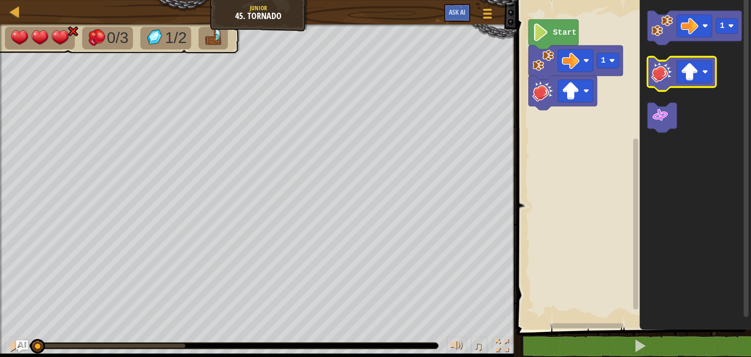
click at [666, 79] on image "Blockly Workspace" at bounding box center [662, 72] width 22 height 22
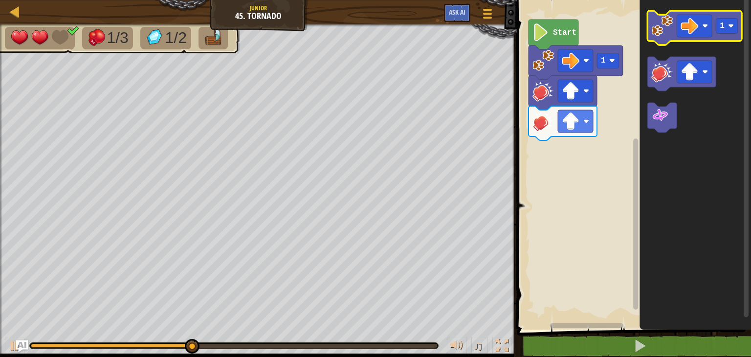
click at [661, 43] on icon "Blockly Workspace" at bounding box center [695, 28] width 94 height 34
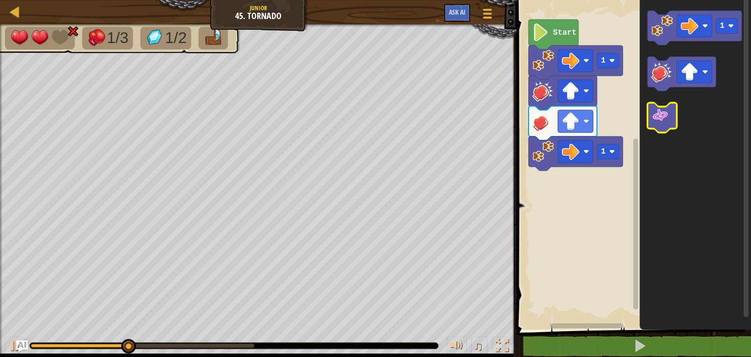
click at [661, 117] on image "Blockly Workspace" at bounding box center [660, 116] width 18 height 18
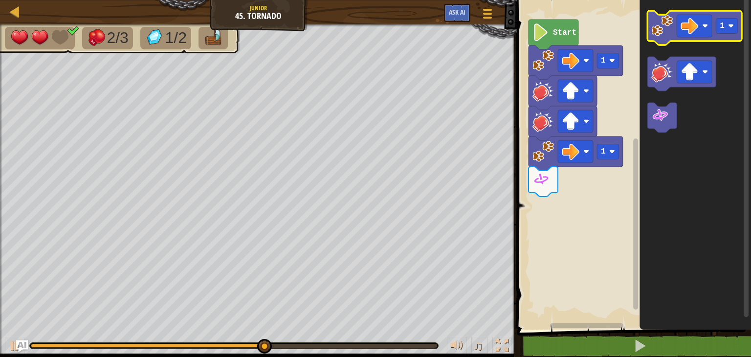
click at [662, 29] on image "Blockly Workspace" at bounding box center [662, 26] width 22 height 22
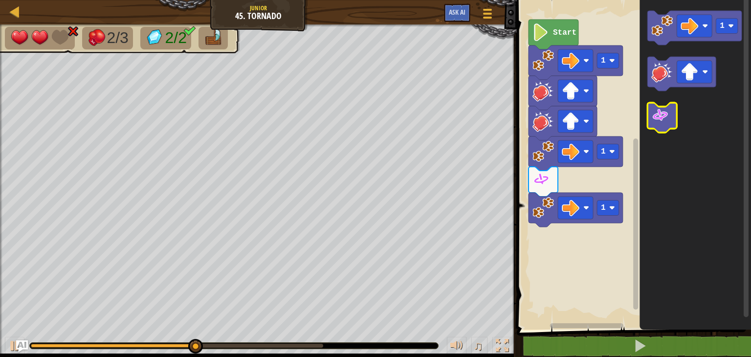
click at [658, 112] on image "Blockly Workspace" at bounding box center [660, 116] width 18 height 18
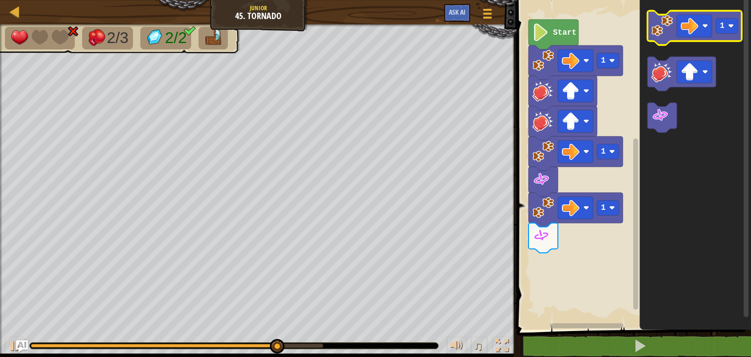
click at [658, 37] on icon "Blockly Workspace" at bounding box center [695, 28] width 94 height 34
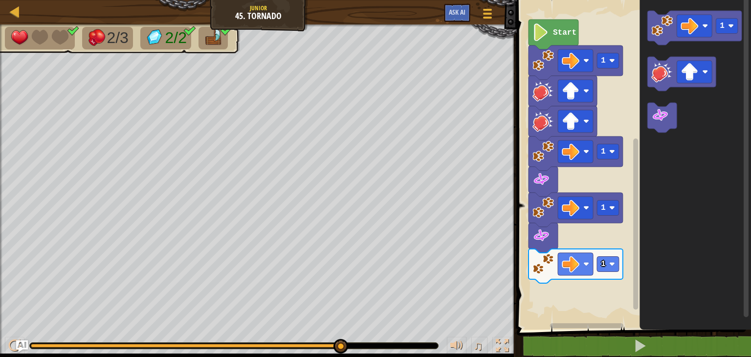
click at [551, 239] on icon "Blockly Workspace" at bounding box center [543, 238] width 29 height 30
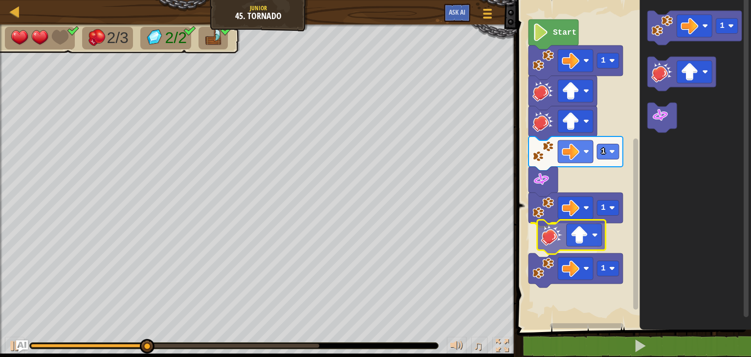
click at [550, 248] on div "Start 1 1 1 1 1" at bounding box center [632, 162] width 237 height 335
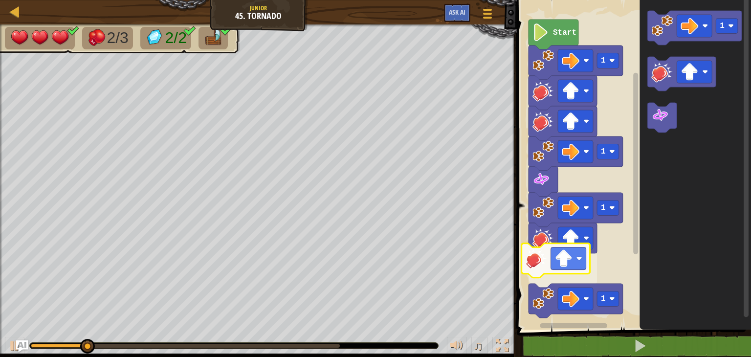
click at [538, 263] on div "Start 1 1 1 1 1" at bounding box center [632, 162] width 237 height 335
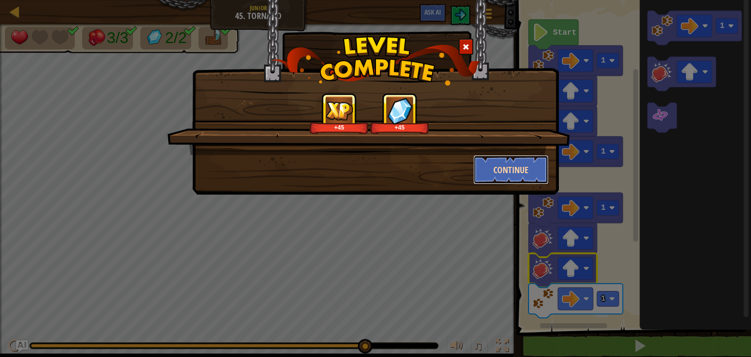
click at [509, 180] on button "Continue" at bounding box center [511, 169] width 76 height 29
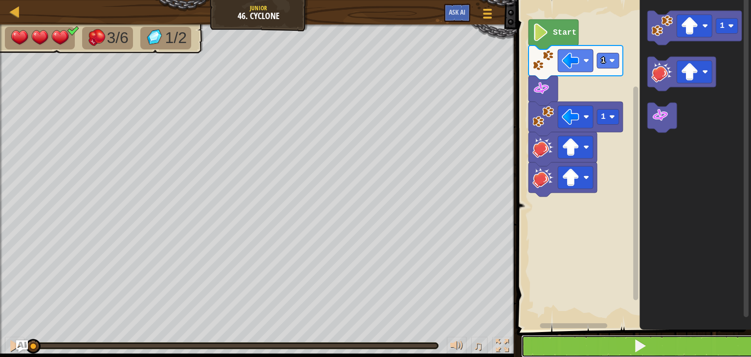
click at [573, 339] on button at bounding box center [639, 346] width 237 height 22
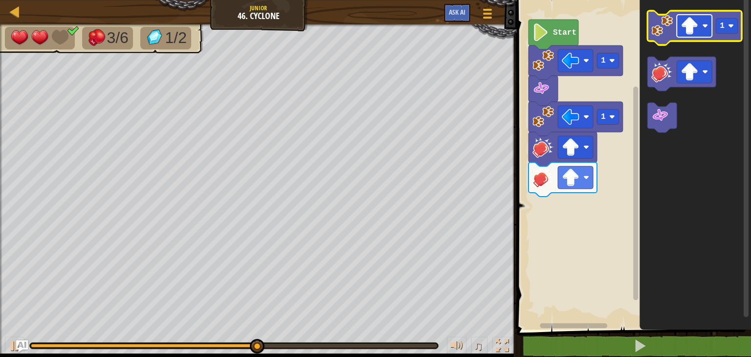
click at [688, 27] on image "Blockly Workspace" at bounding box center [690, 26] width 18 height 18
click at [664, 36] on image "Blockly Workspace" at bounding box center [662, 26] width 22 height 22
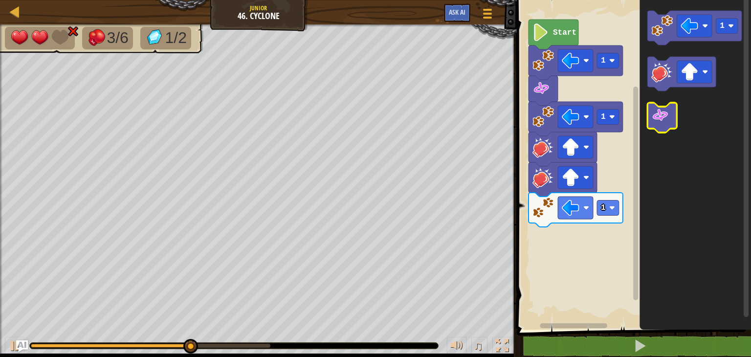
click at [665, 119] on image "Blockly Workspace" at bounding box center [660, 116] width 18 height 18
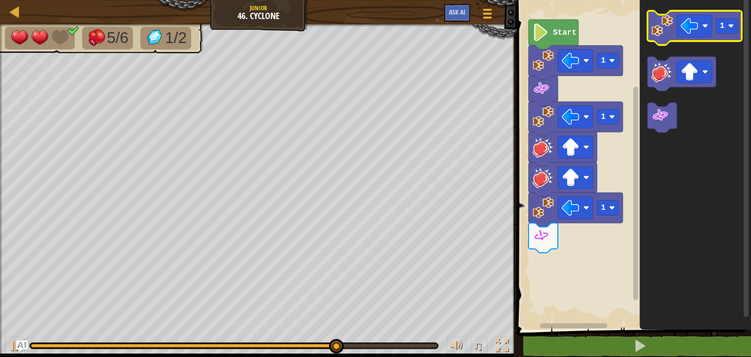
click at [662, 30] on image "Blockly Workspace" at bounding box center [662, 26] width 22 height 22
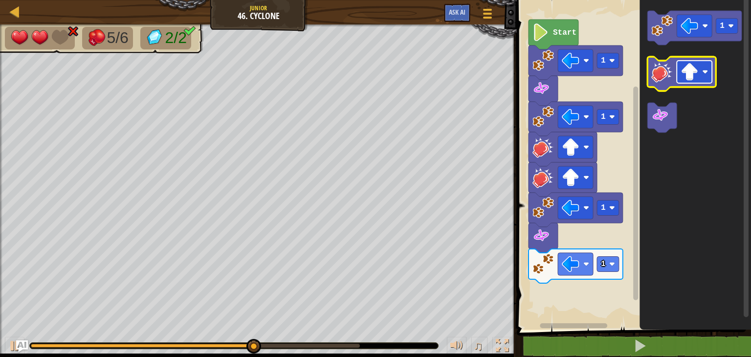
click at [695, 76] on image "Blockly Workspace" at bounding box center [690, 72] width 18 height 18
click at [663, 87] on icon "Blockly Workspace" at bounding box center [682, 74] width 68 height 34
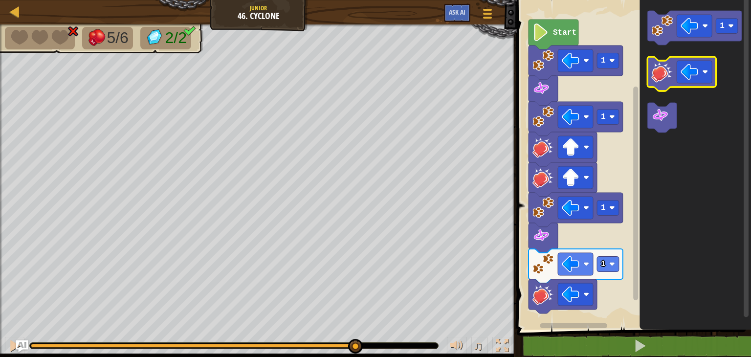
click at [663, 87] on icon "Blockly Workspace" at bounding box center [682, 74] width 68 height 34
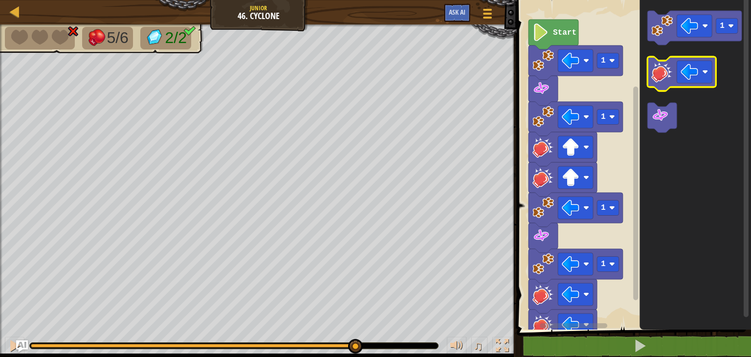
click at [663, 87] on icon "Blockly Workspace" at bounding box center [682, 74] width 68 height 34
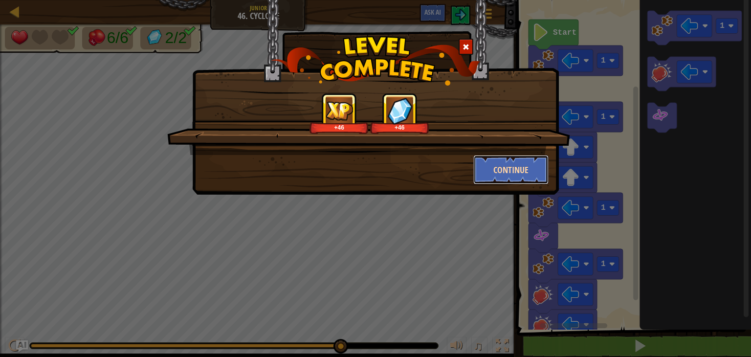
click at [505, 161] on button "Continue" at bounding box center [511, 169] width 76 height 29
